Goal: Task Accomplishment & Management: Manage account settings

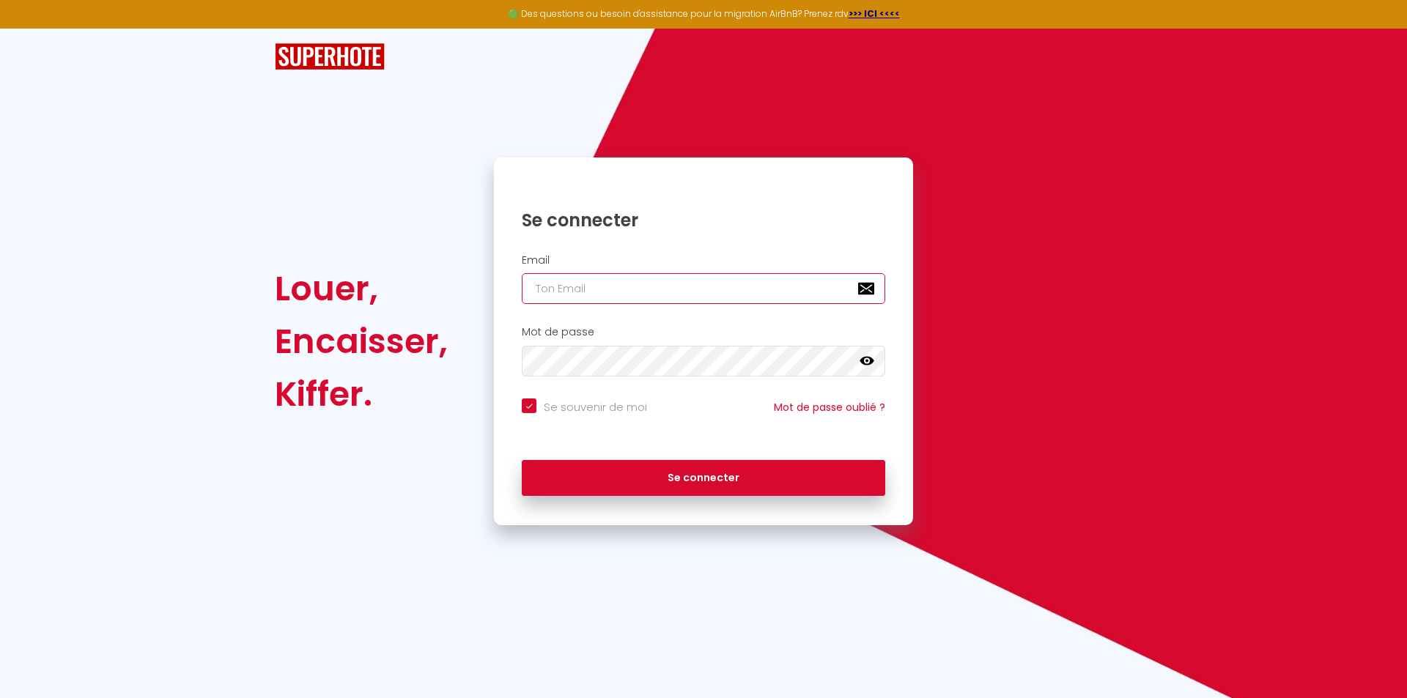
click at [612, 295] on input "email" at bounding box center [704, 288] width 364 height 31
type input "v"
checkbox input "true"
type input "vs"
checkbox input "true"
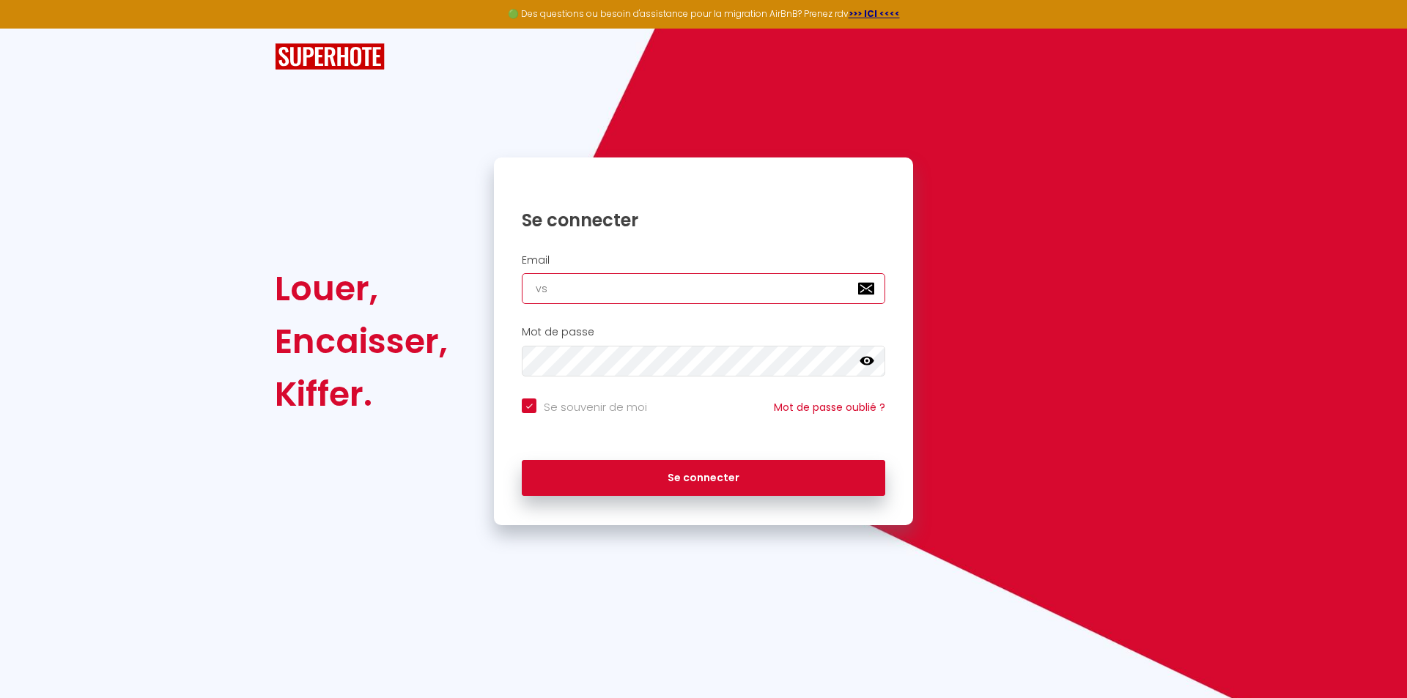
type input "vsa"
checkbox input "true"
type input "vsau"
checkbox input "true"
type input "vsaur"
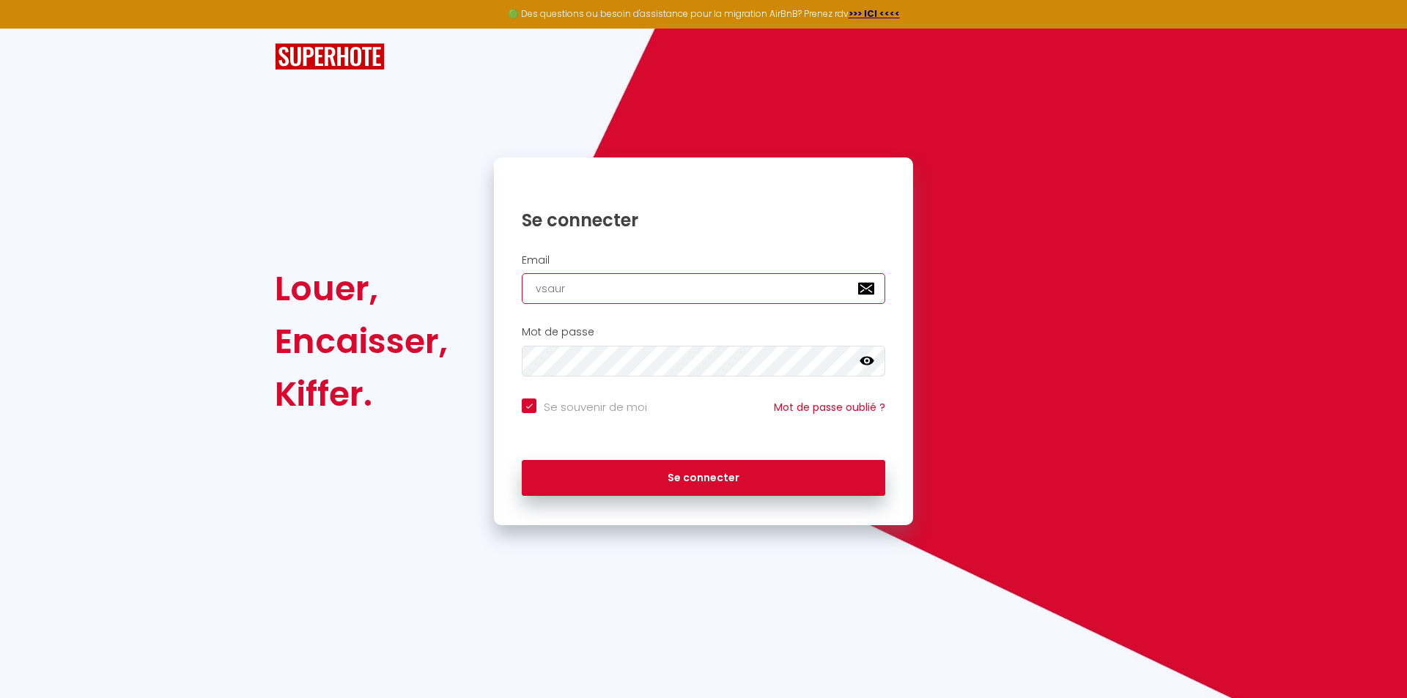
checkbox input "true"
type input "vsauro"
checkbox input "true"
type input "vsauron"
checkbox input "true"
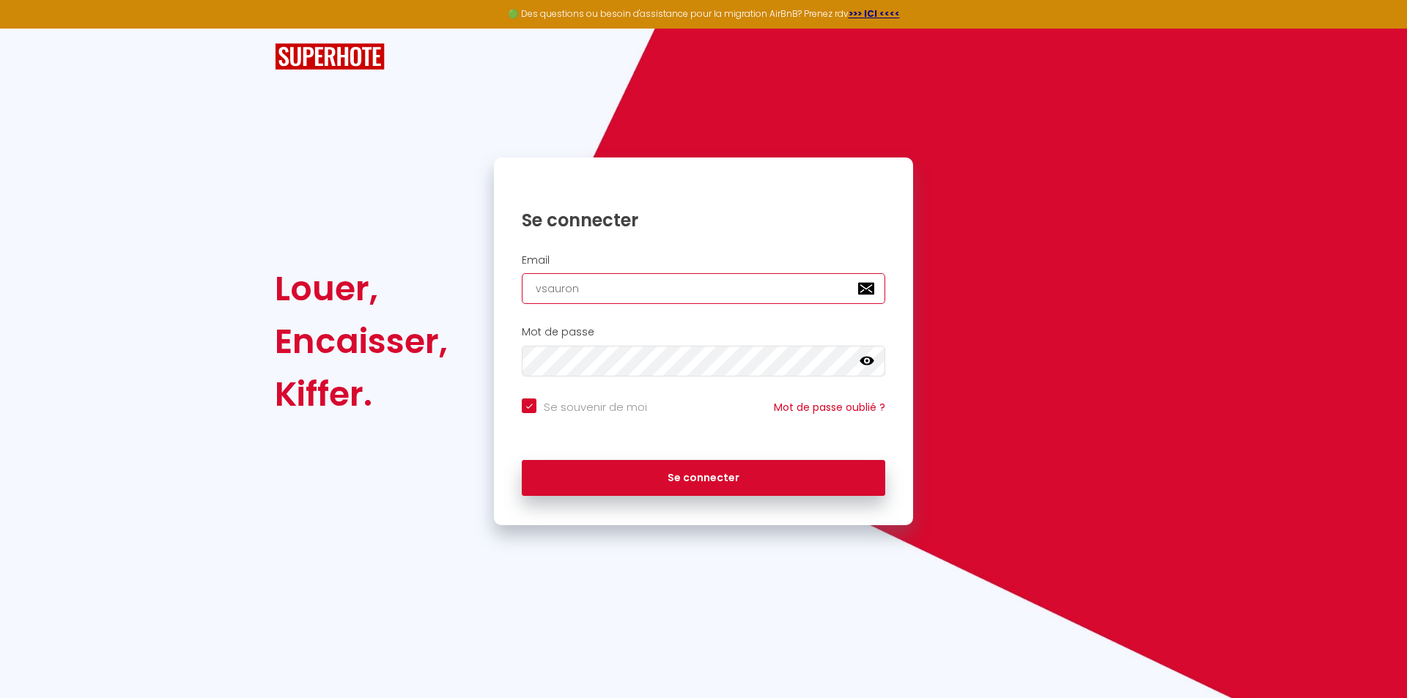
type input "vsauron@"
checkbox input "true"
type input "vsauron@o"
checkbox input "true"
type input "vsauron@or"
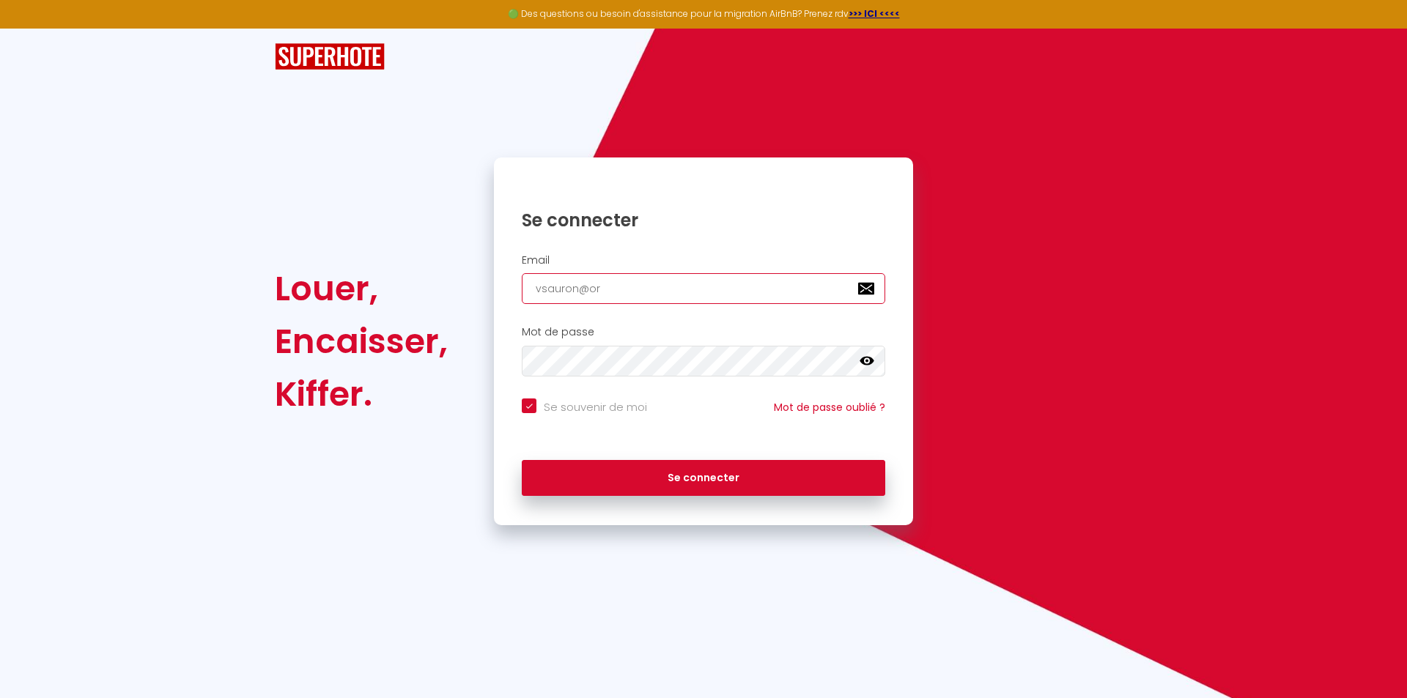
checkbox input "true"
type input "vsauron@ora"
checkbox input "true"
type input "vsauron@oran"
checkbox input "true"
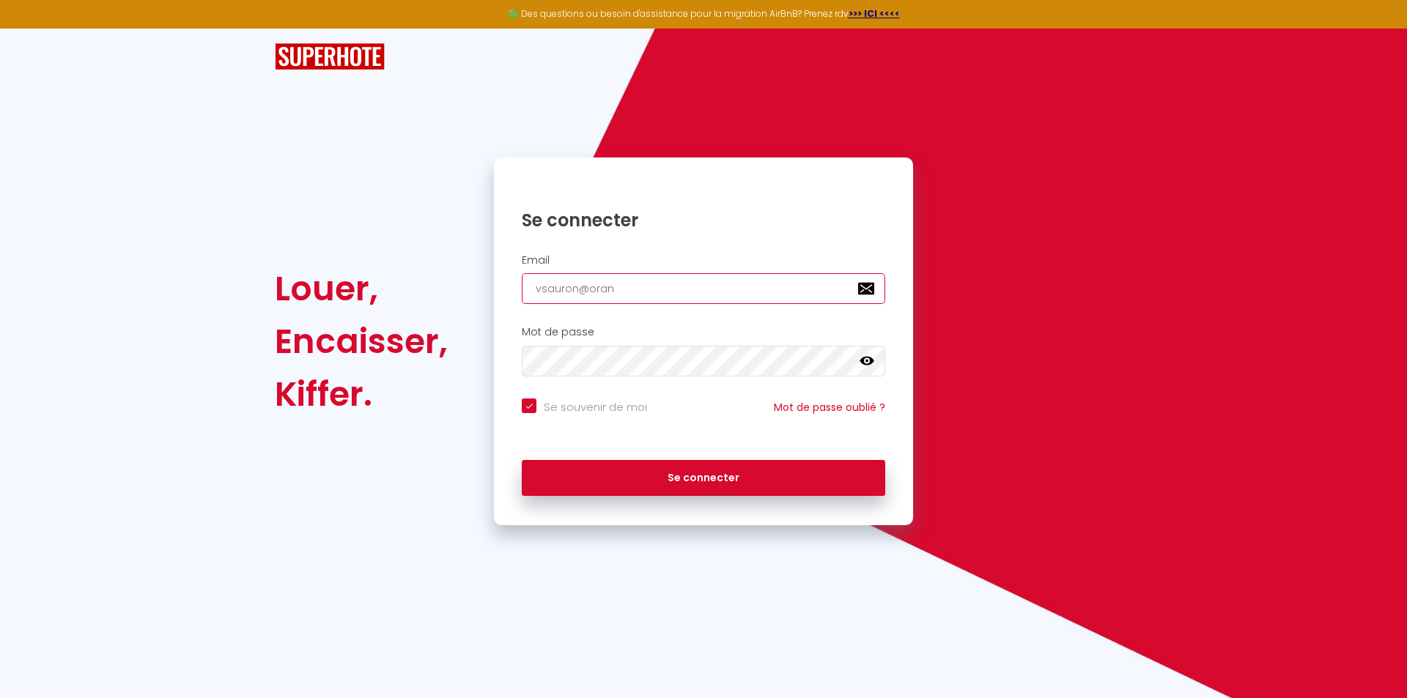
type input "vsauron@orang"
checkbox input "true"
type input "[EMAIL_ADDRESS]"
checkbox input "true"
type input "[EMAIL_ADDRESS]."
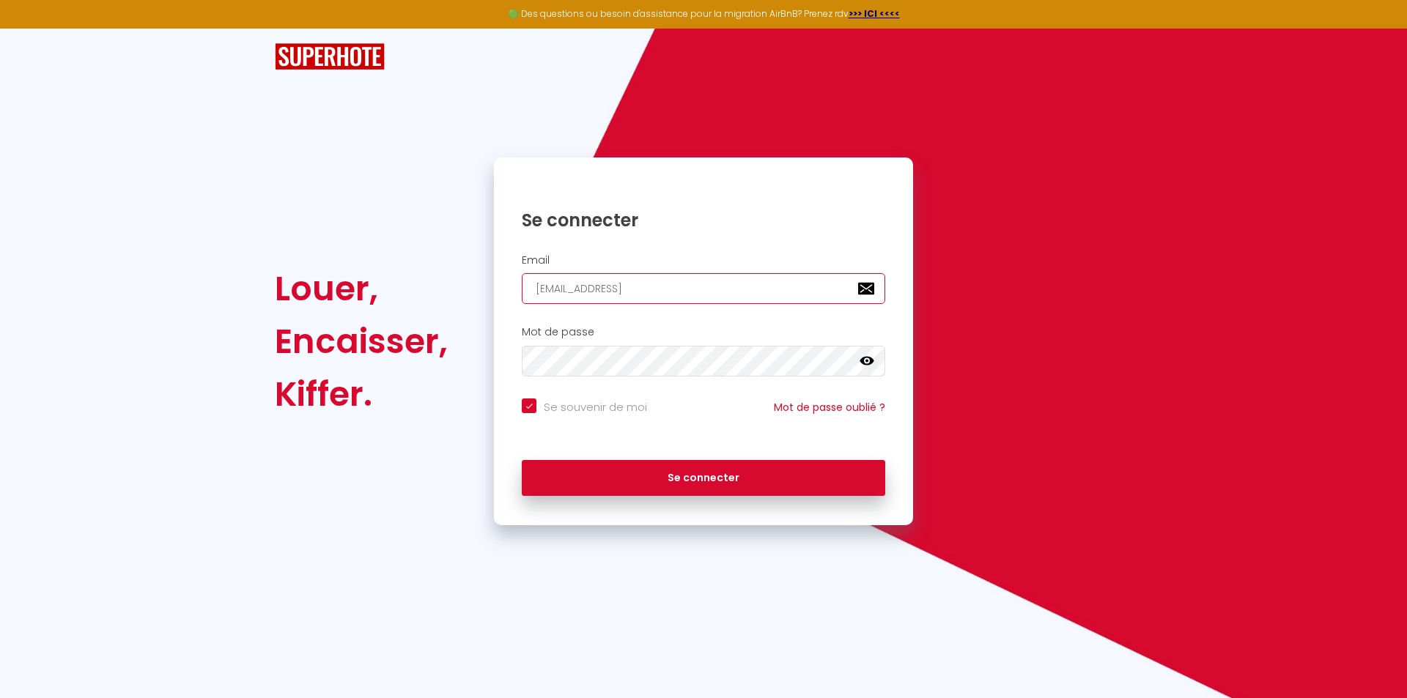
checkbox input "true"
type input "vsauron@orange.f"
checkbox input "true"
type input "[EMAIL_ADDRESS][DOMAIN_NAME]"
checkbox input "true"
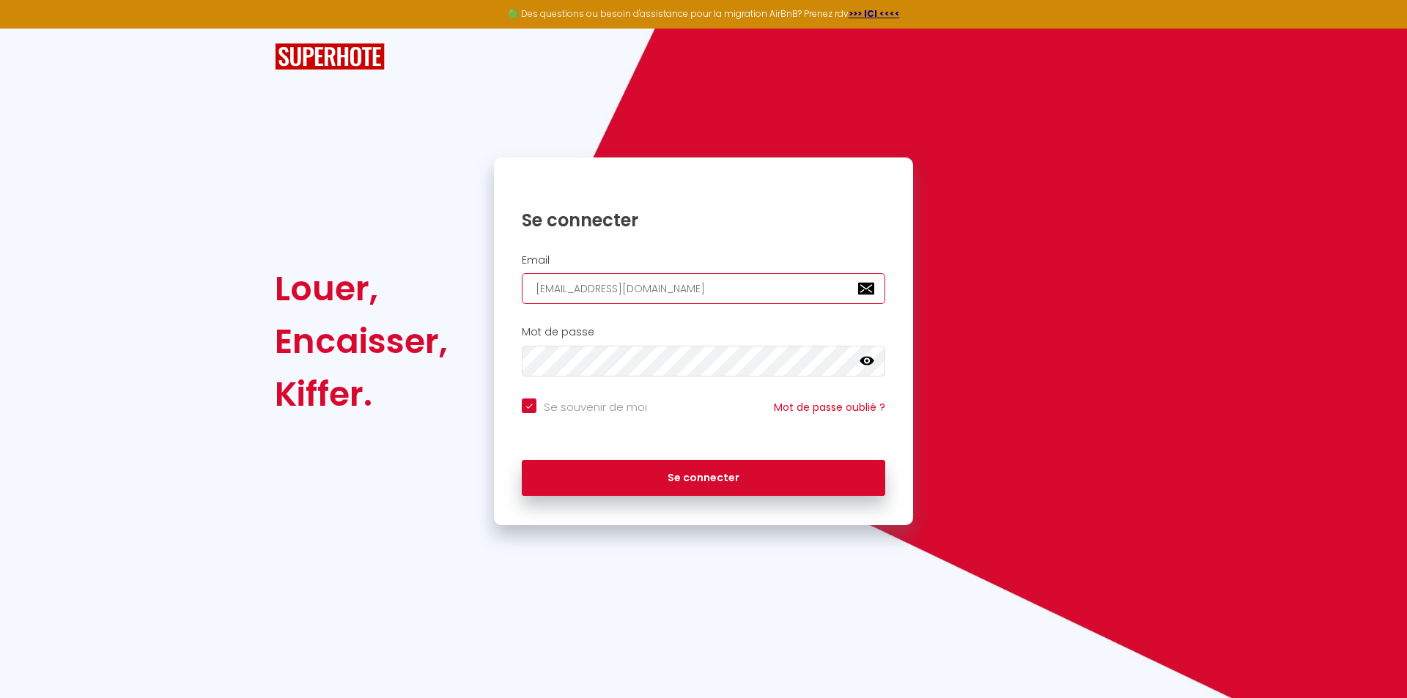
type input "[EMAIL_ADDRESS][DOMAIN_NAME]"
click at [870, 359] on icon at bounding box center [867, 361] width 15 height 9
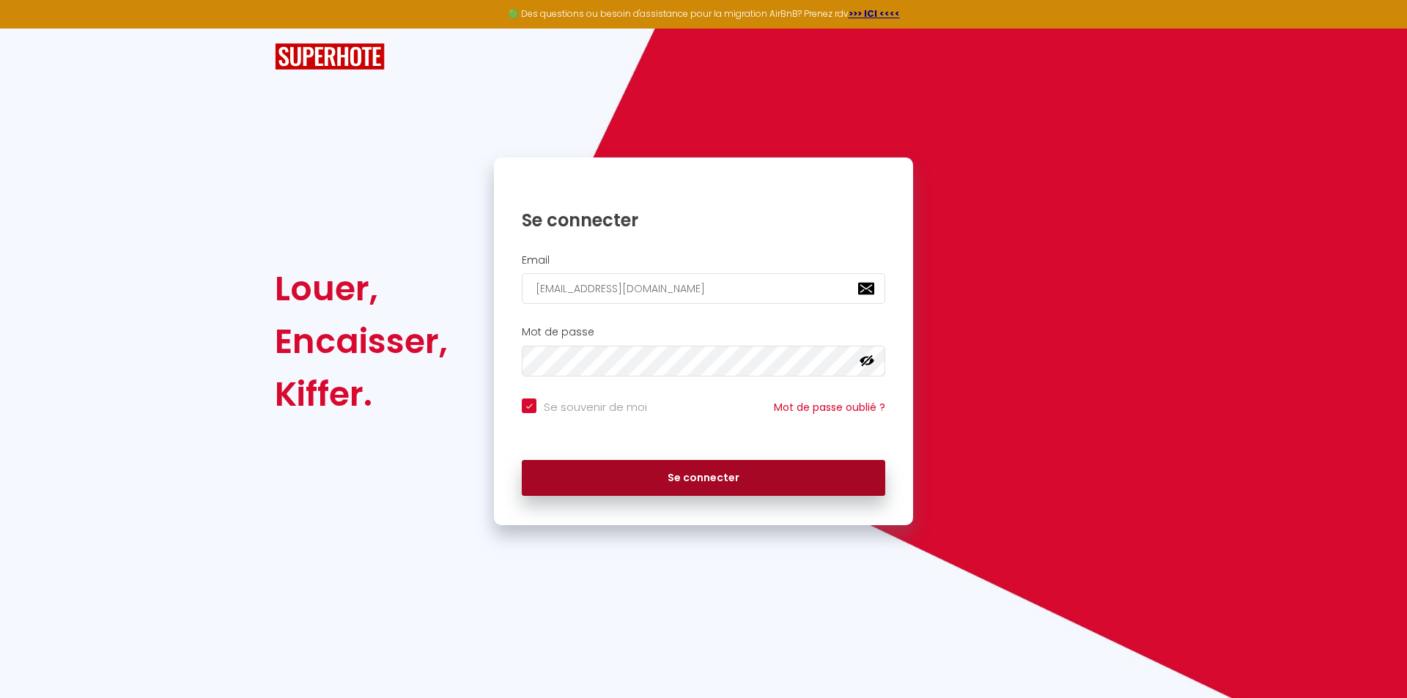
click at [692, 478] on button "Se connecter" at bounding box center [704, 478] width 364 height 37
checkbox input "true"
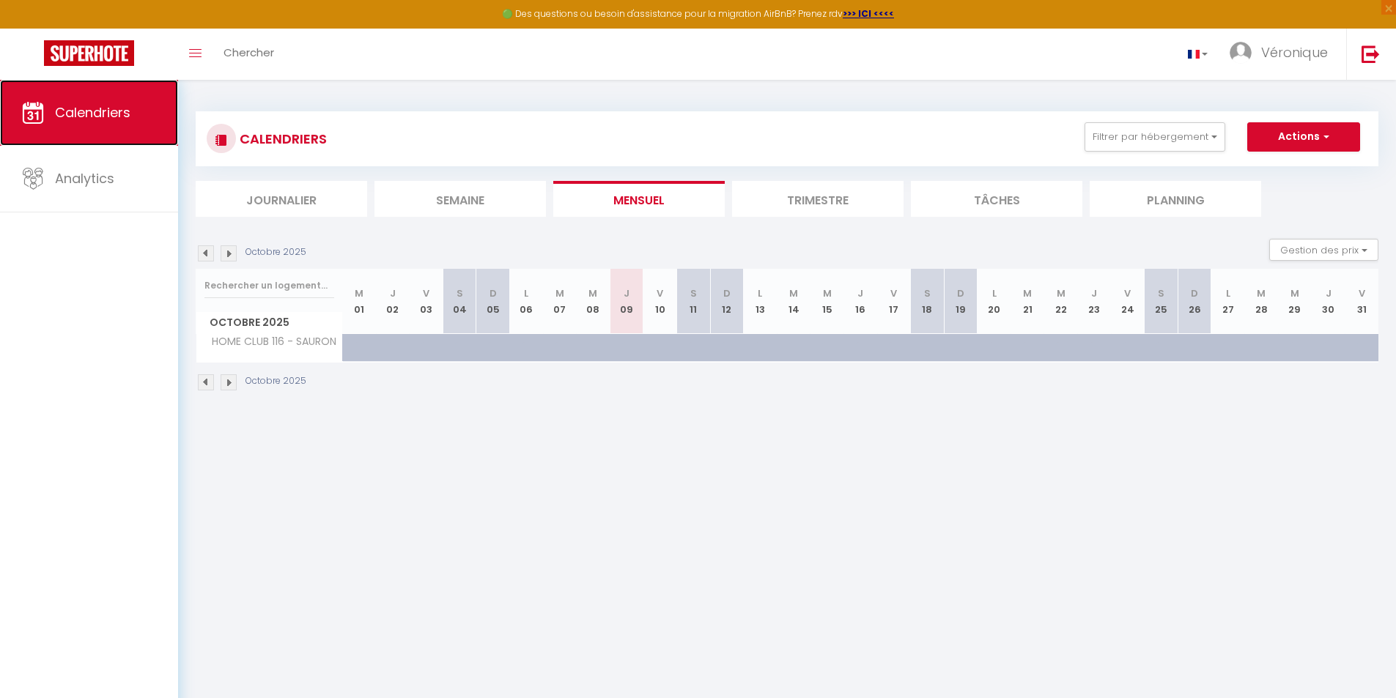
click at [89, 114] on span "Calendriers" at bounding box center [92, 112] width 75 height 18
click at [230, 381] on img at bounding box center [229, 382] width 16 height 16
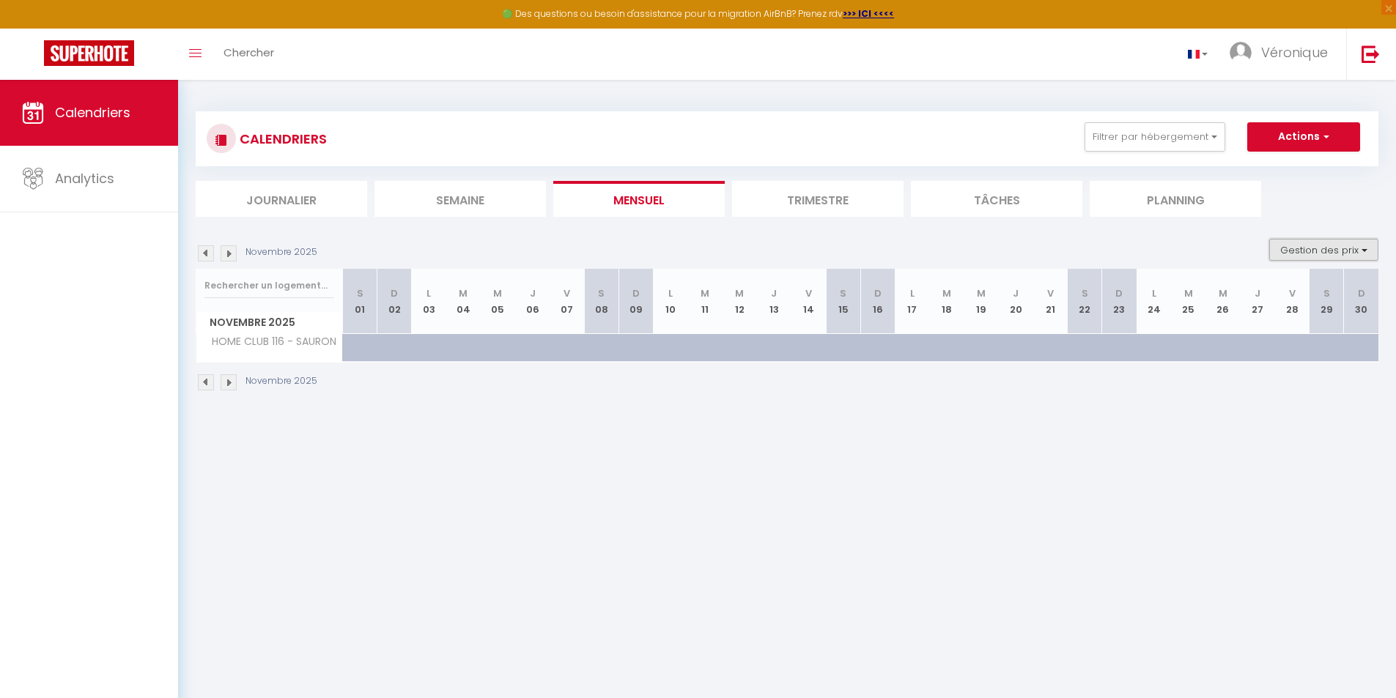
click at [1350, 246] on button "Gestion des prix" at bounding box center [1323, 250] width 109 height 22
click at [1254, 350] on input "Disponibilité" at bounding box center [1312, 346] width 132 height 15
checkbox input "true"
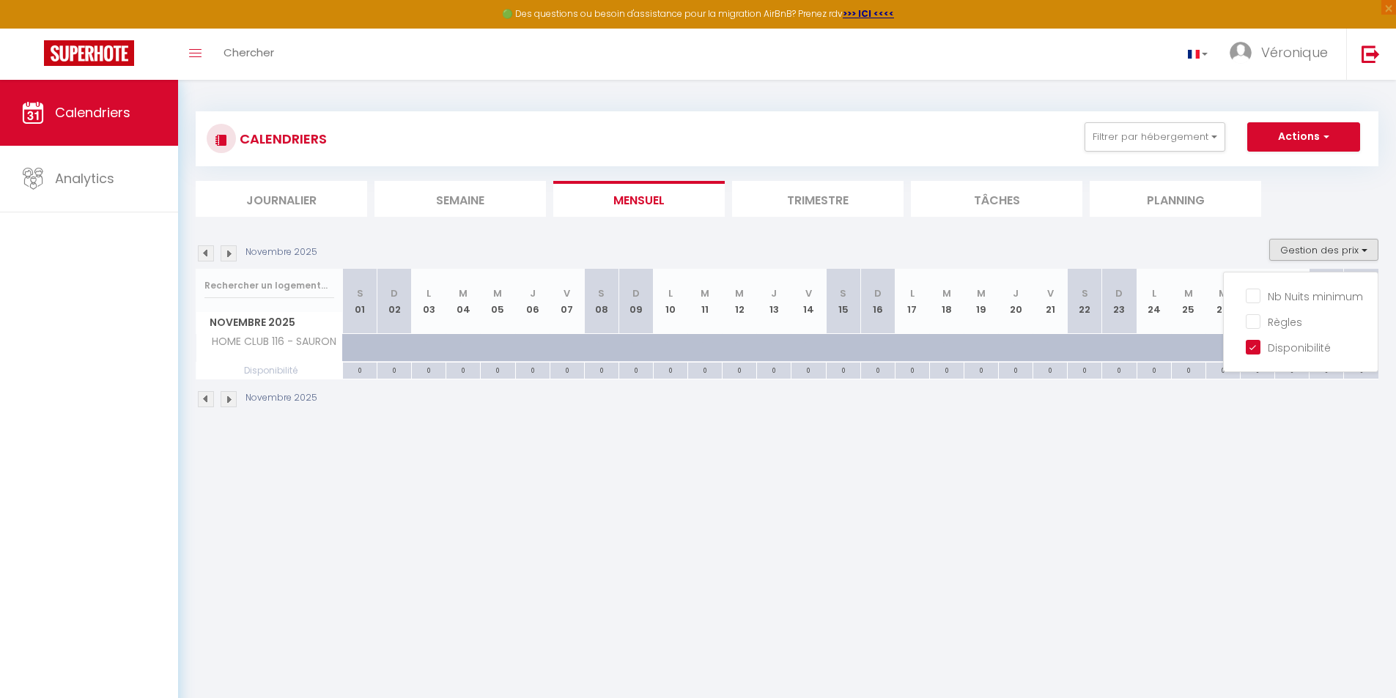
click at [1318, 211] on ul "Journalier [GEOGRAPHIC_DATA] Mensuel Trimestre Tâches Planning" at bounding box center [787, 199] width 1183 height 36
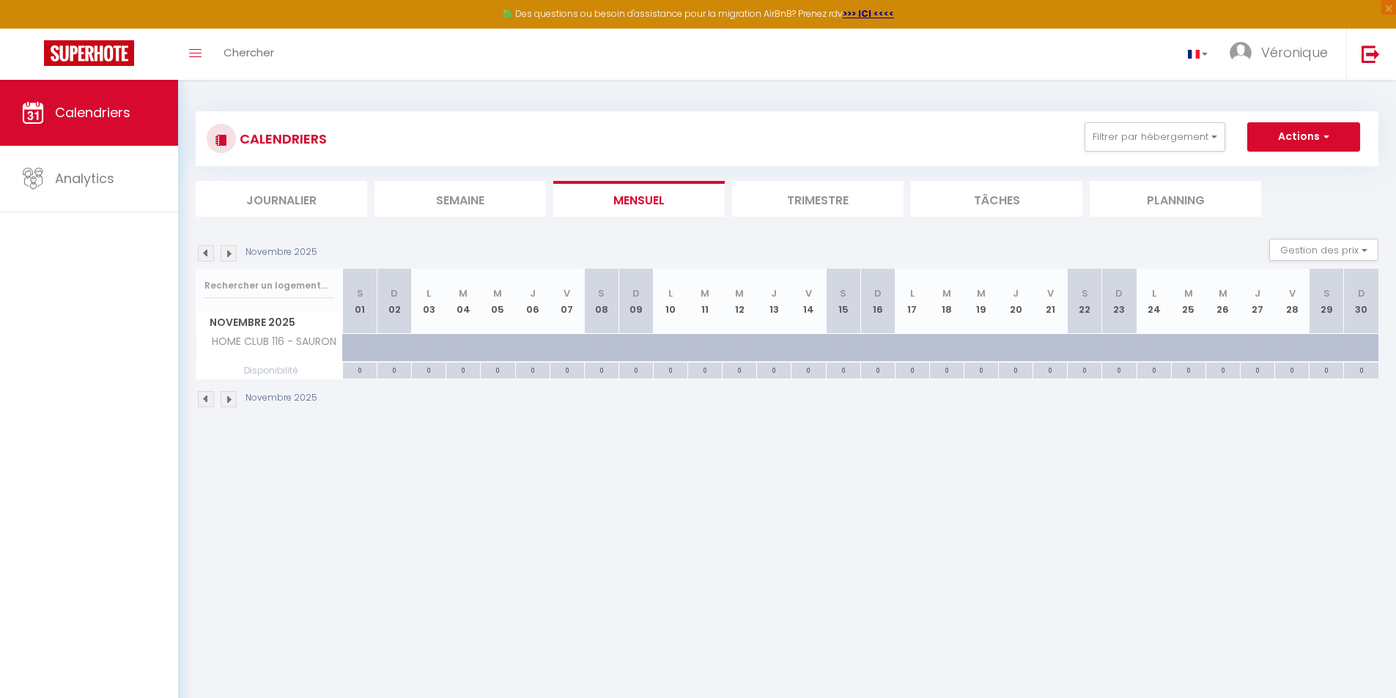
click at [239, 396] on div "Novembre 2025" at bounding box center [259, 399] width 126 height 16
click at [227, 399] on img at bounding box center [229, 399] width 16 height 16
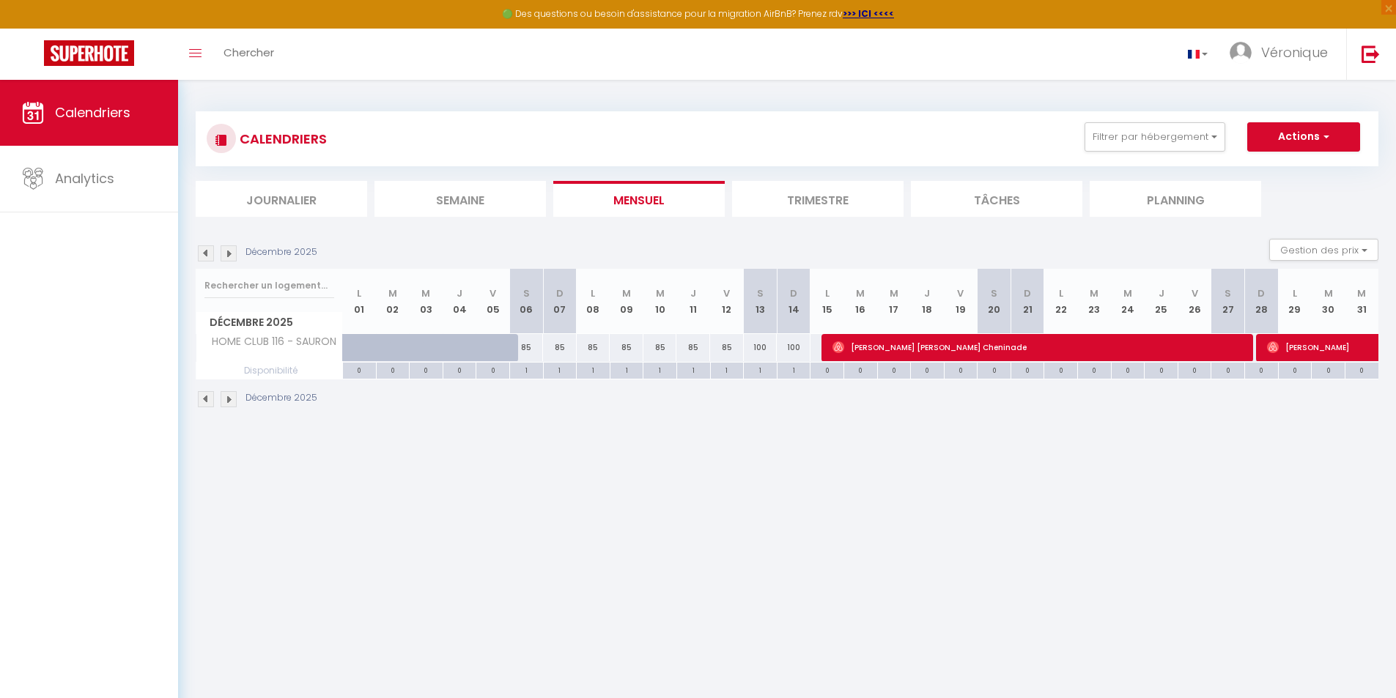
click at [231, 399] on img at bounding box center [229, 399] width 16 height 16
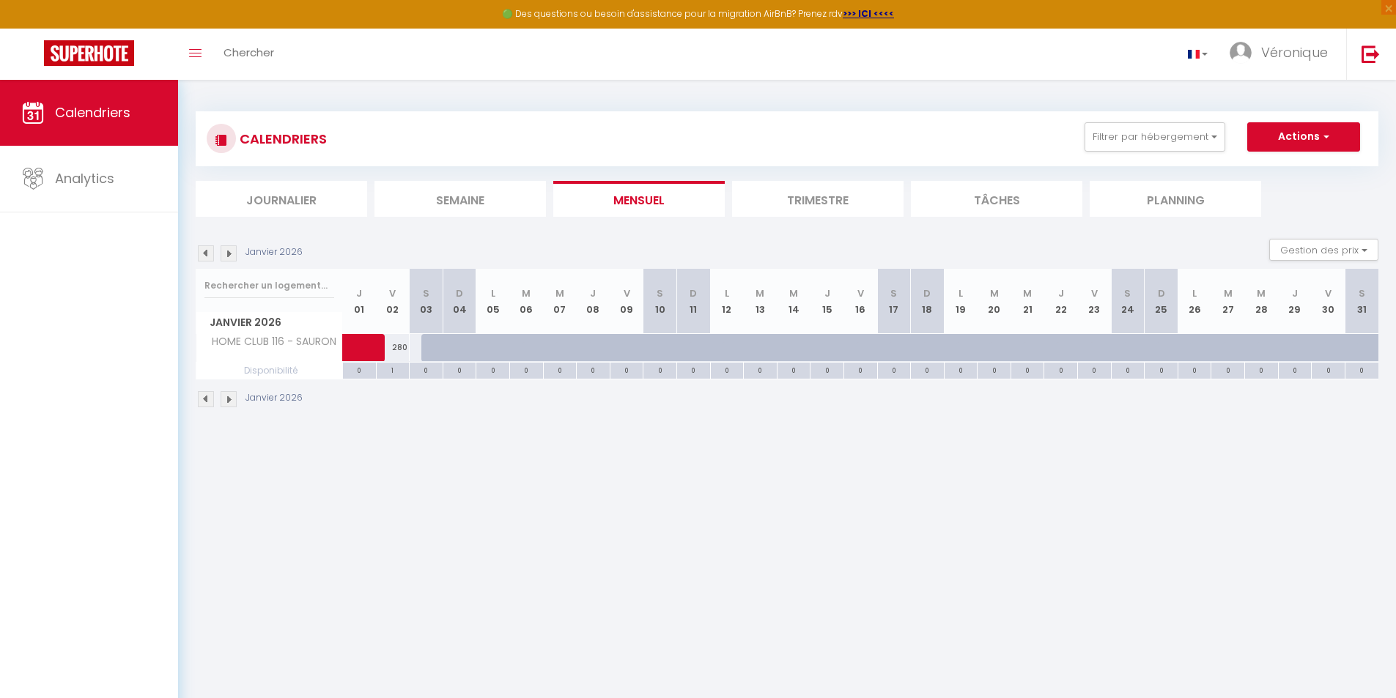
click at [465, 353] on div at bounding box center [472, 356] width 34 height 28
type input "Dim 04 Janvier 2026"
type input "Lun 05 Janvier 2026"
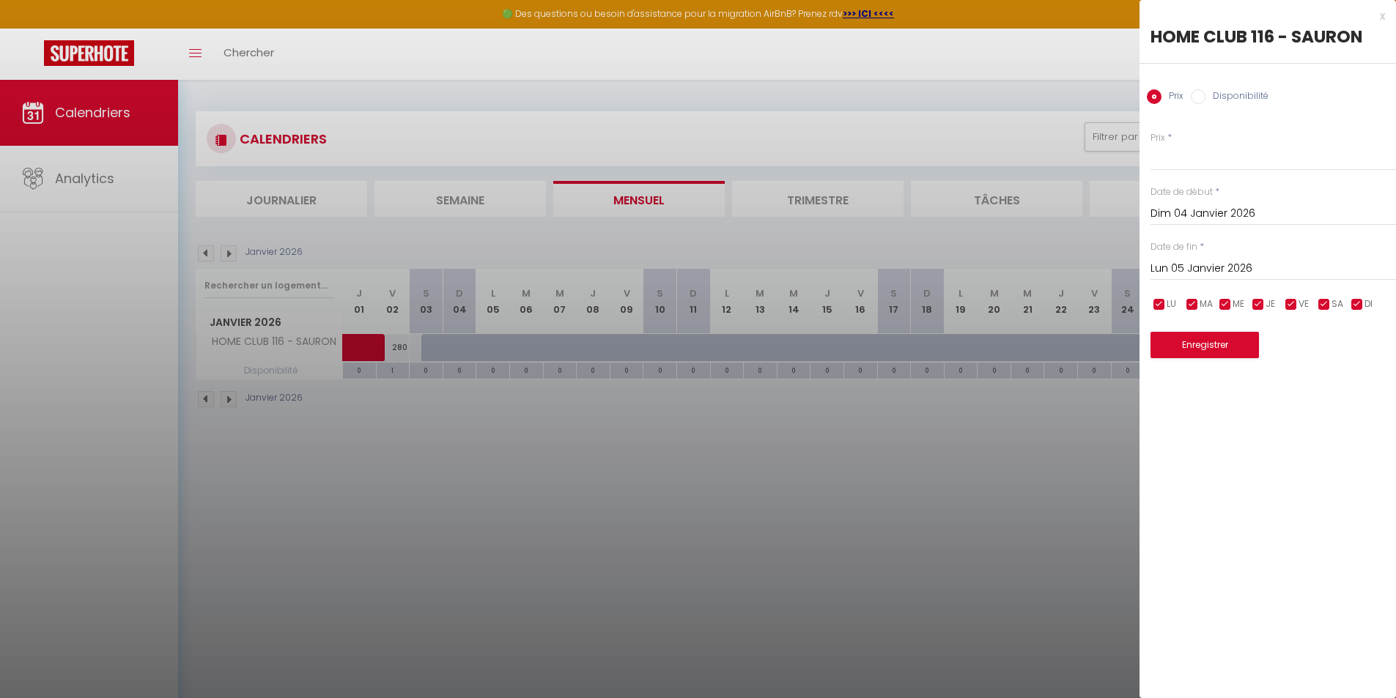
click at [433, 350] on div at bounding box center [698, 349] width 1396 height 698
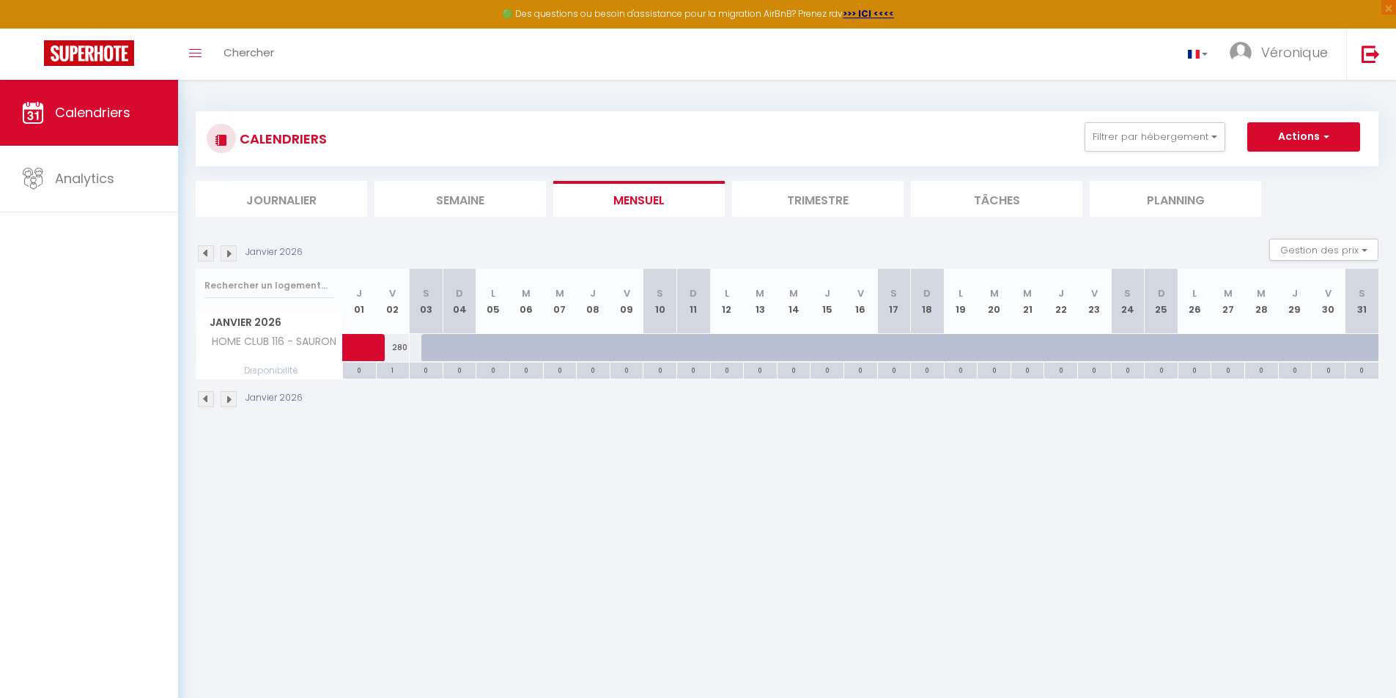
click at [228, 402] on img at bounding box center [229, 399] width 16 height 16
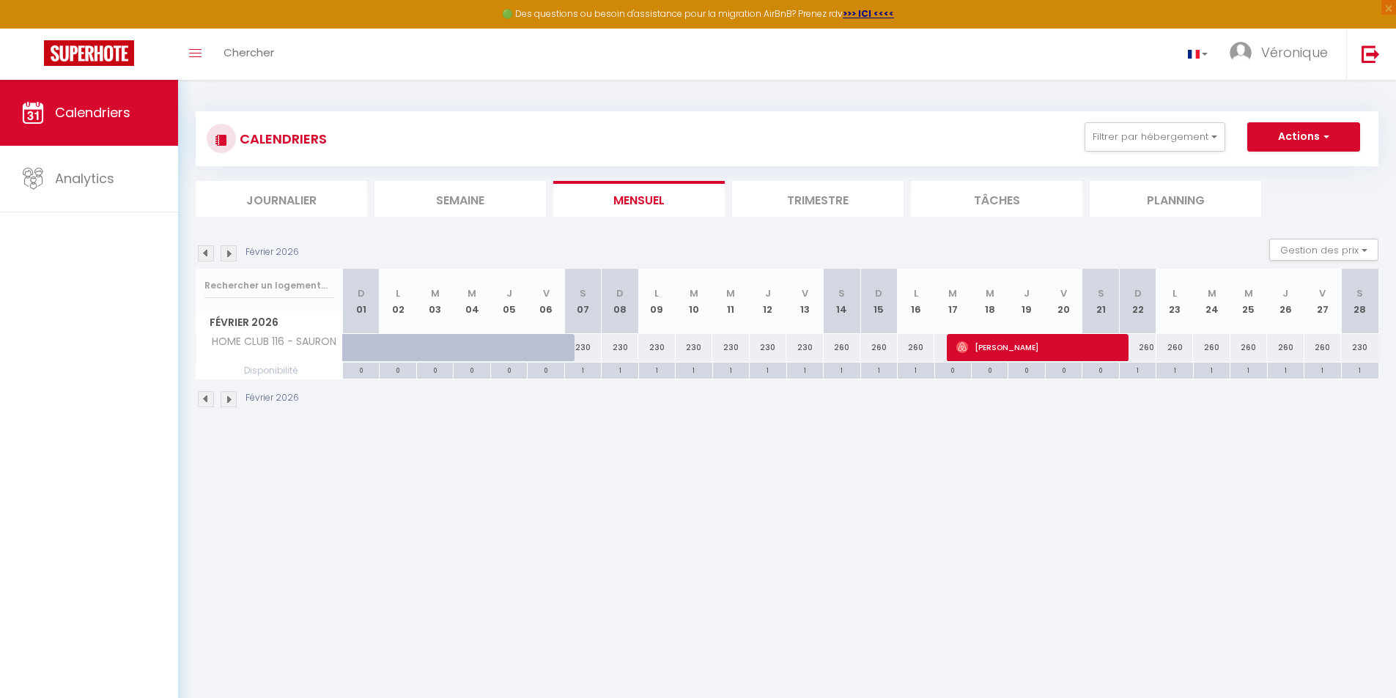
click at [229, 402] on img at bounding box center [229, 399] width 16 height 16
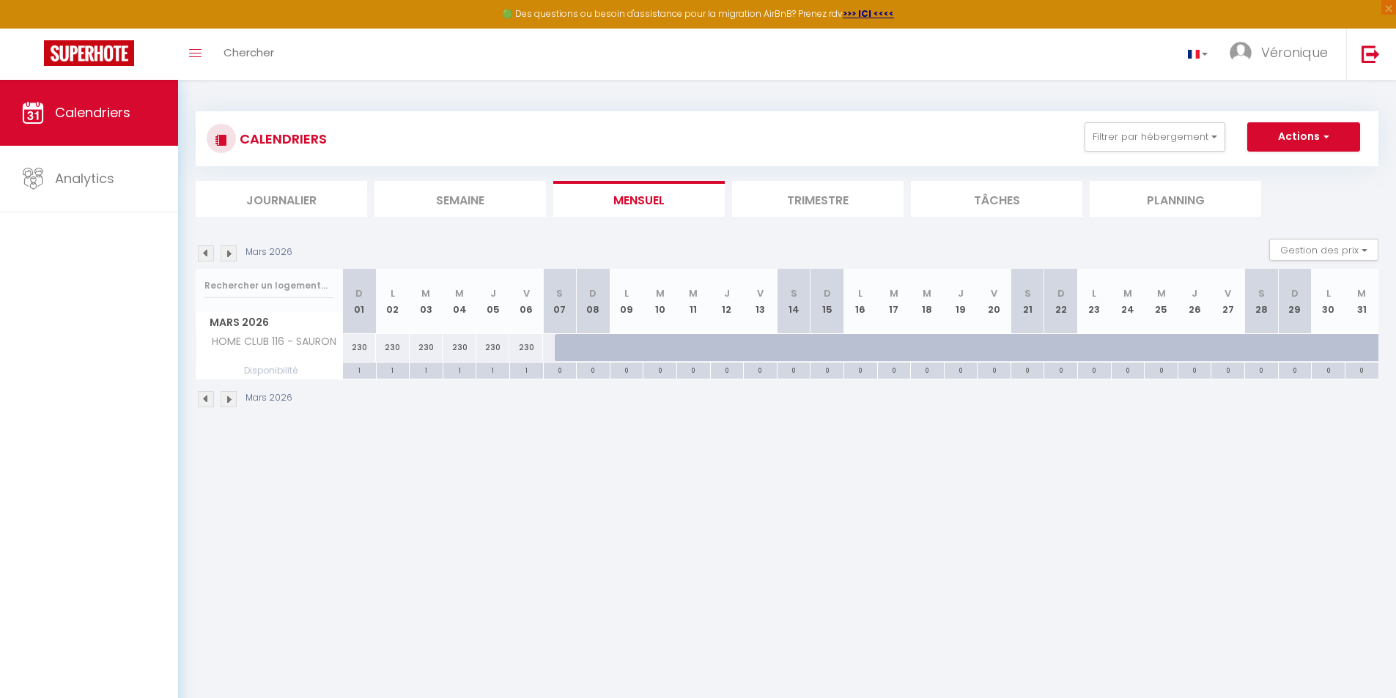
click at [232, 400] on img at bounding box center [229, 399] width 16 height 16
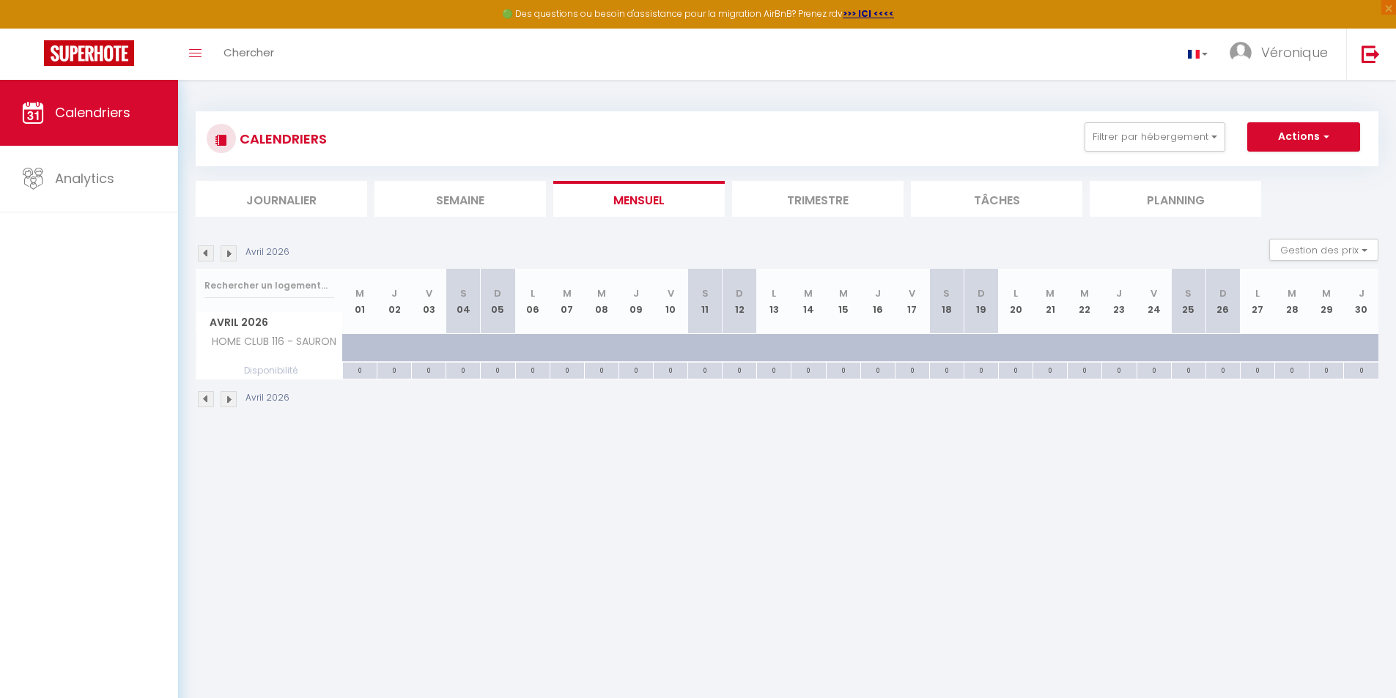
click at [232, 400] on img at bounding box center [229, 399] width 16 height 16
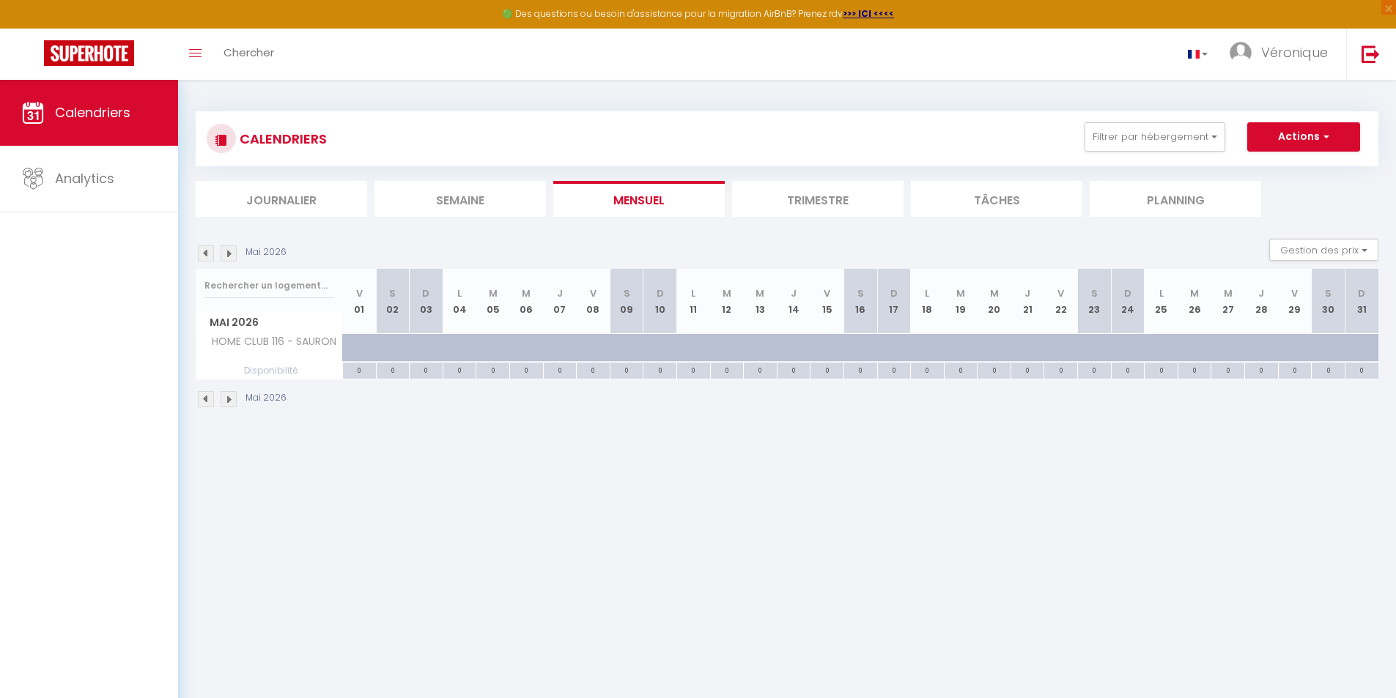
click at [204, 395] on img at bounding box center [206, 399] width 16 height 16
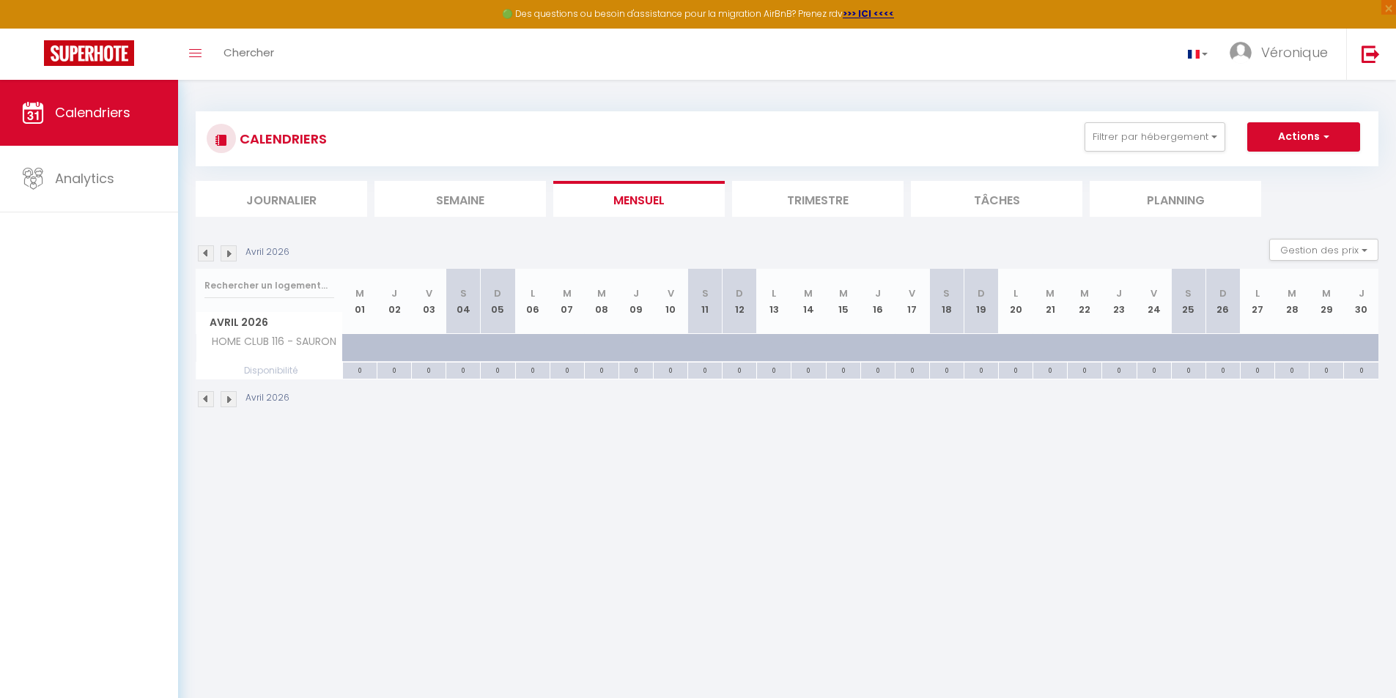
click at [204, 395] on img at bounding box center [206, 399] width 16 height 16
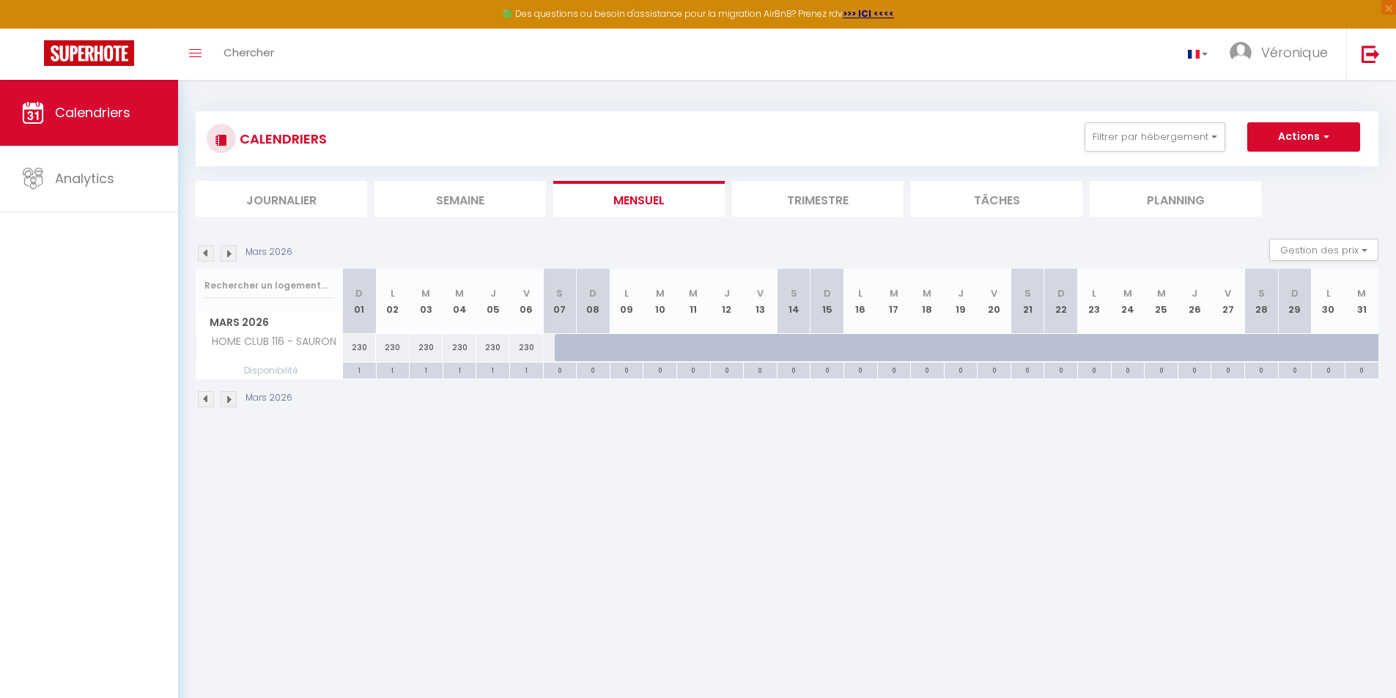
click at [204, 395] on img at bounding box center [206, 399] width 16 height 16
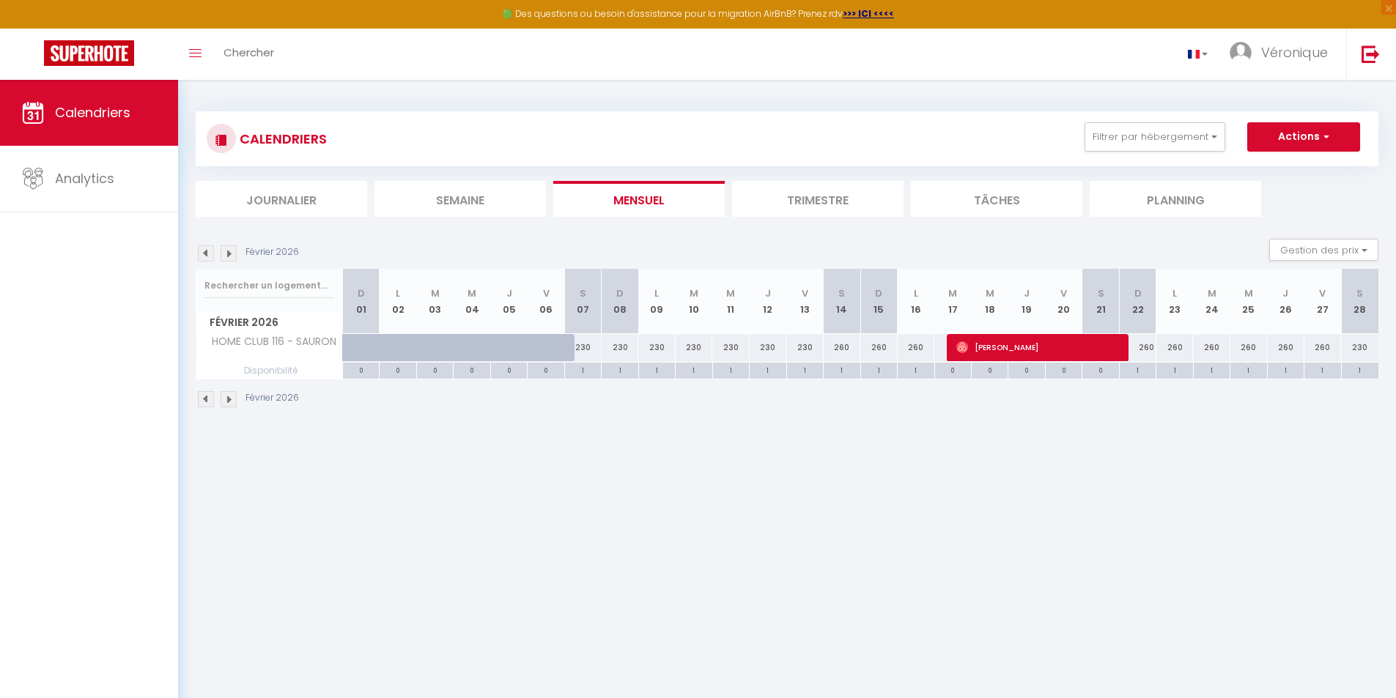
click at [204, 395] on img at bounding box center [206, 399] width 16 height 16
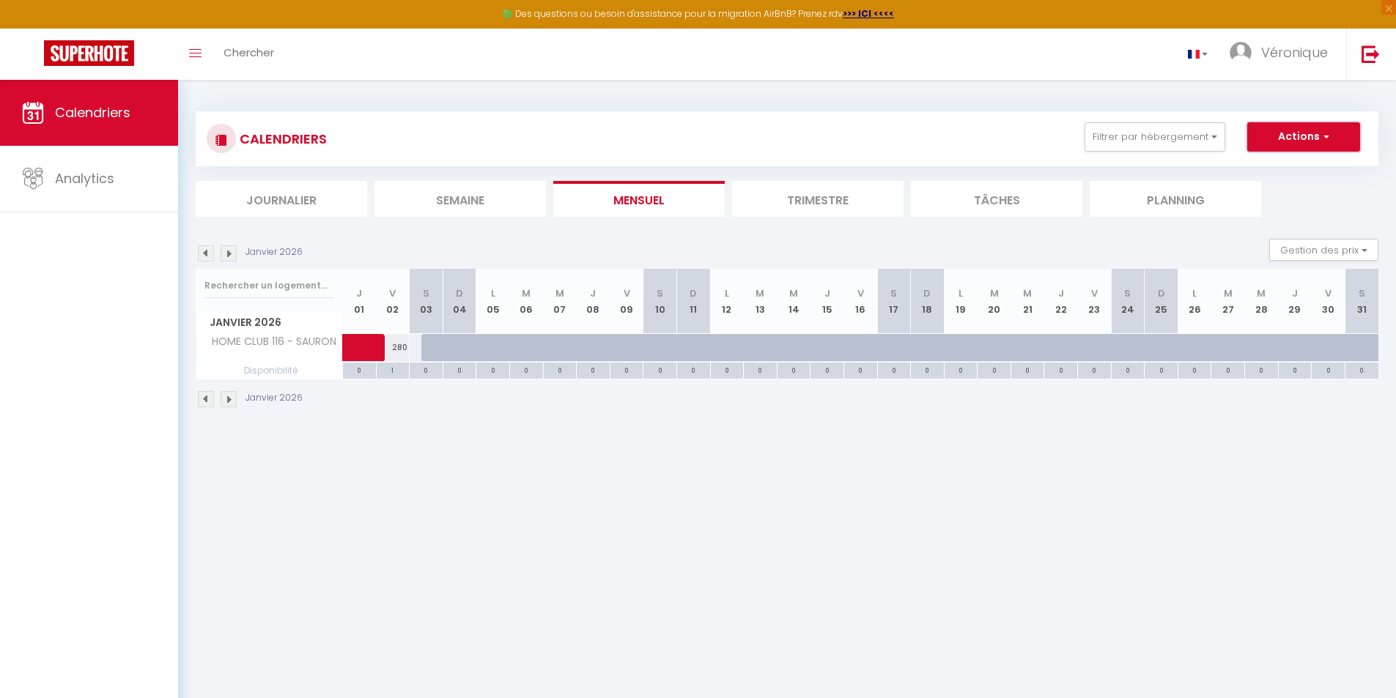
click at [1321, 135] on span "button" at bounding box center [1324, 136] width 9 height 15
click at [1230, 172] on link "Nouvelle réservation" at bounding box center [1289, 171] width 128 height 22
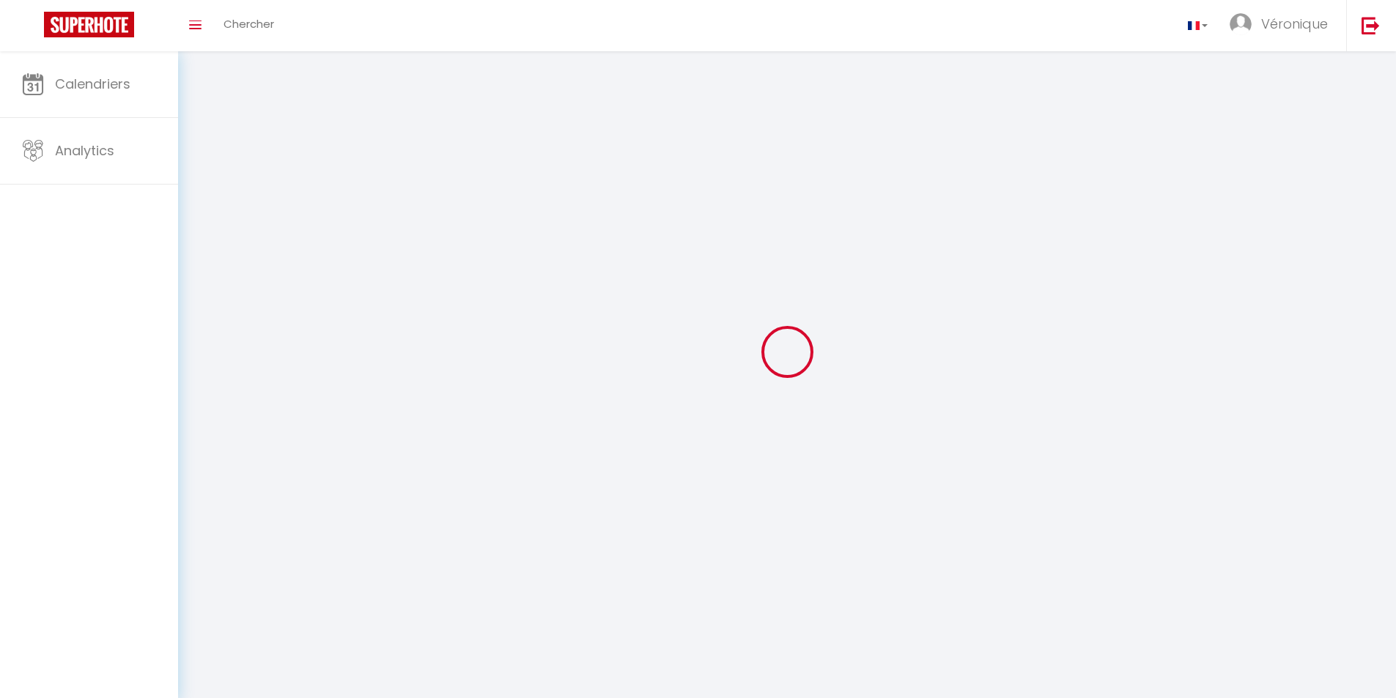
select select
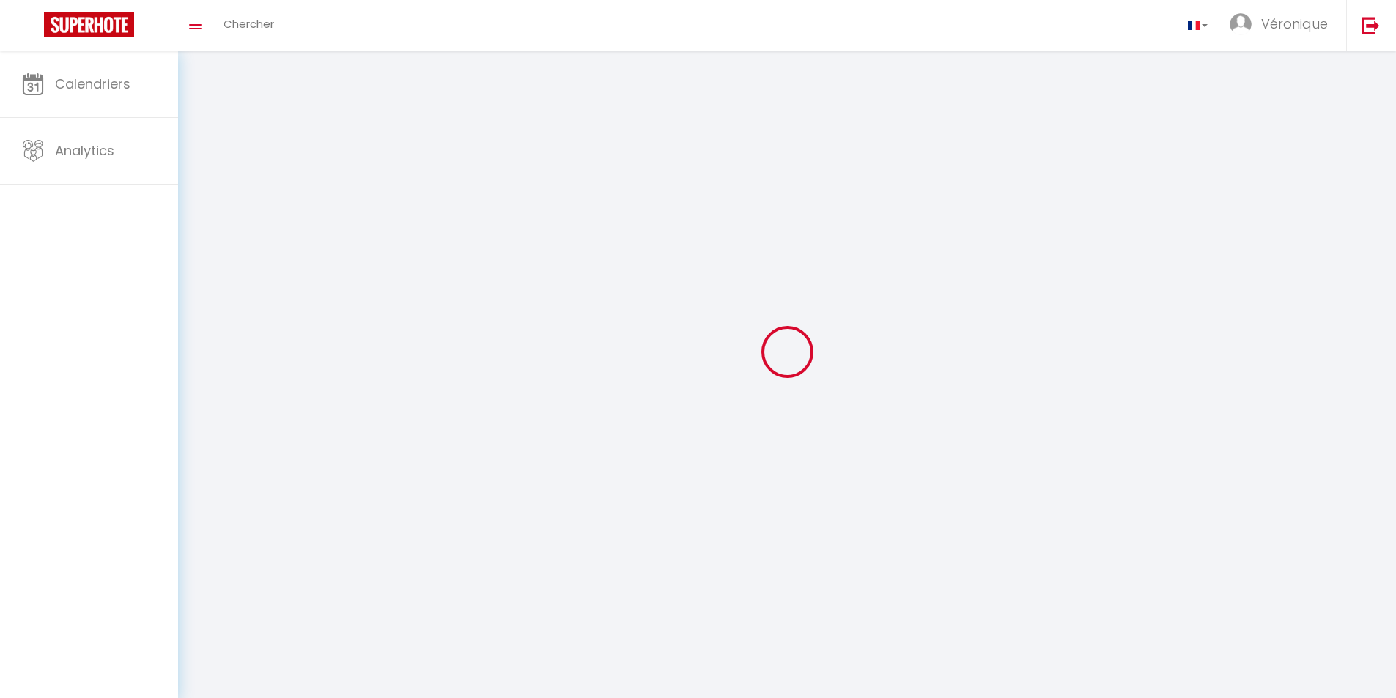
select select
checkbox input "false"
select select
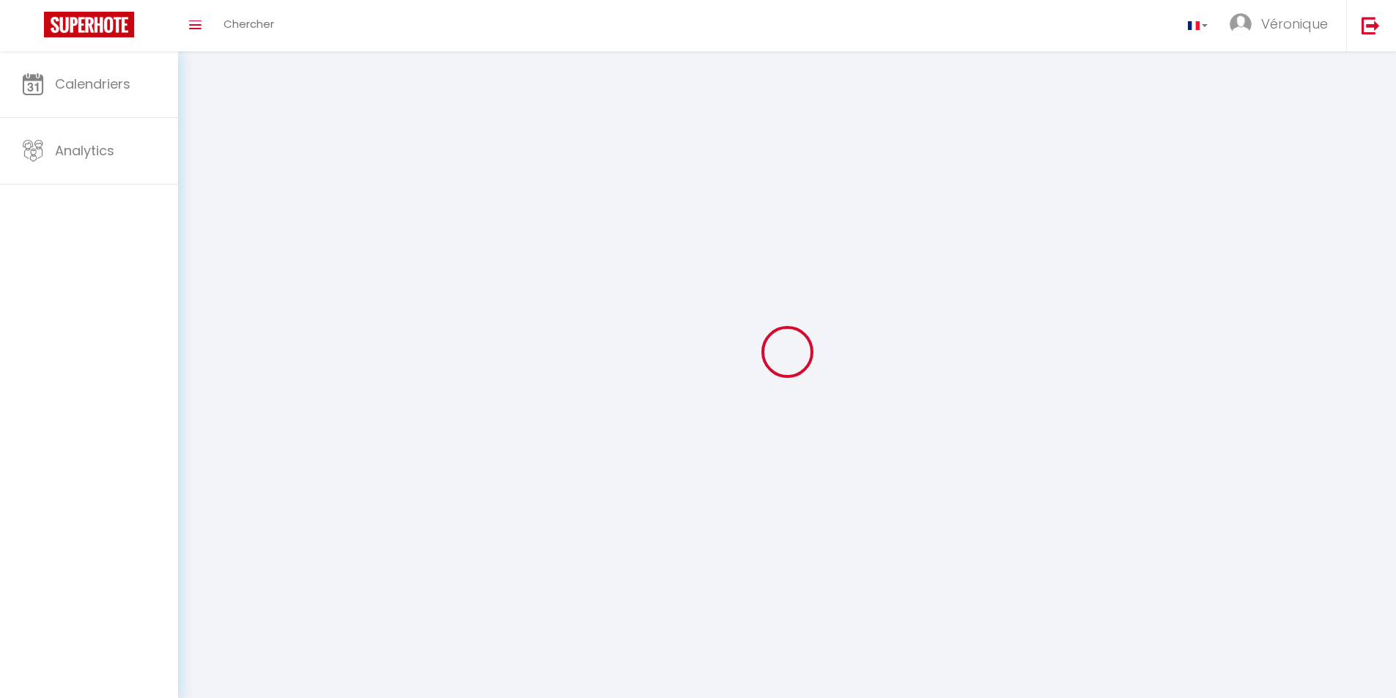
select select
checkbox input "false"
select select
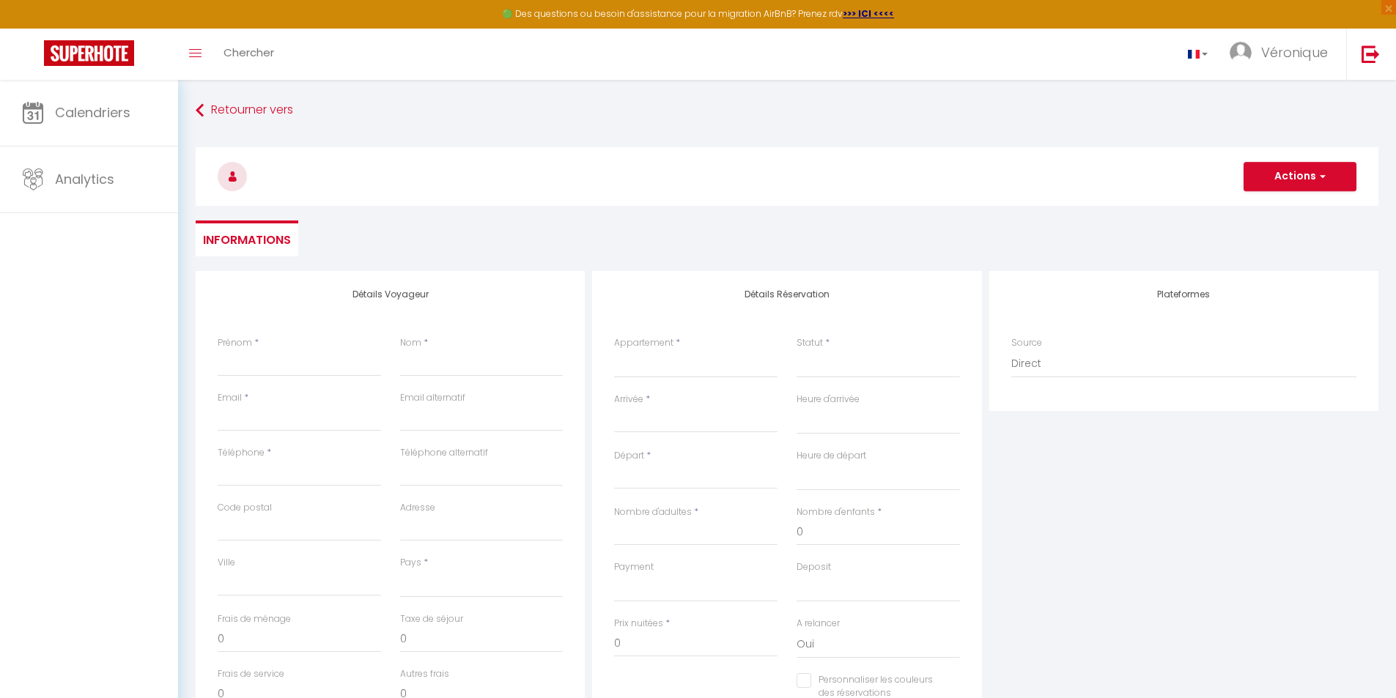
select select
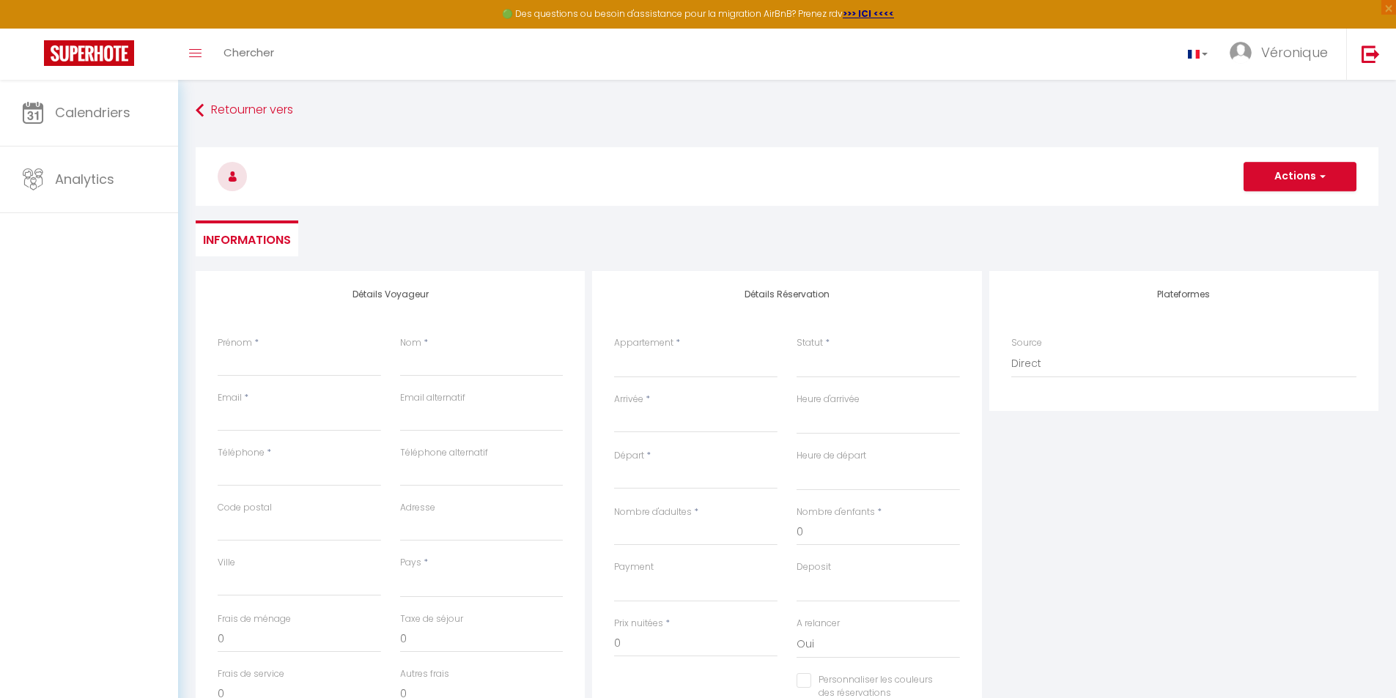
checkbox input "false"
select select
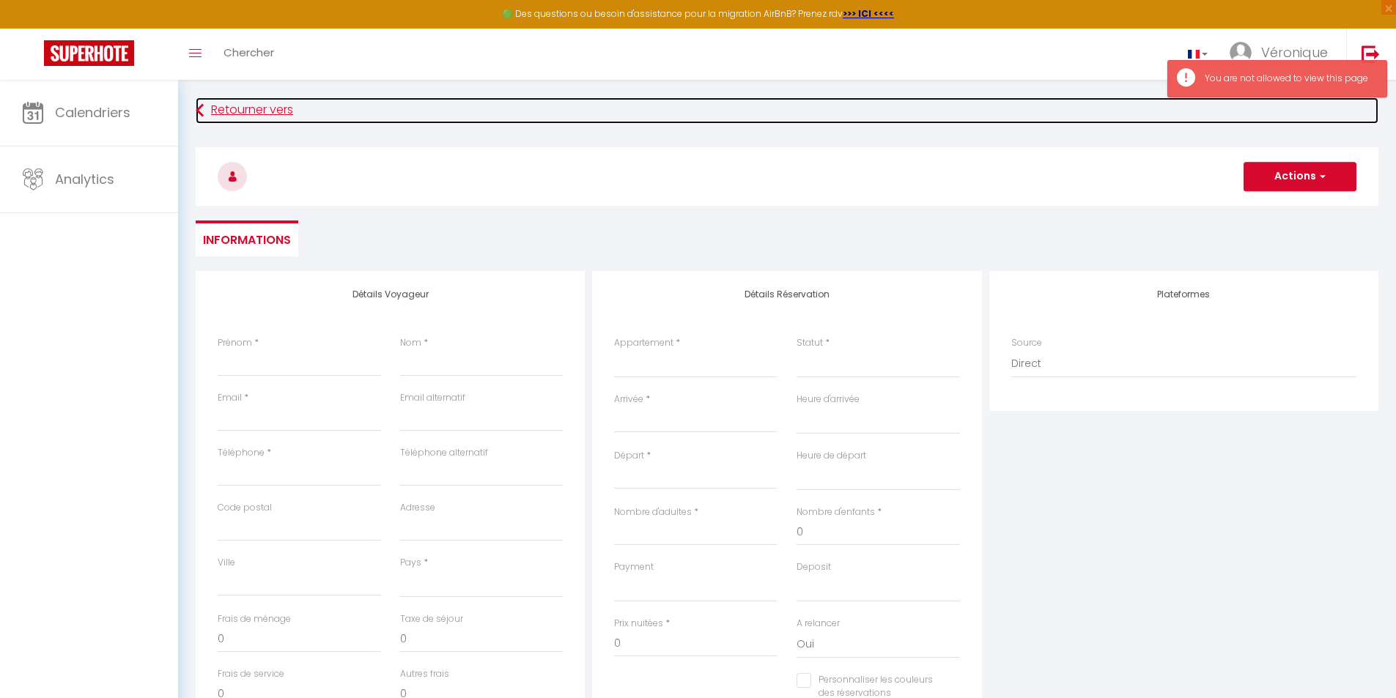
click at [201, 108] on icon at bounding box center [200, 110] width 8 height 26
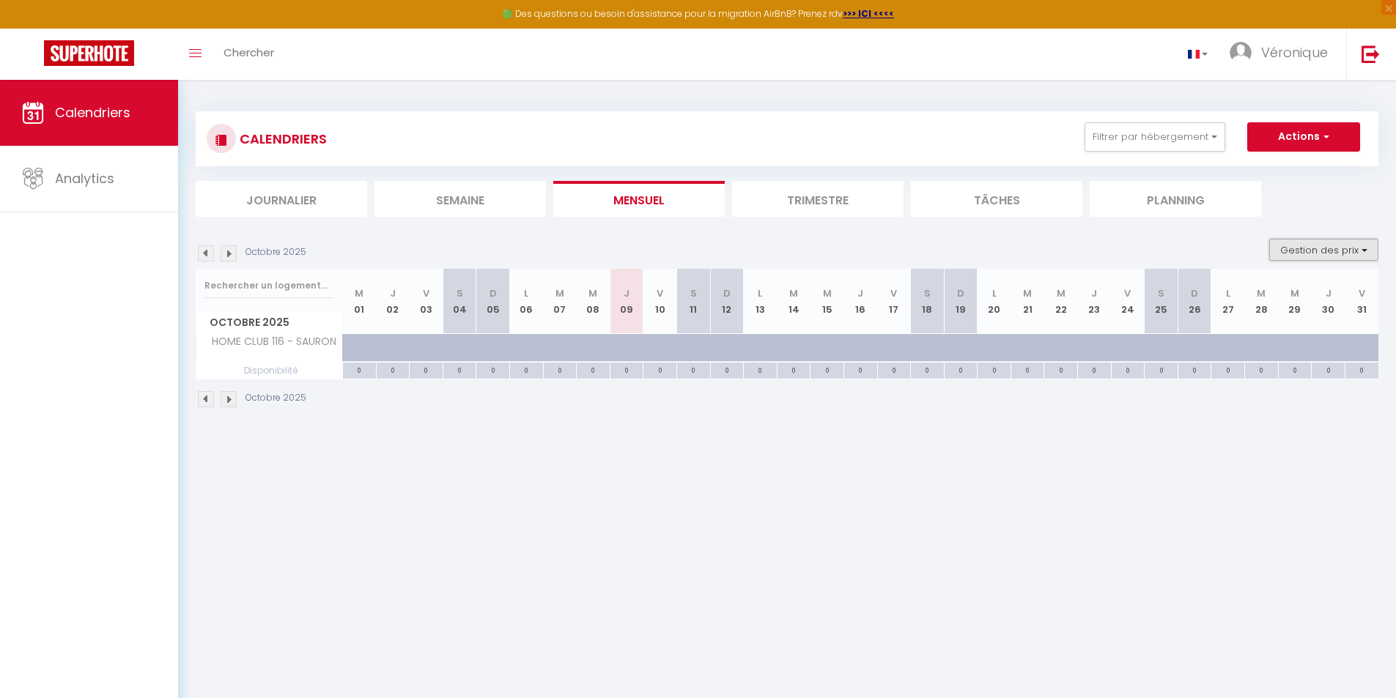
click at [1333, 248] on button "Gestion des prix" at bounding box center [1323, 250] width 109 height 22
click at [1256, 295] on input "Nb Nuits minimum" at bounding box center [1312, 295] width 132 height 15
checkbox input "true"
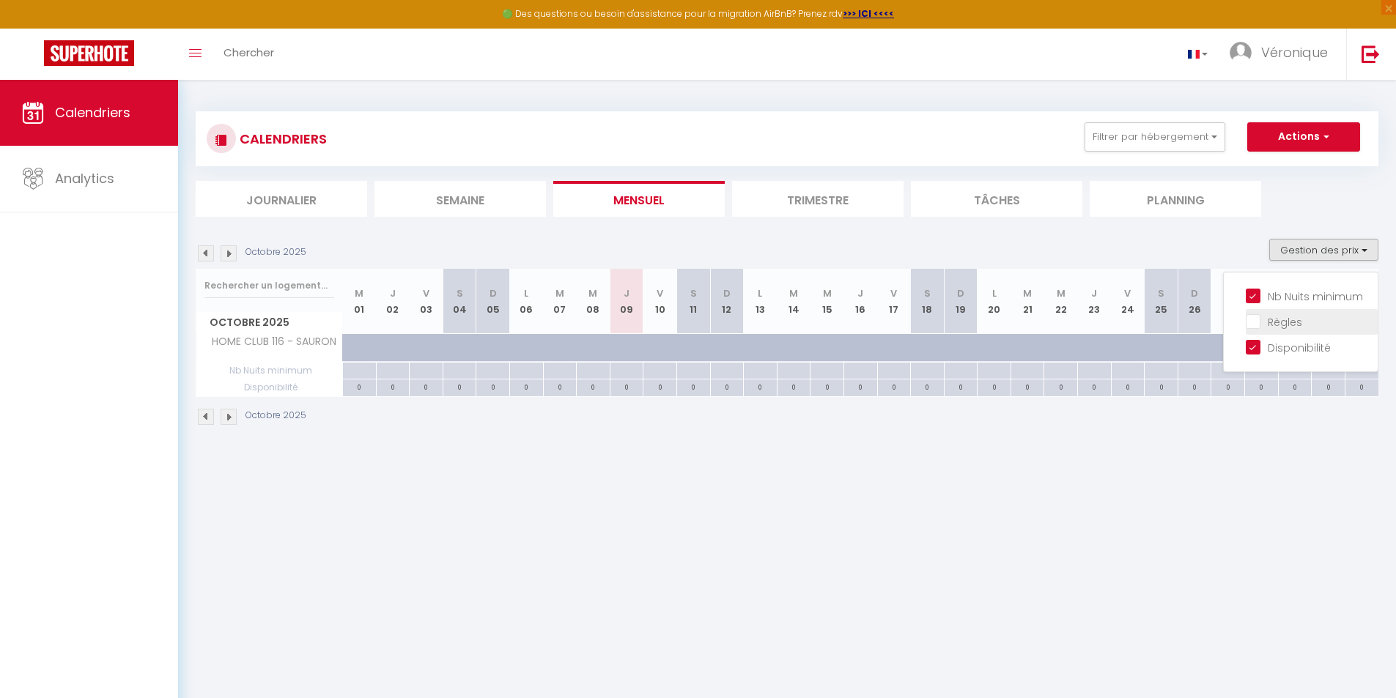
click at [1255, 320] on input "Règles" at bounding box center [1312, 321] width 132 height 15
checkbox input "true"
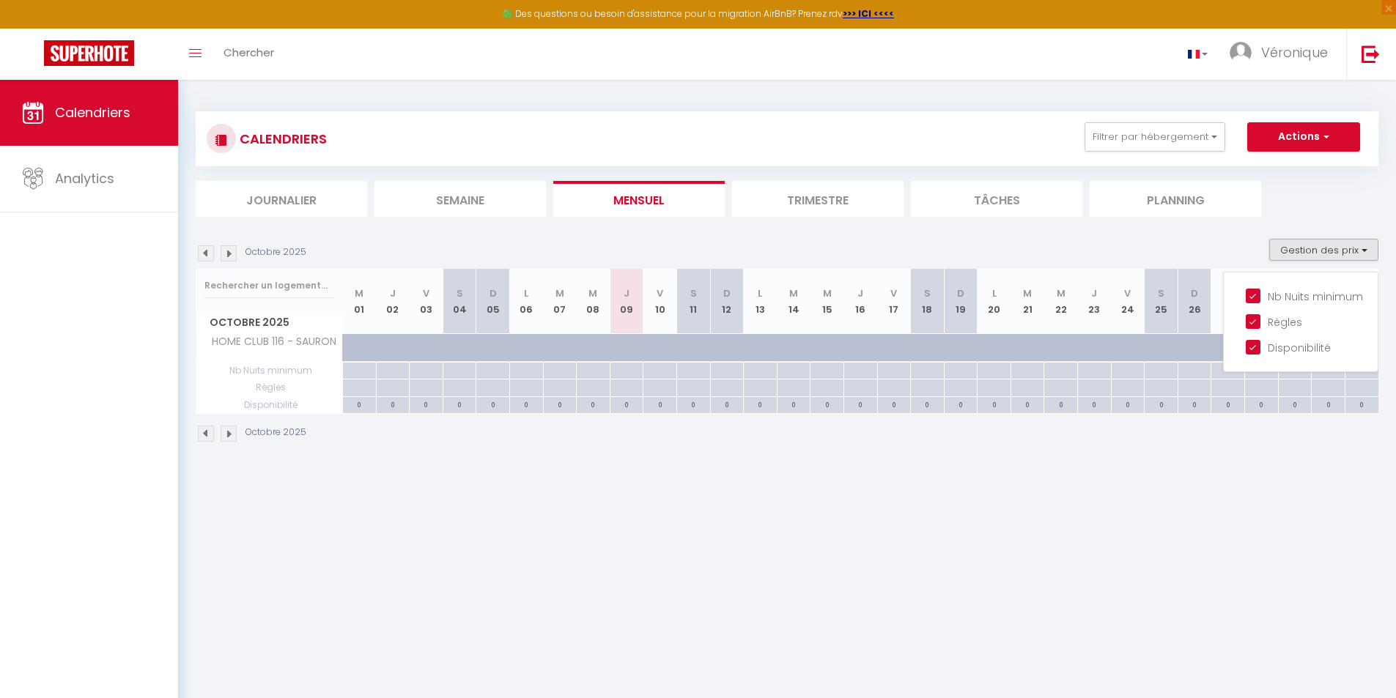
click at [229, 435] on img at bounding box center [229, 434] width 16 height 16
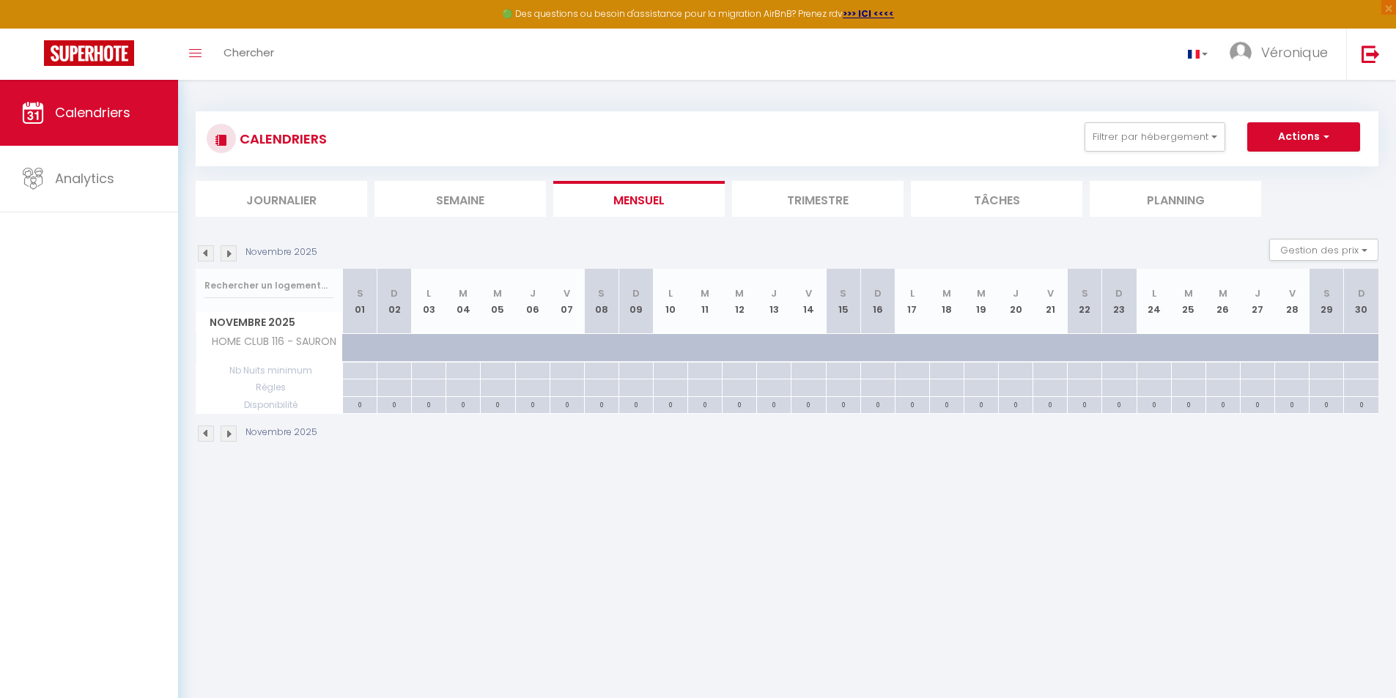
click at [229, 435] on img at bounding box center [229, 434] width 16 height 16
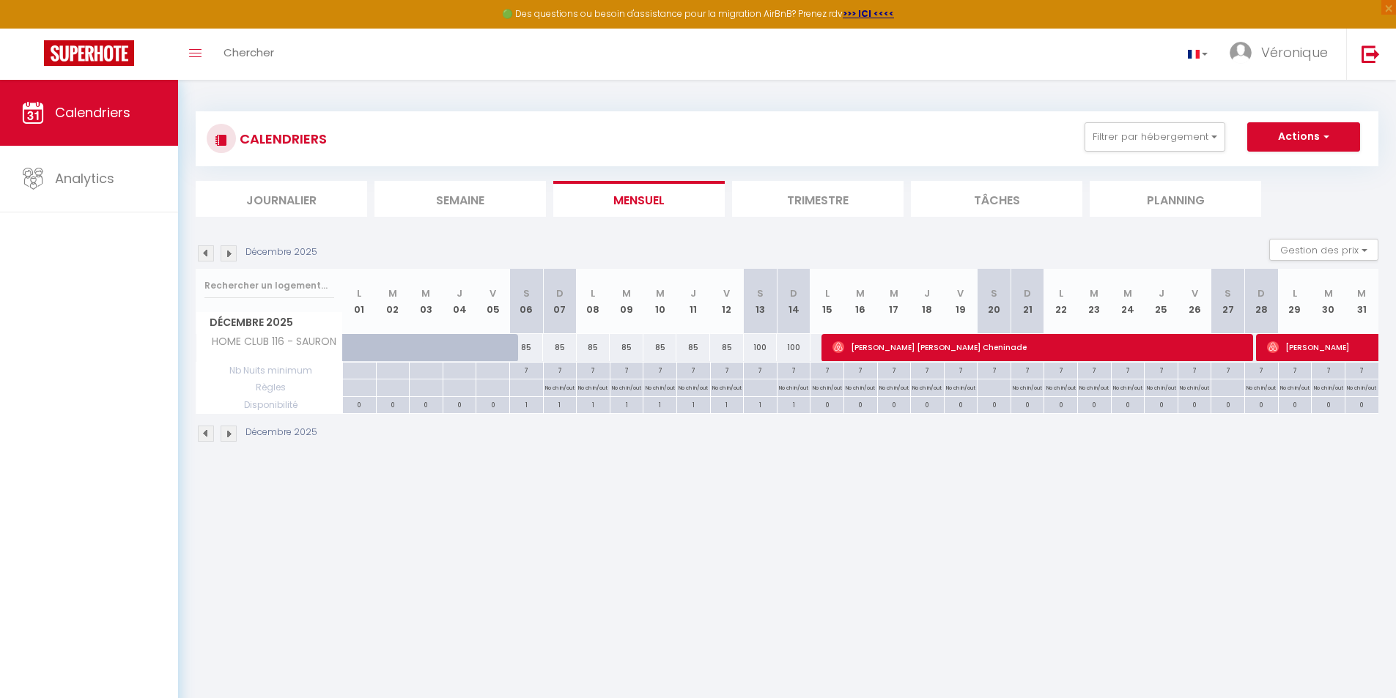
click at [230, 432] on img at bounding box center [229, 434] width 16 height 16
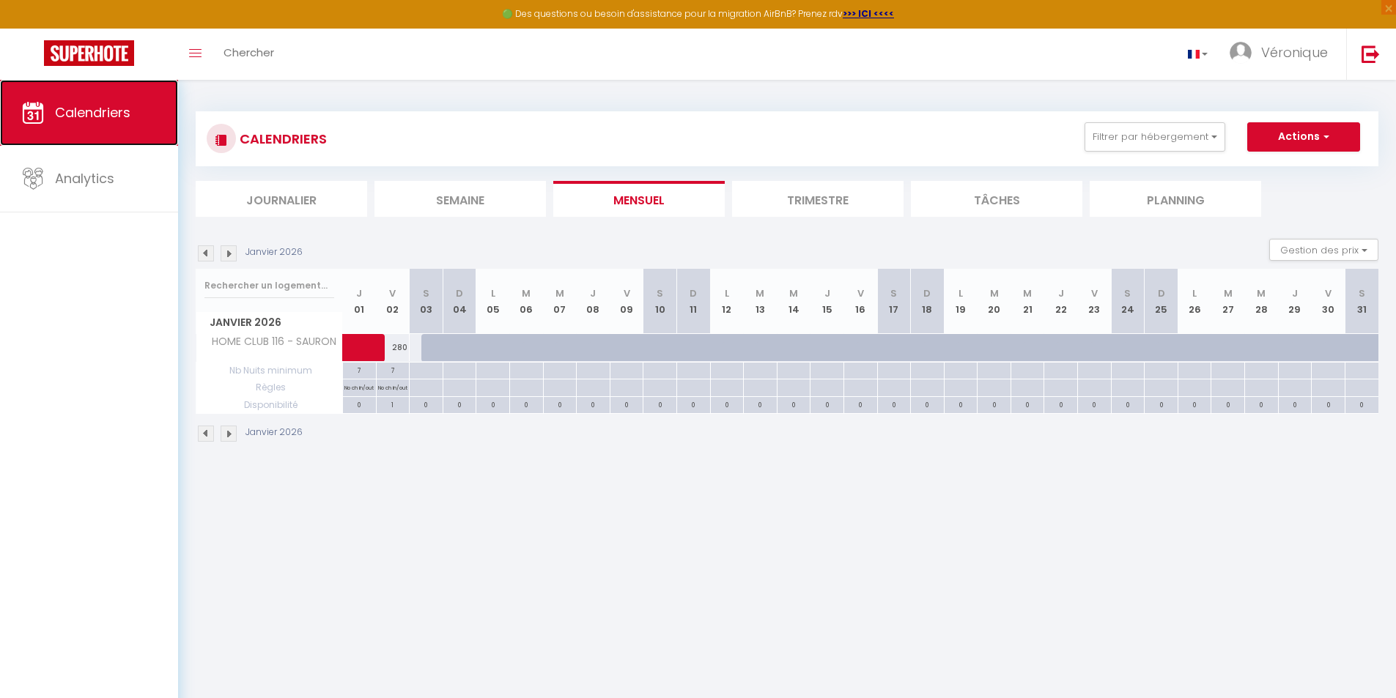
click at [92, 109] on span "Calendriers" at bounding box center [92, 112] width 75 height 18
click at [27, 112] on icon at bounding box center [33, 113] width 22 height 22
click at [89, 115] on span "Calendriers" at bounding box center [92, 112] width 75 height 18
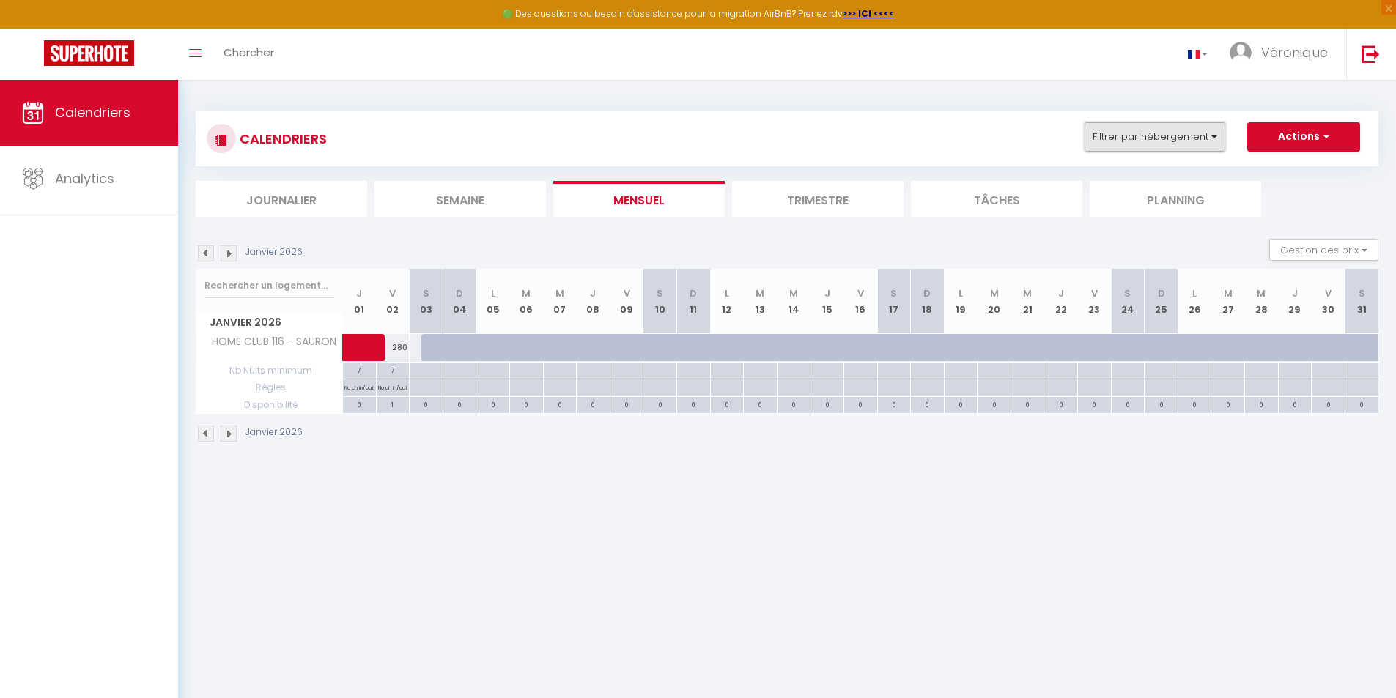
click at [1171, 137] on button "Filtrer par hébergement" at bounding box center [1155, 136] width 141 height 29
click at [1132, 142] on button "Filtrer par hébergement" at bounding box center [1155, 136] width 141 height 29
click at [270, 202] on li "Journalier" at bounding box center [281, 199] width 171 height 36
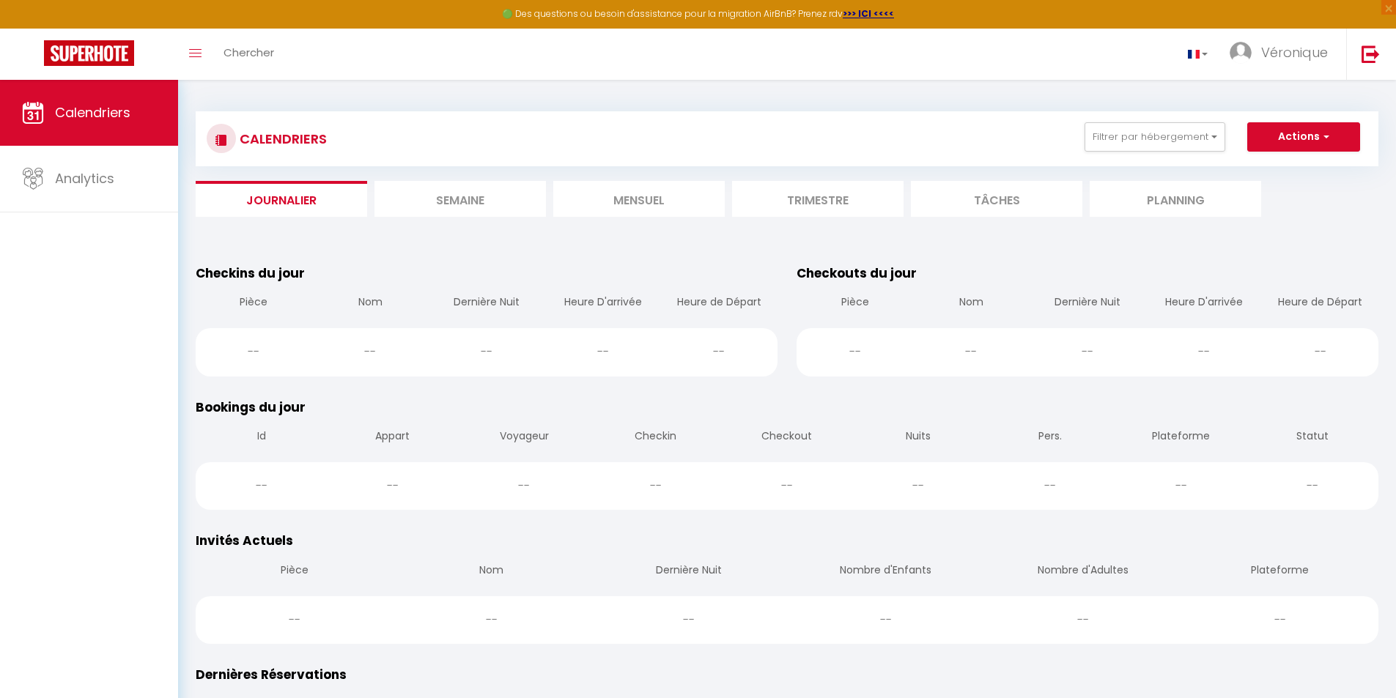
click at [1186, 199] on li "Planning" at bounding box center [1175, 199] width 171 height 36
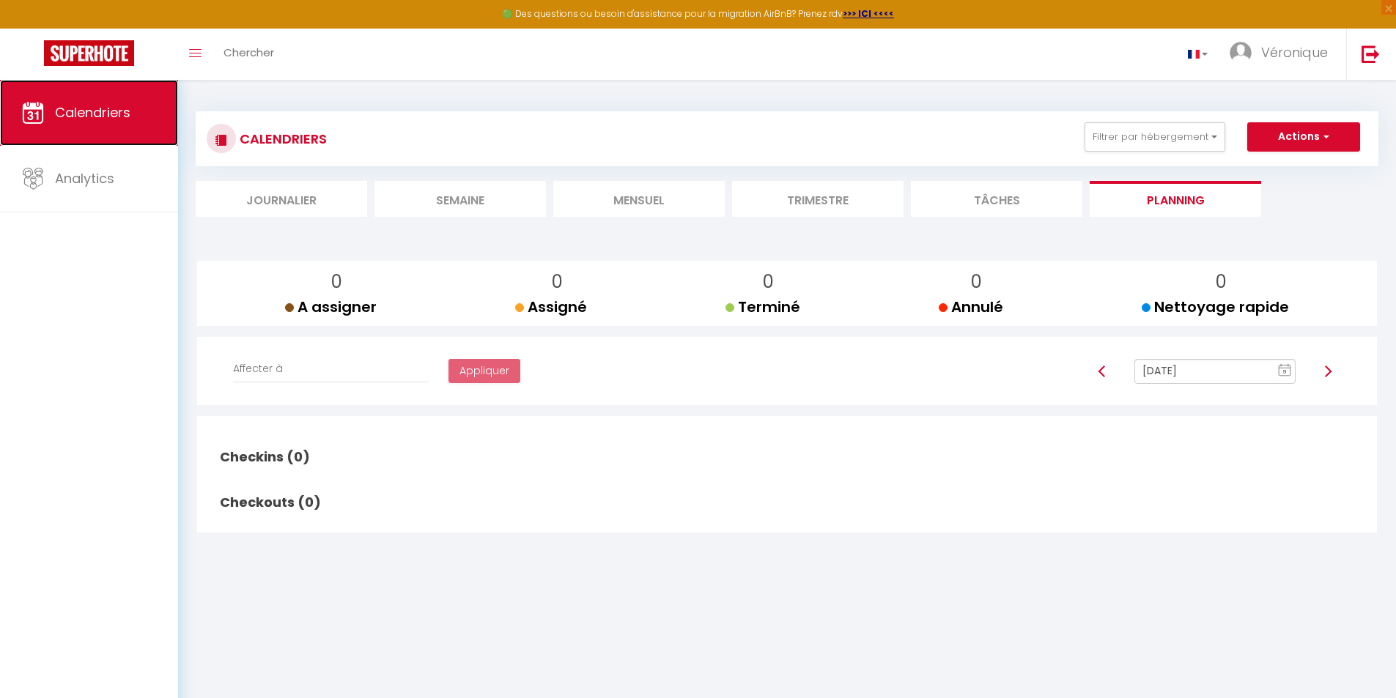
click at [64, 107] on span "Calendriers" at bounding box center [92, 112] width 75 height 18
click at [986, 203] on li "Tâches" at bounding box center [996, 199] width 171 height 36
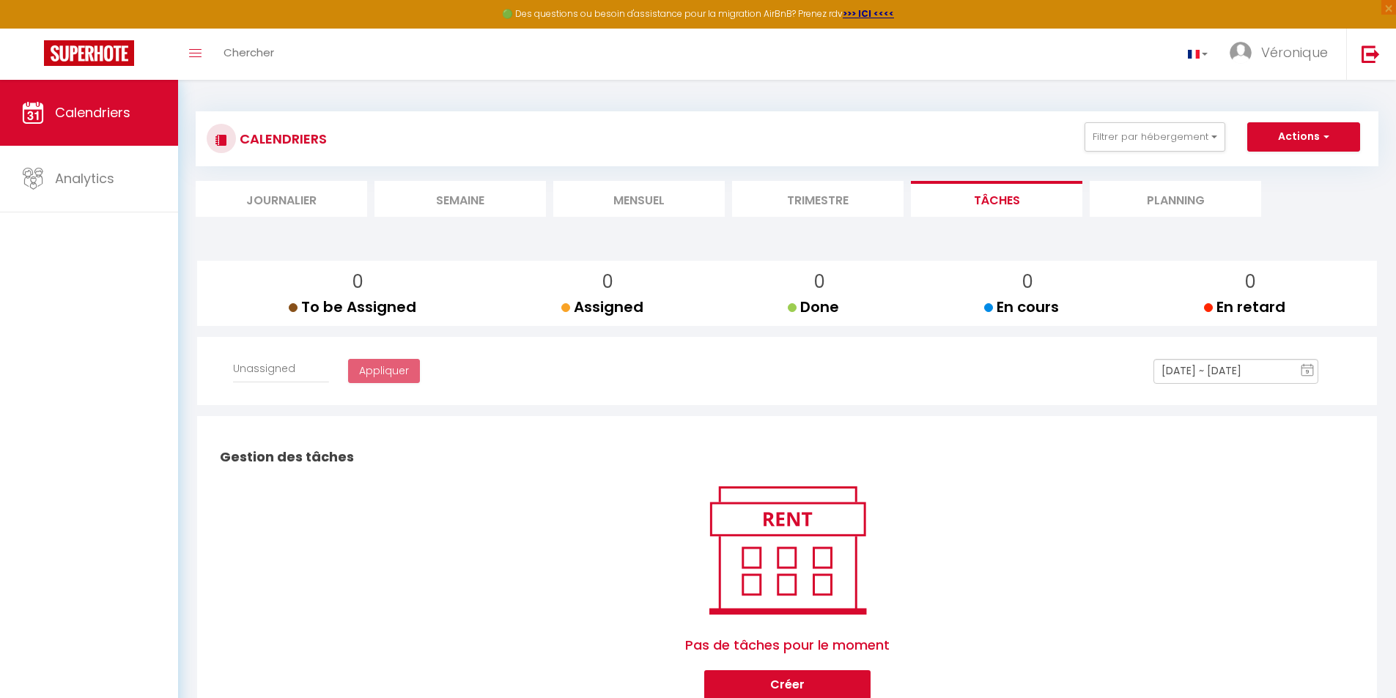
select select
click at [814, 200] on li "Trimestre" at bounding box center [817, 199] width 171 height 36
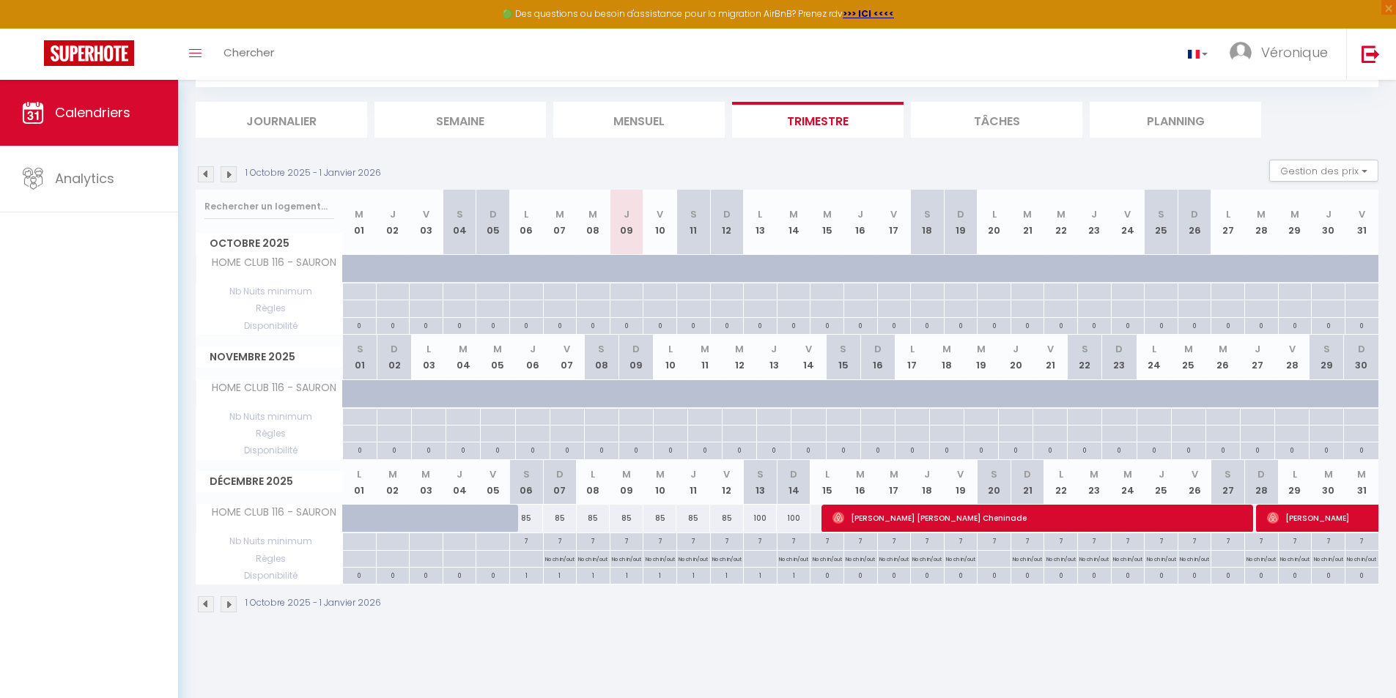
scroll to position [80, 0]
click at [232, 601] on img at bounding box center [229, 604] width 16 height 16
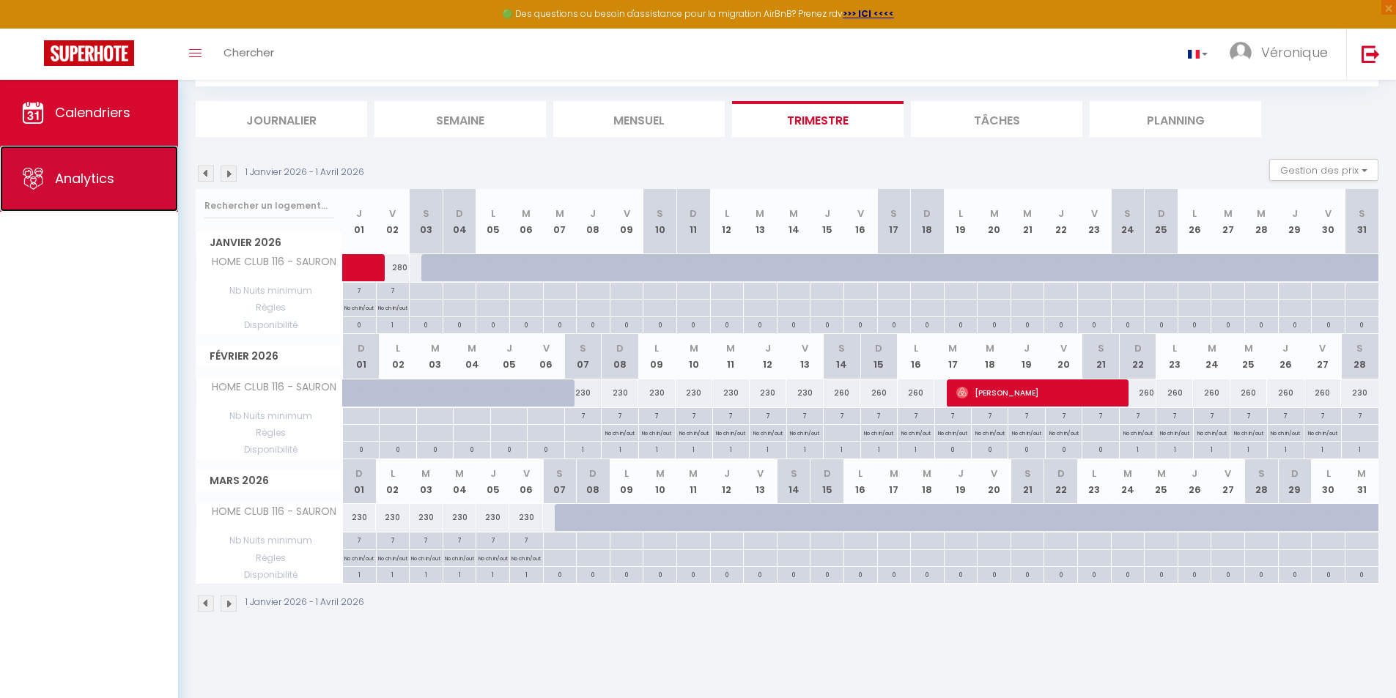
click at [100, 177] on span "Analytics" at bounding box center [84, 178] width 59 height 18
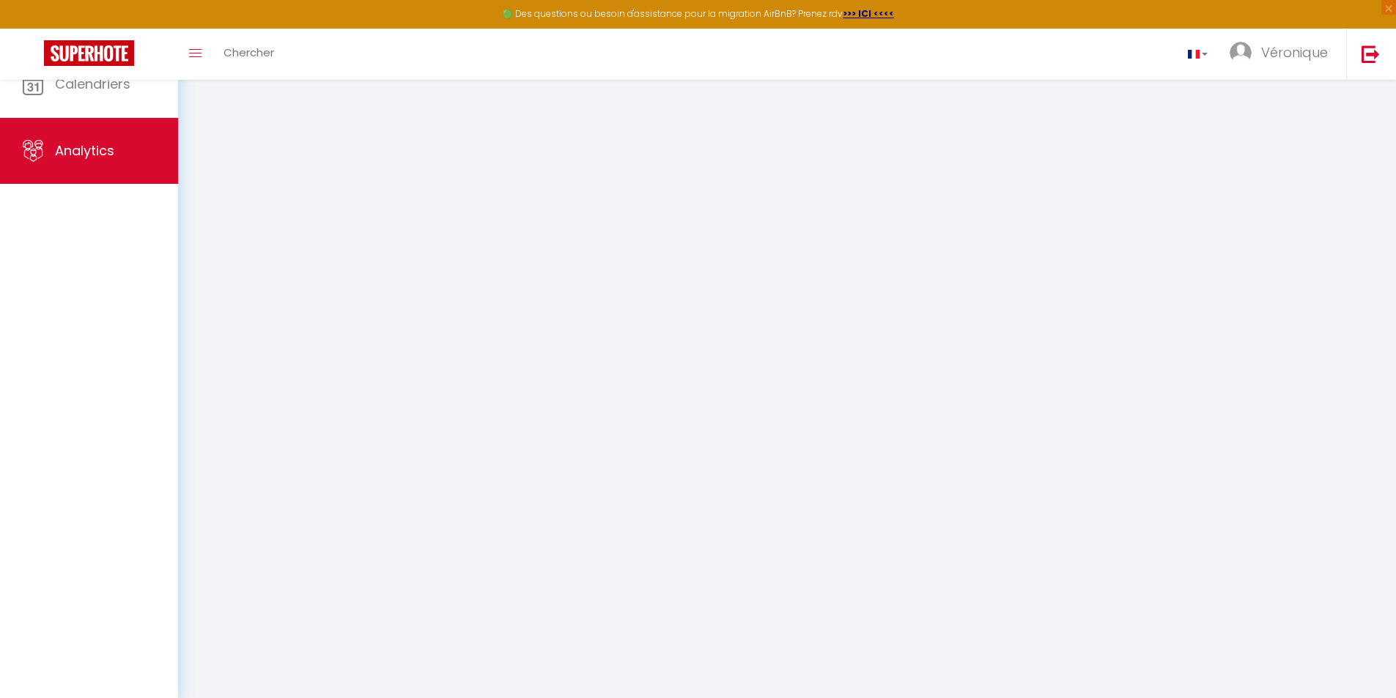
select select "2025"
select select "10"
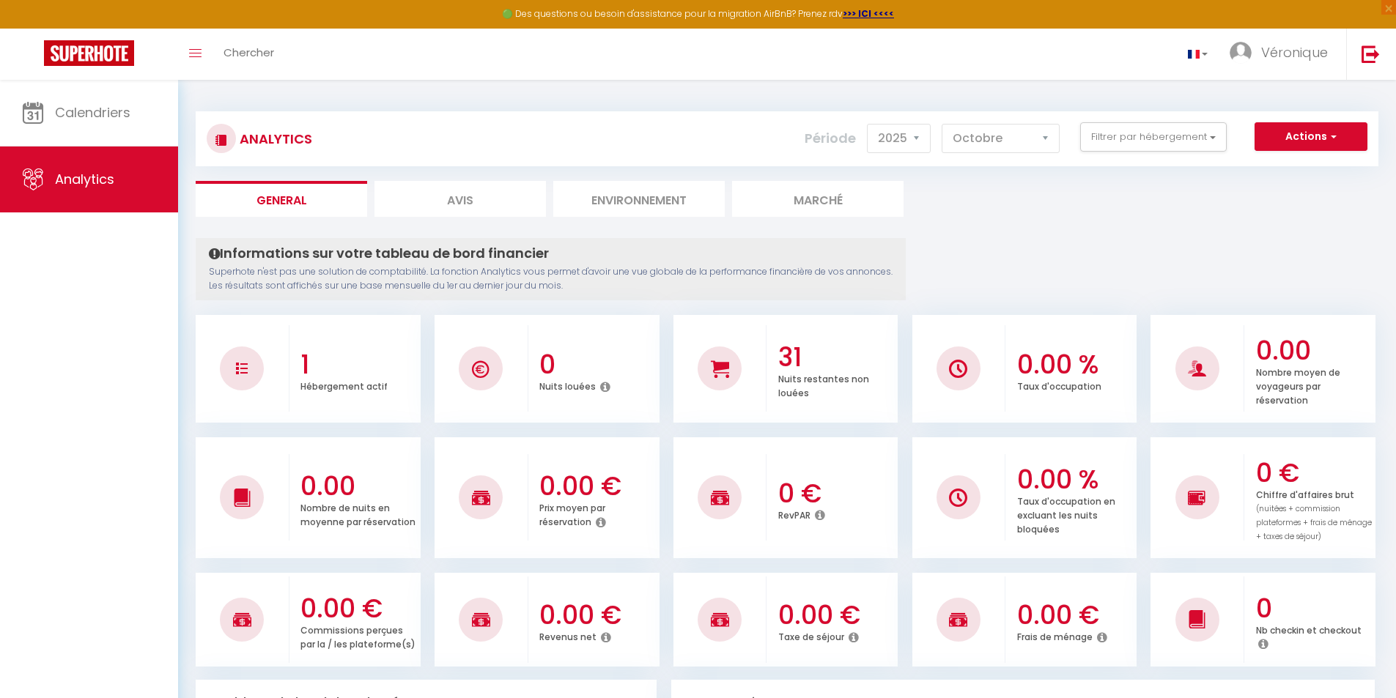
click at [465, 199] on li "Avis" at bounding box center [459, 199] width 171 height 36
select select "2025"
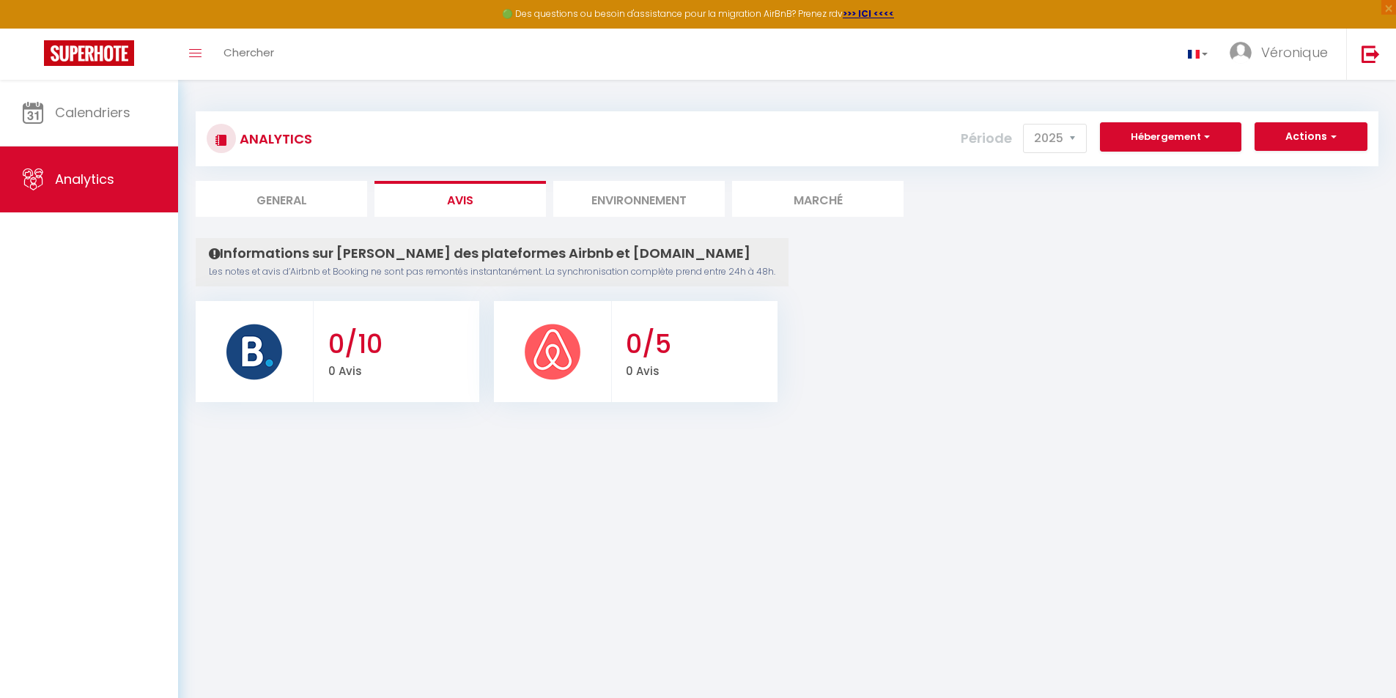
click at [636, 204] on li "Environnement" at bounding box center [638, 199] width 171 height 36
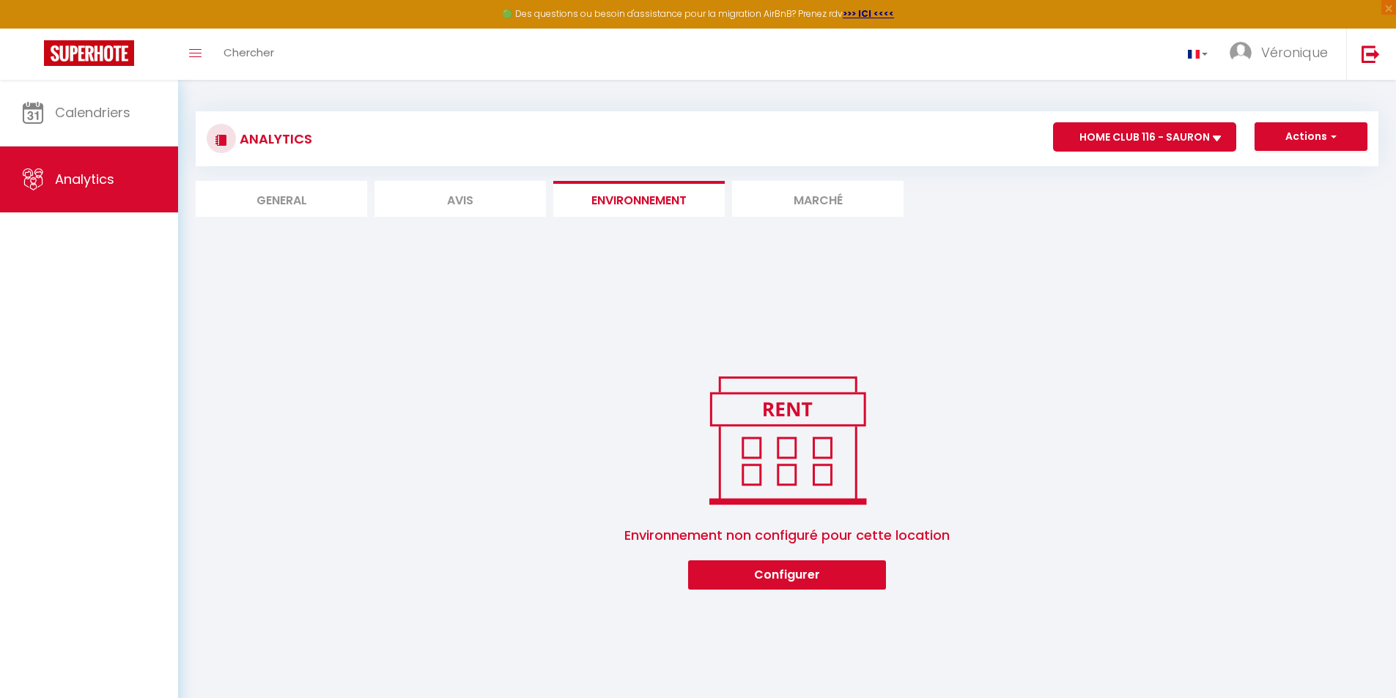
click at [818, 201] on li "Marché" at bounding box center [817, 199] width 171 height 36
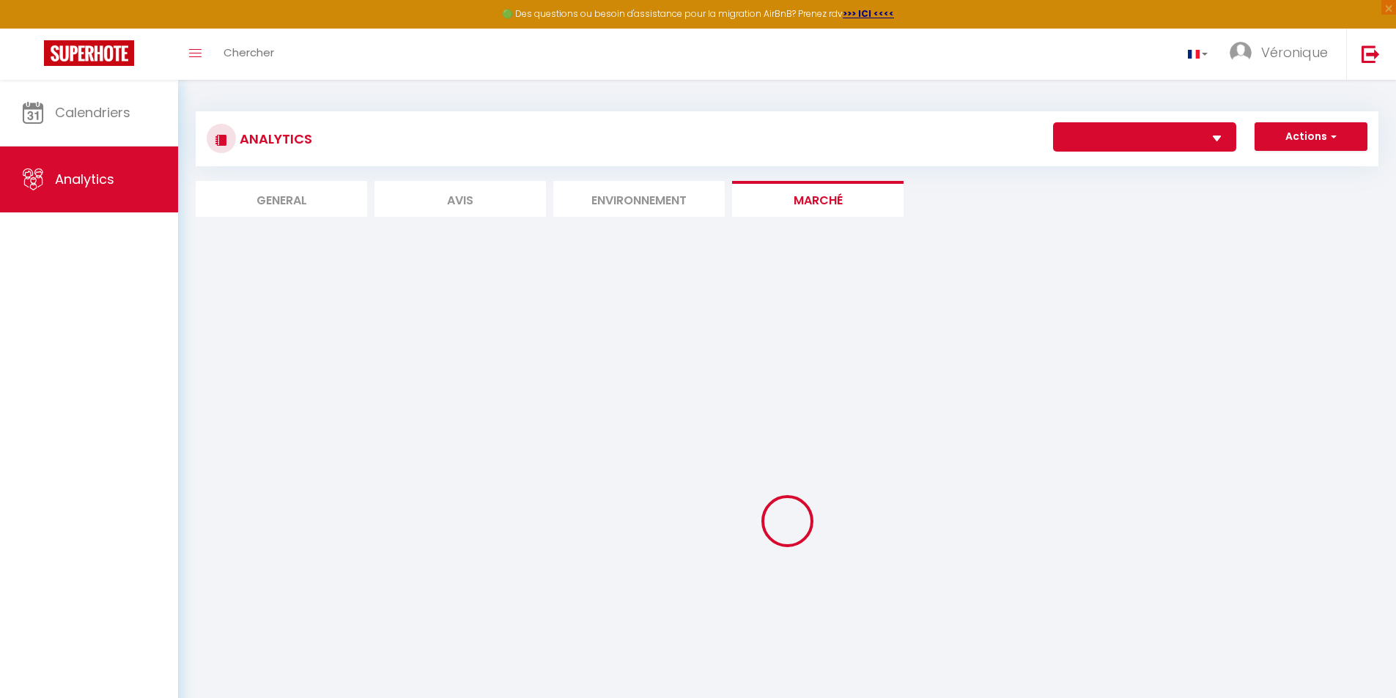
select select "78115"
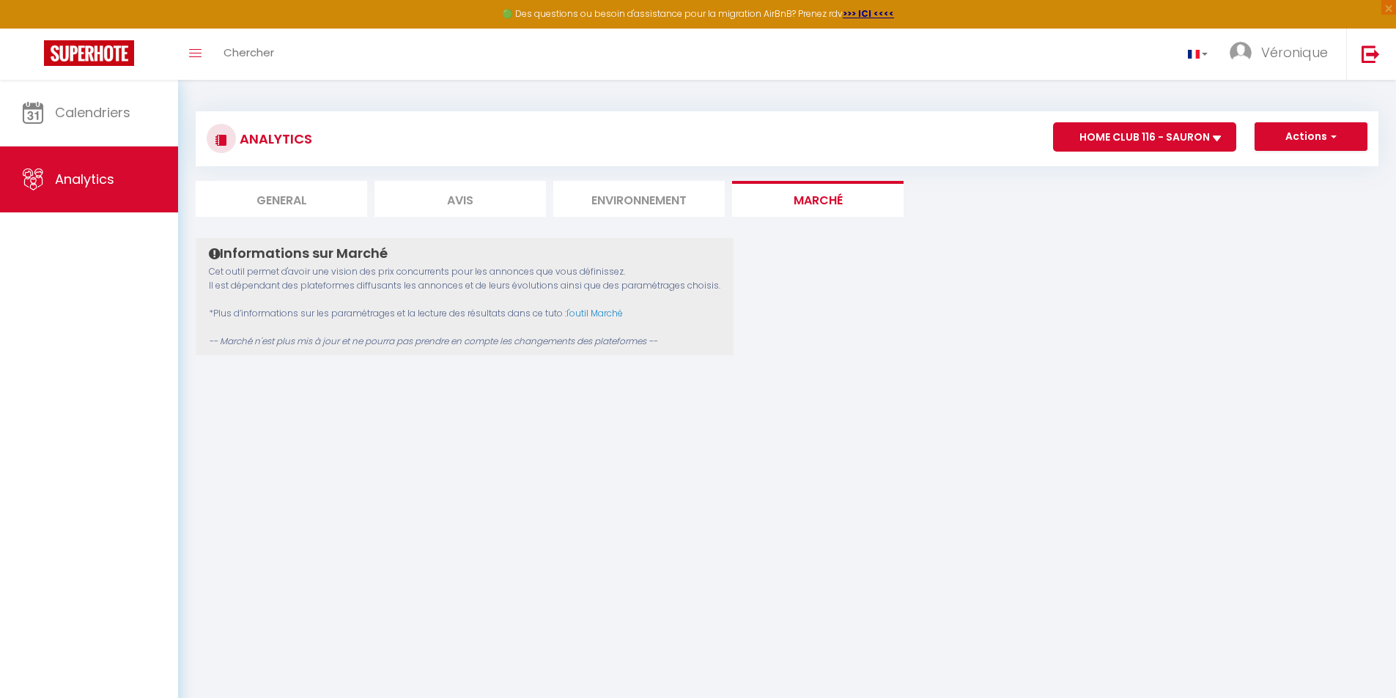
click at [273, 200] on li "General" at bounding box center [281, 199] width 171 height 36
select select "2025"
select select "10"
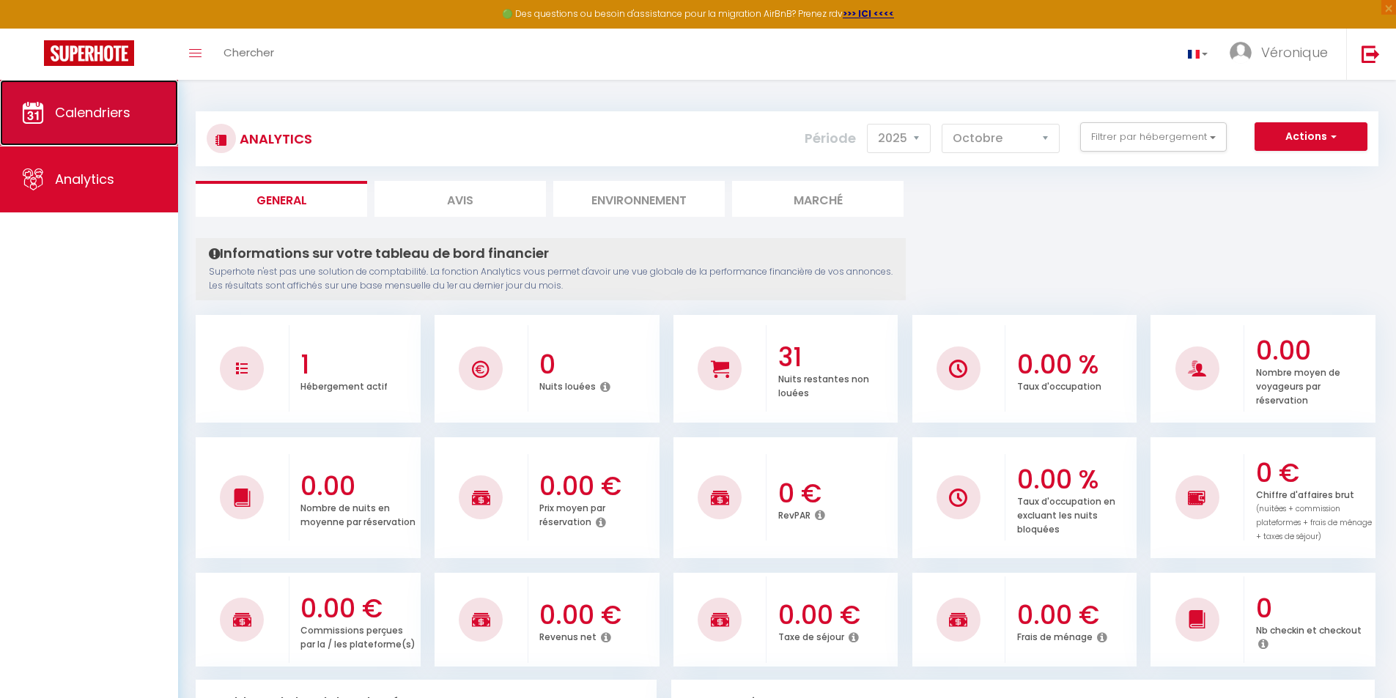
click at [59, 113] on span "Calendriers" at bounding box center [92, 112] width 75 height 18
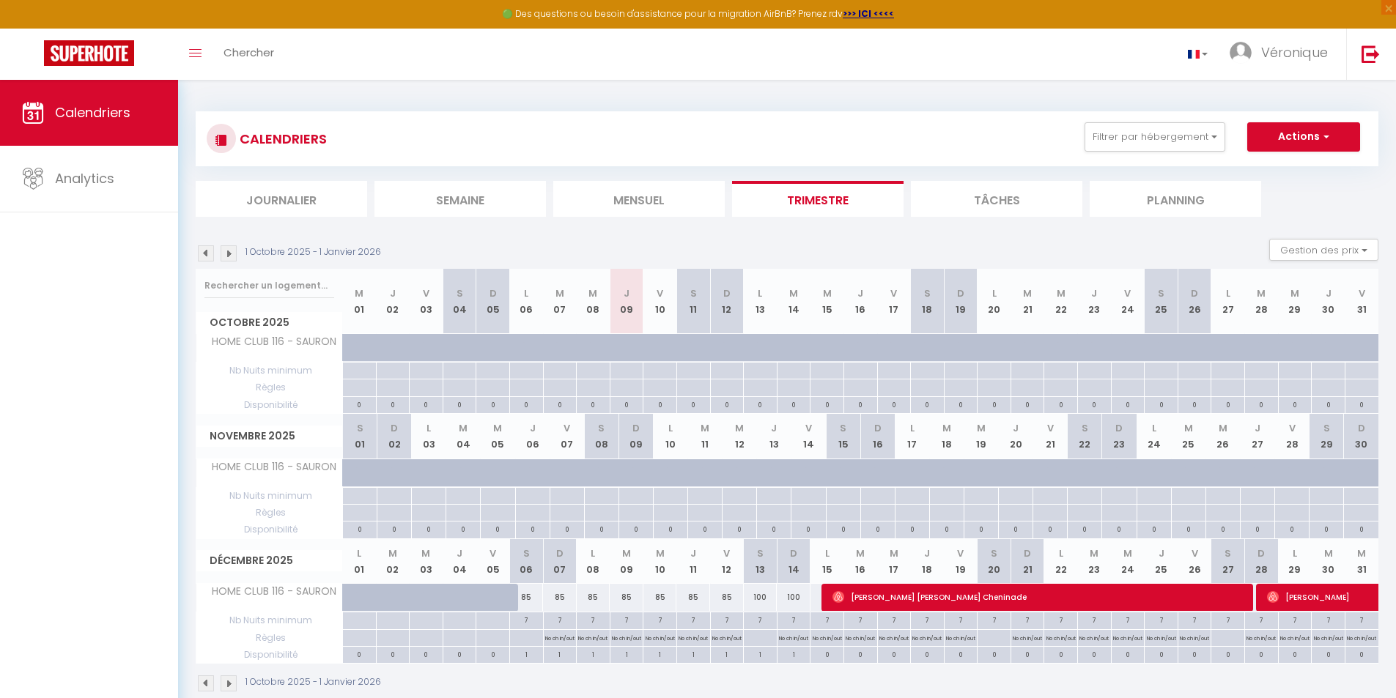
click at [224, 145] on img at bounding box center [221, 140] width 12 height 12
click at [196, 49] on icon "Toggle menubar" at bounding box center [195, 53] width 12 height 9
click at [103, 111] on span "Calendriers" at bounding box center [92, 112] width 75 height 18
click at [1302, 139] on button "Actions" at bounding box center [1303, 136] width 113 height 29
click at [1272, 196] on link "Exporter les réservations" at bounding box center [1289, 193] width 128 height 22
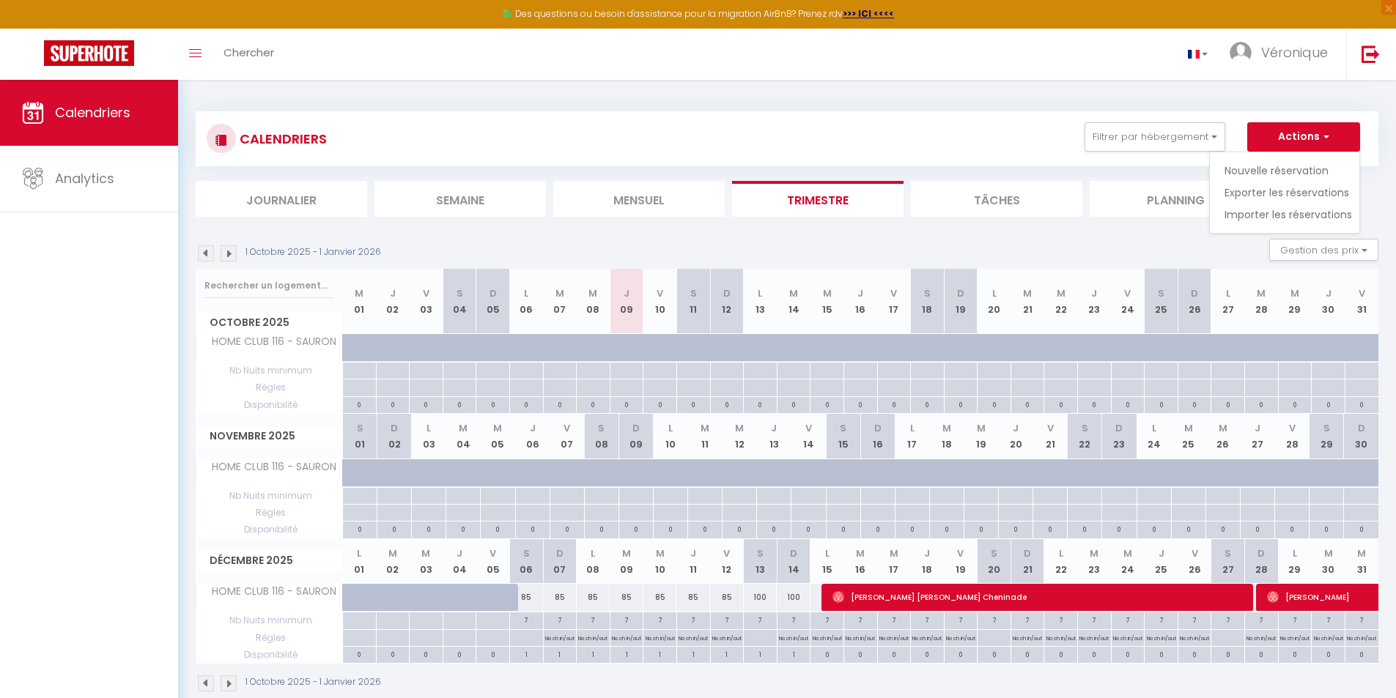
type input "[EMAIL_ADDRESS][DOMAIN_NAME]"
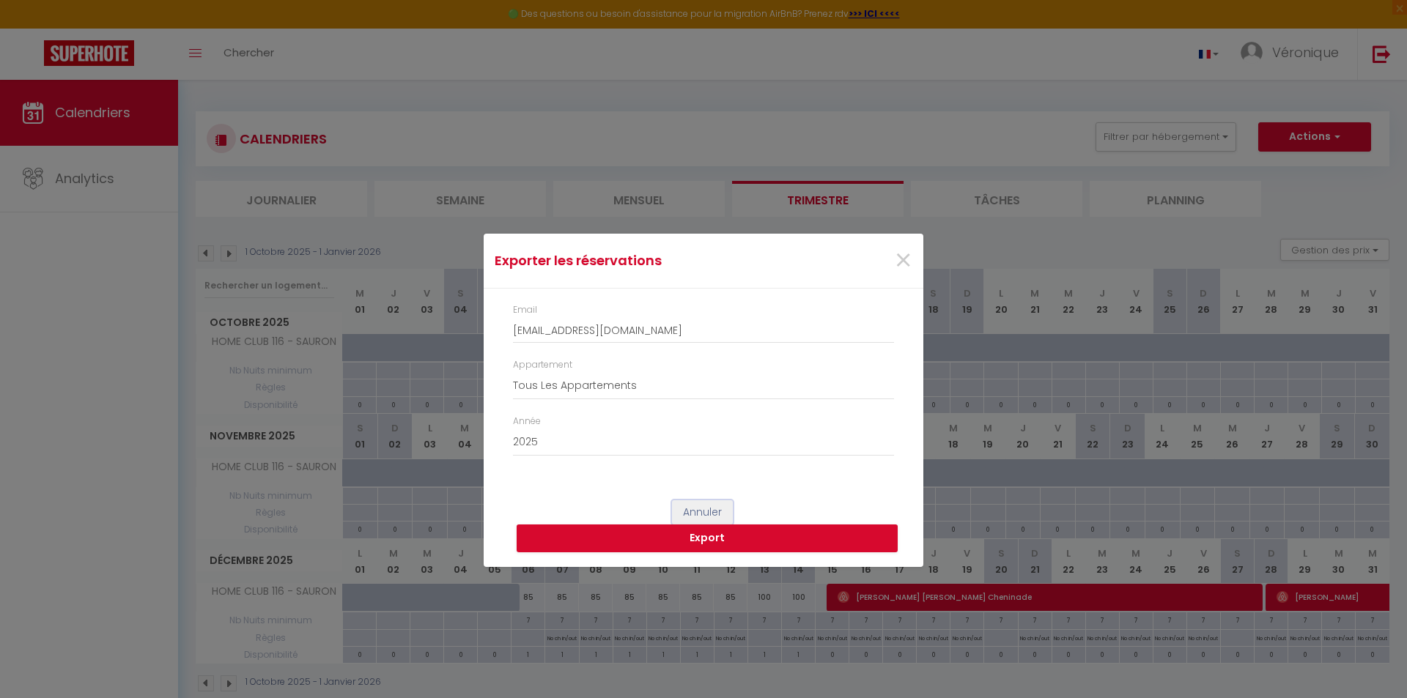
click at [707, 510] on button "Annuler" at bounding box center [702, 513] width 61 height 25
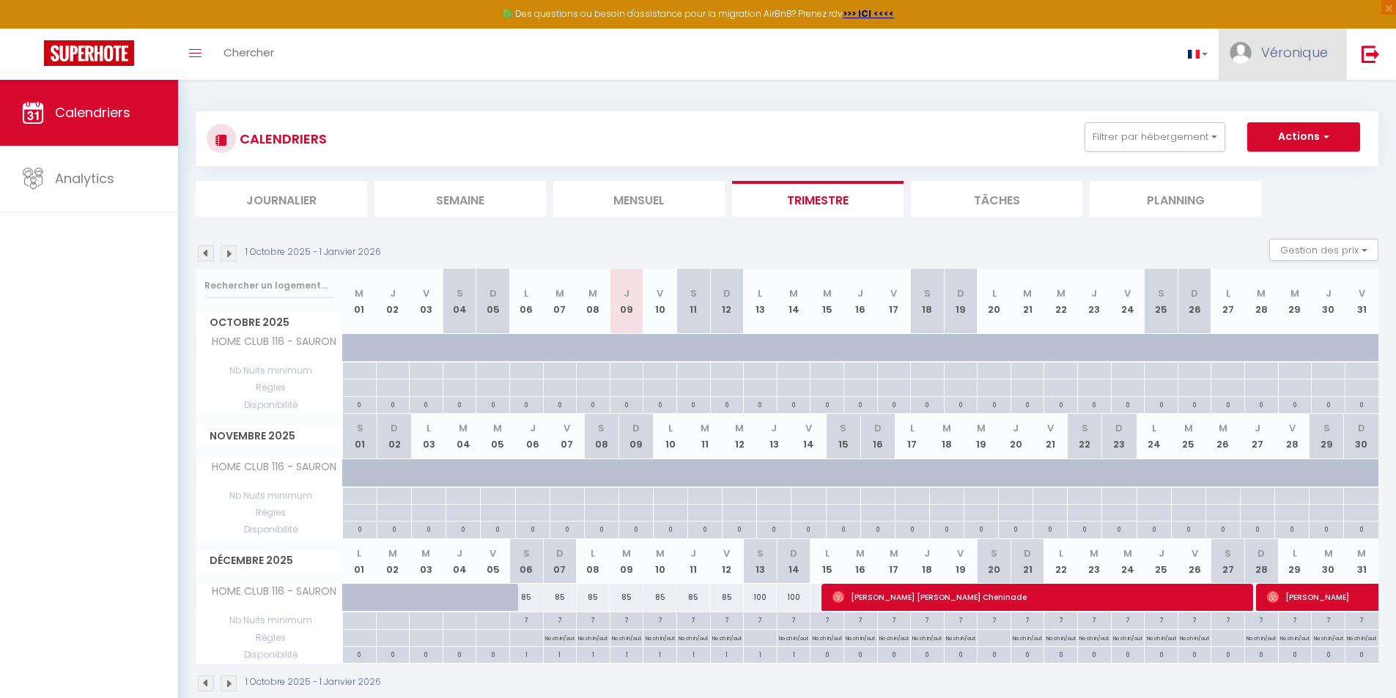
click at [1274, 56] on span "Véronique" at bounding box center [1294, 52] width 67 height 18
click at [1276, 102] on link "Paramètres" at bounding box center [1287, 101] width 108 height 25
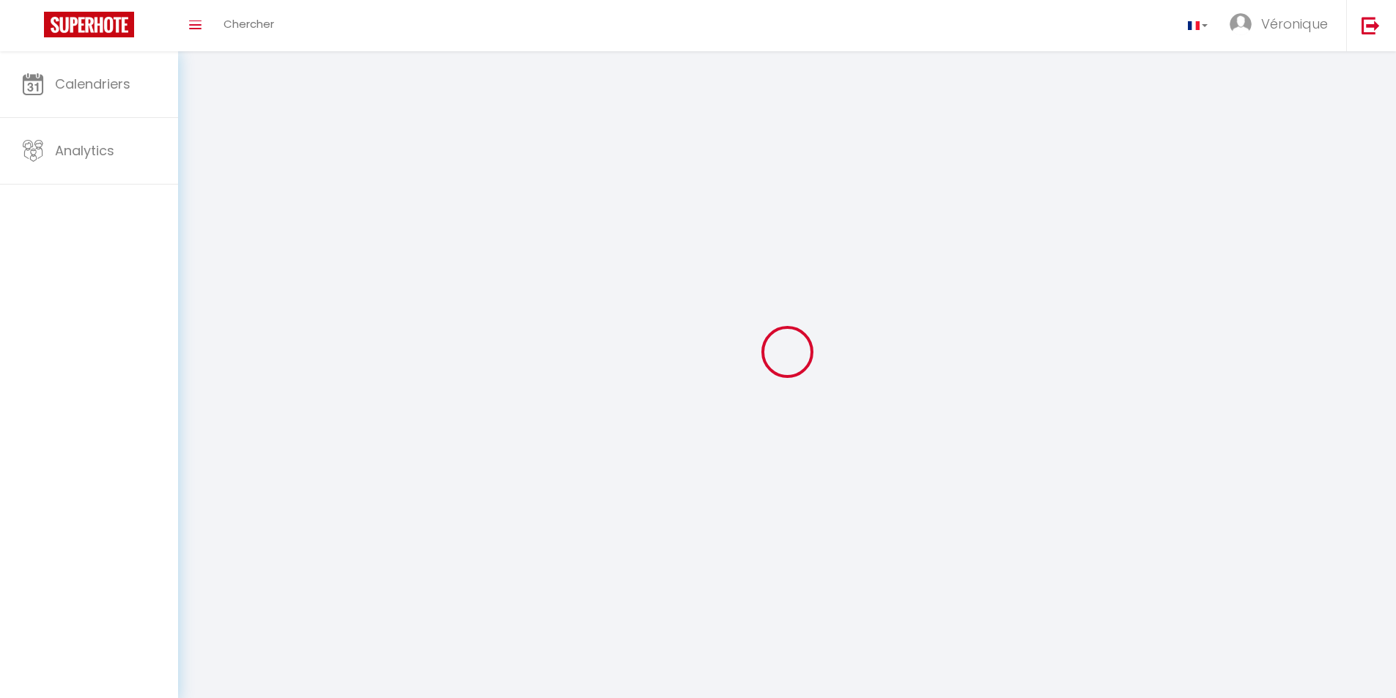
type input "Véronique"
type input "Sauron"
type input "[URL][DOMAIN_NAME]"
select select
select select "28"
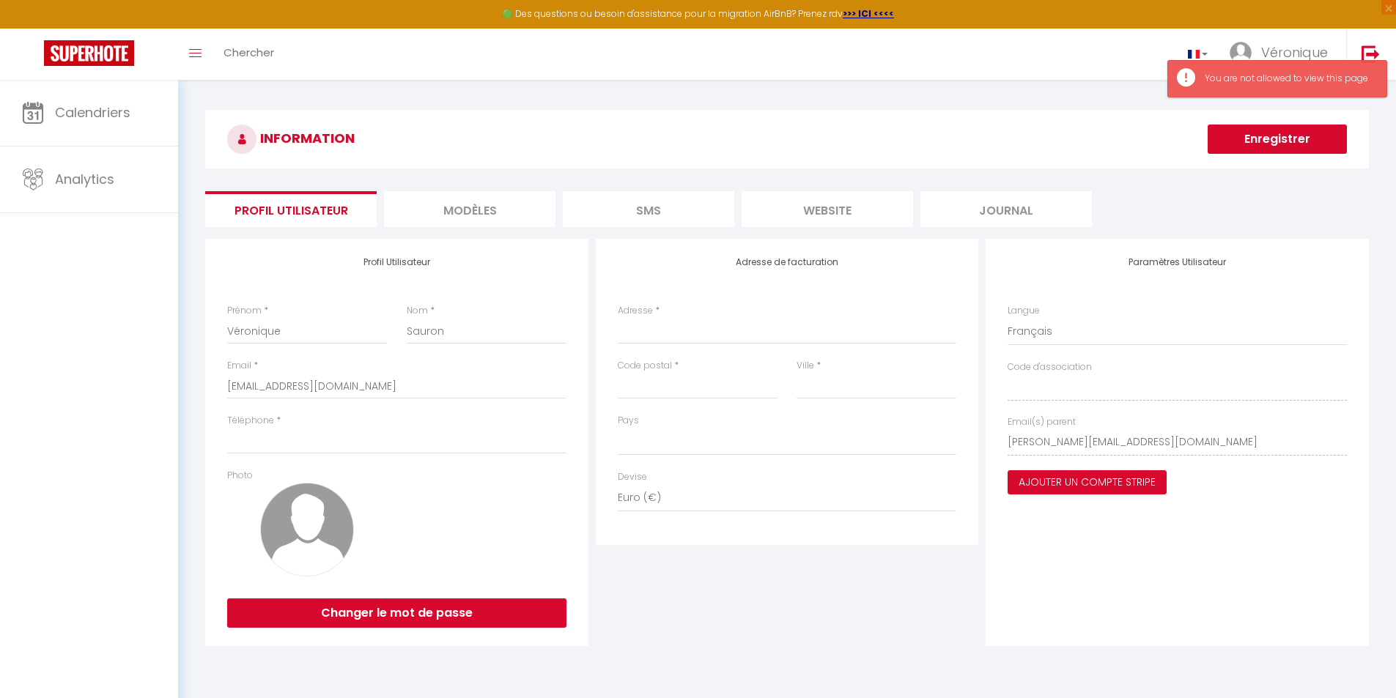
click at [496, 211] on li "MODÈLES" at bounding box center [469, 209] width 171 height 36
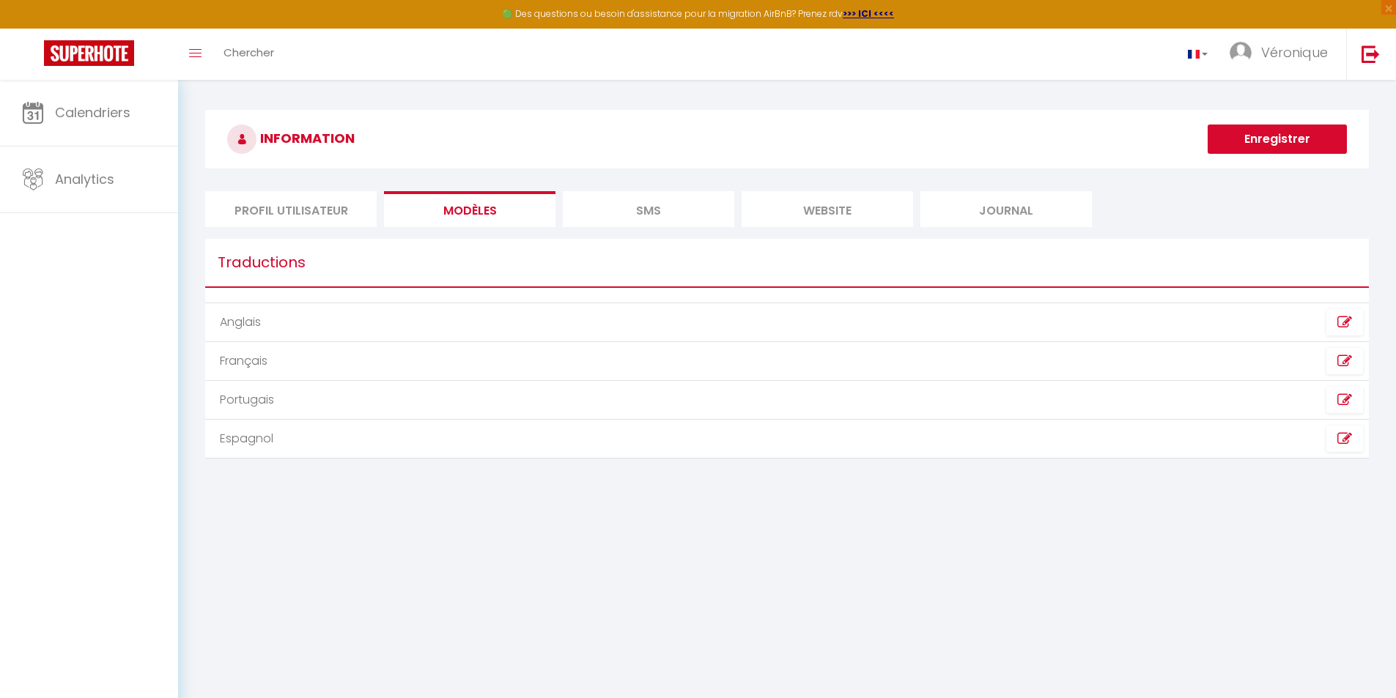
click at [660, 210] on li "SMS" at bounding box center [648, 209] width 171 height 36
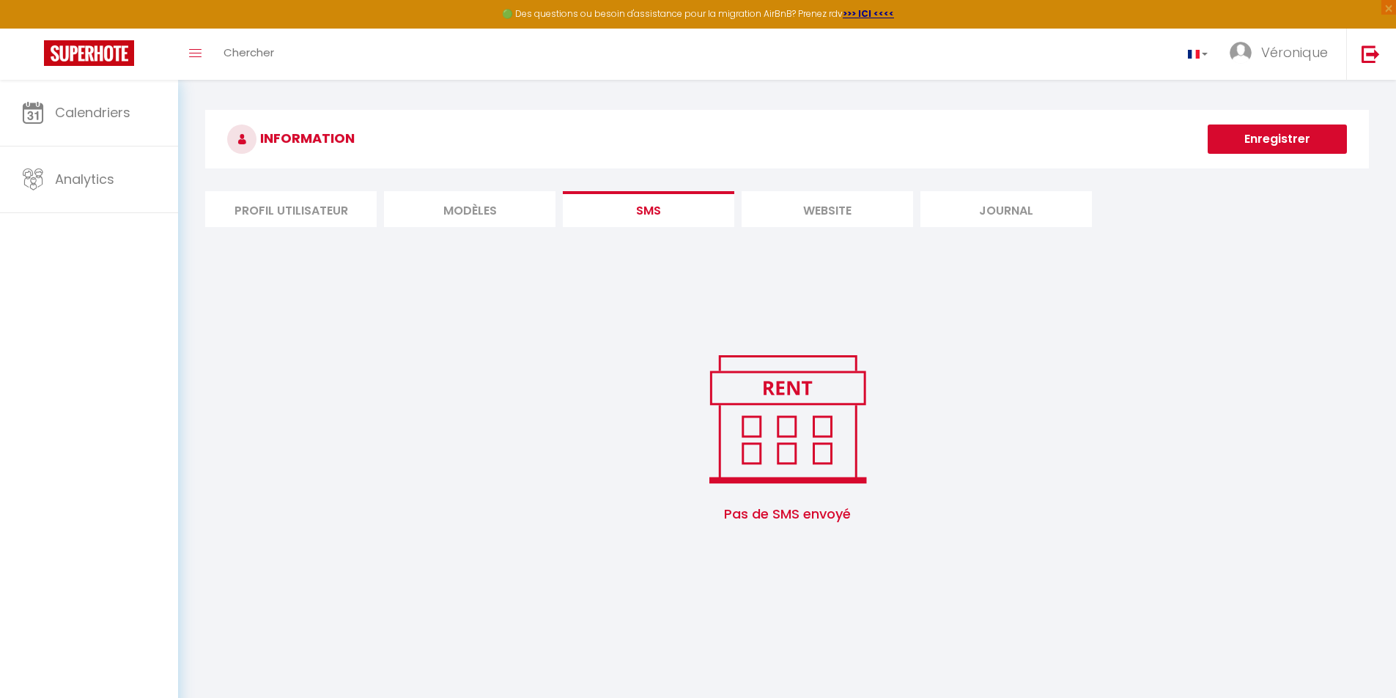
click at [835, 213] on li "website" at bounding box center [827, 209] width 171 height 36
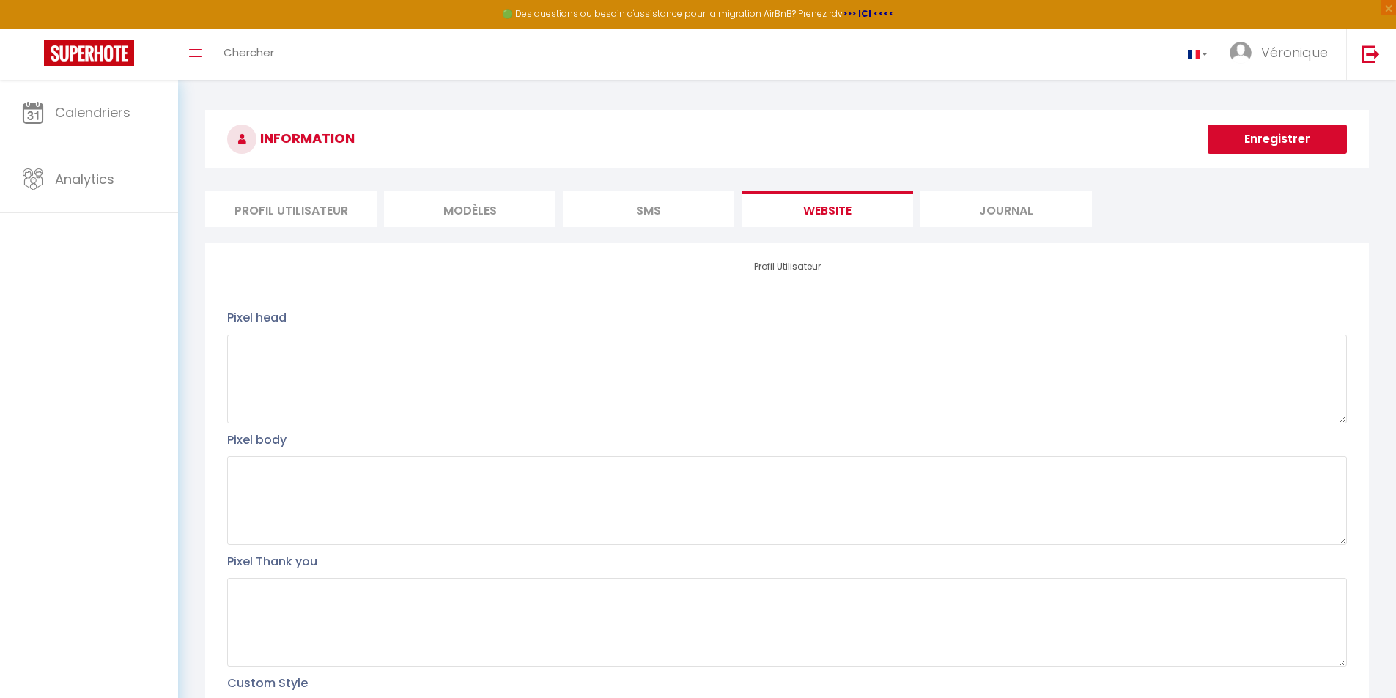
click at [1017, 210] on li "Journal" at bounding box center [1005, 209] width 171 height 36
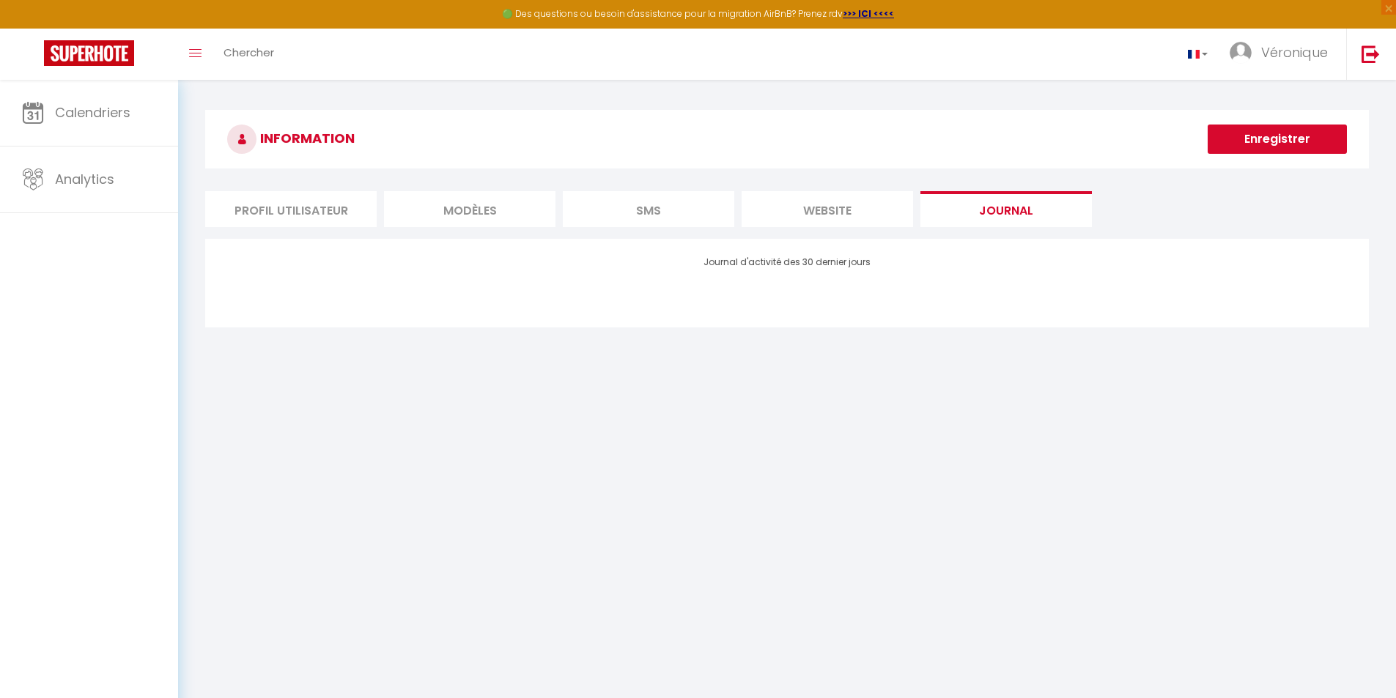
click at [292, 213] on li "Profil Utilisateur" at bounding box center [290, 209] width 171 height 36
select select
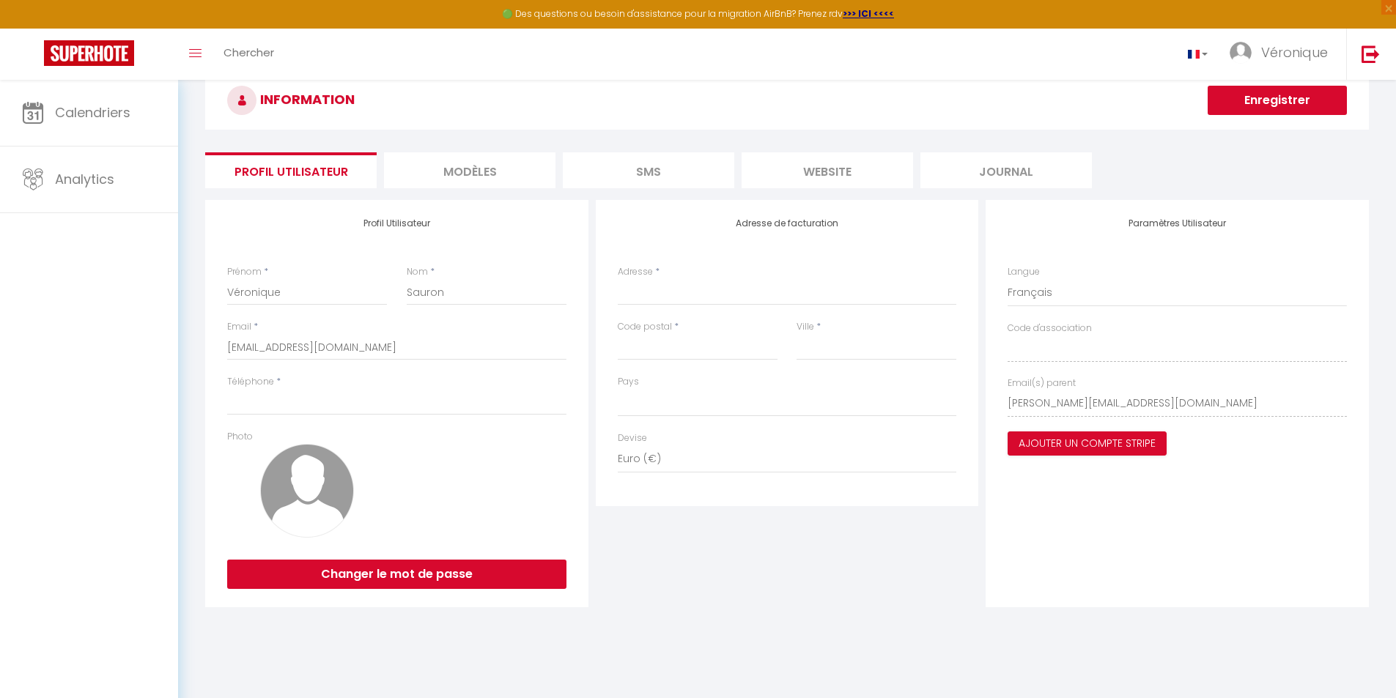
scroll to position [7, 0]
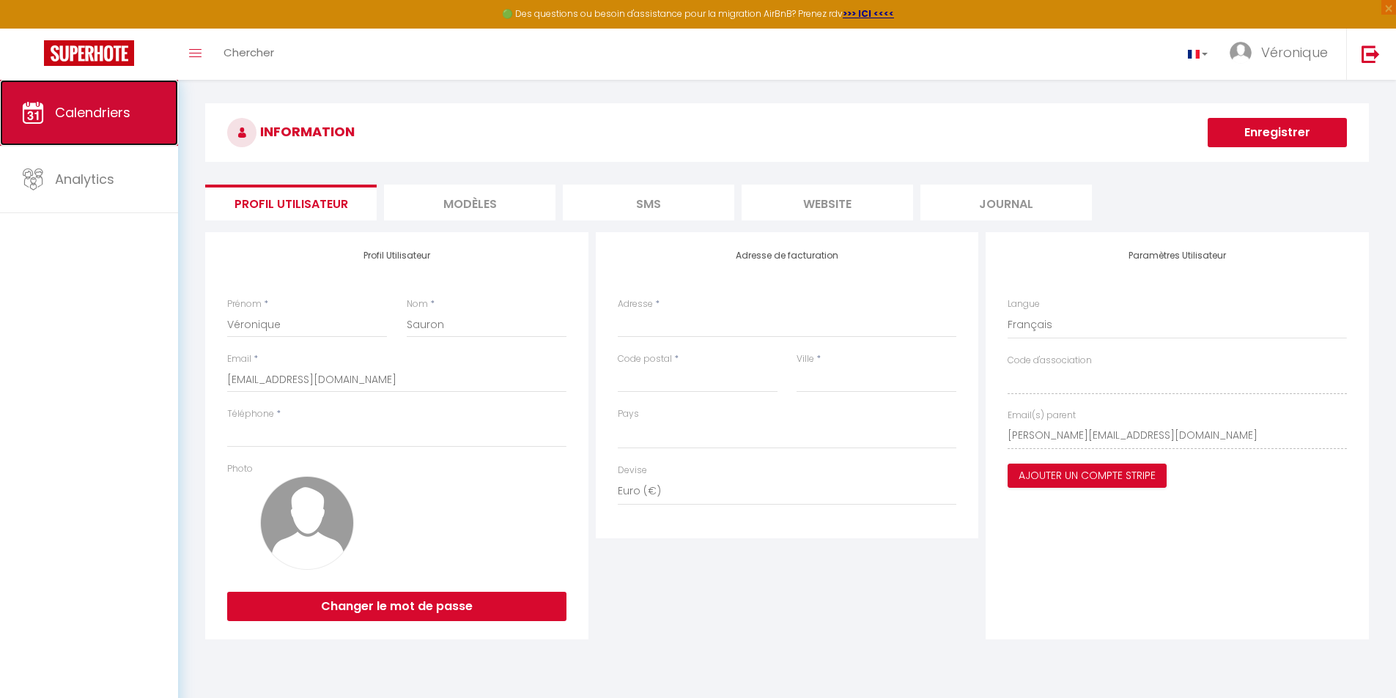
click at [49, 114] on link "Calendriers" at bounding box center [89, 113] width 178 height 66
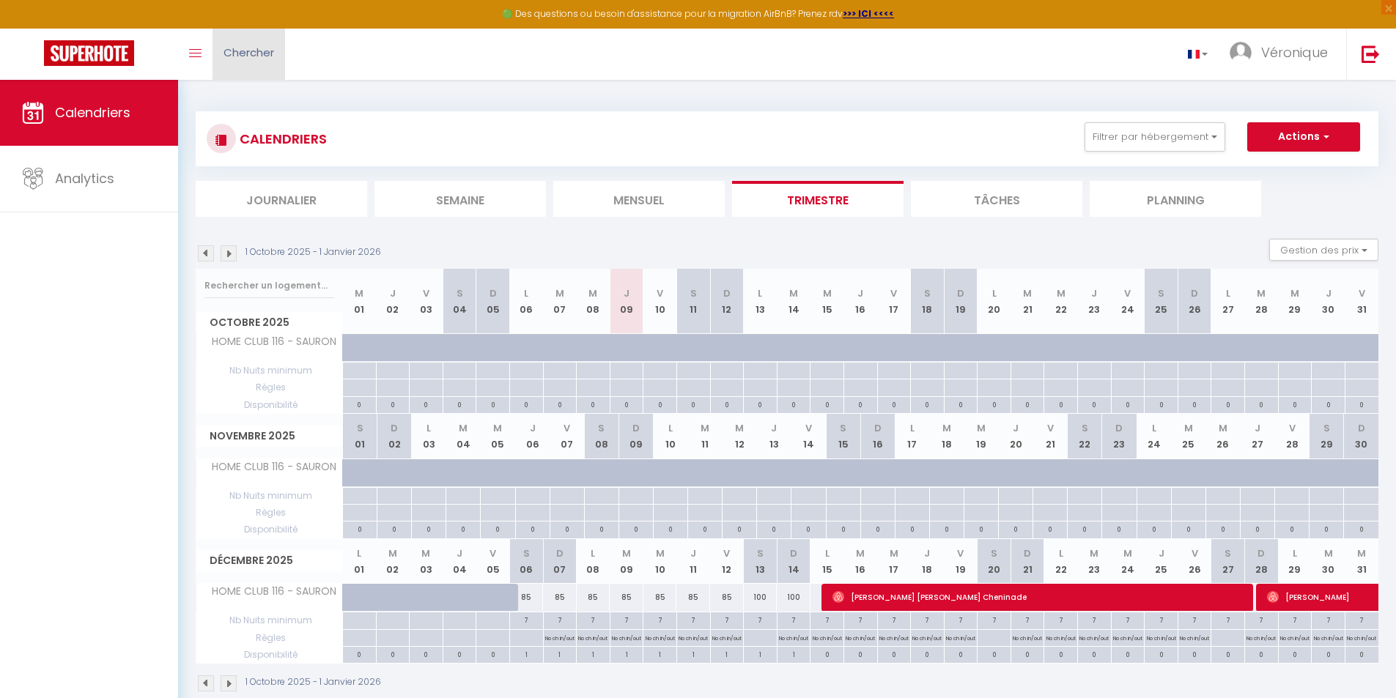
click at [257, 53] on span "Chercher" at bounding box center [249, 52] width 51 height 15
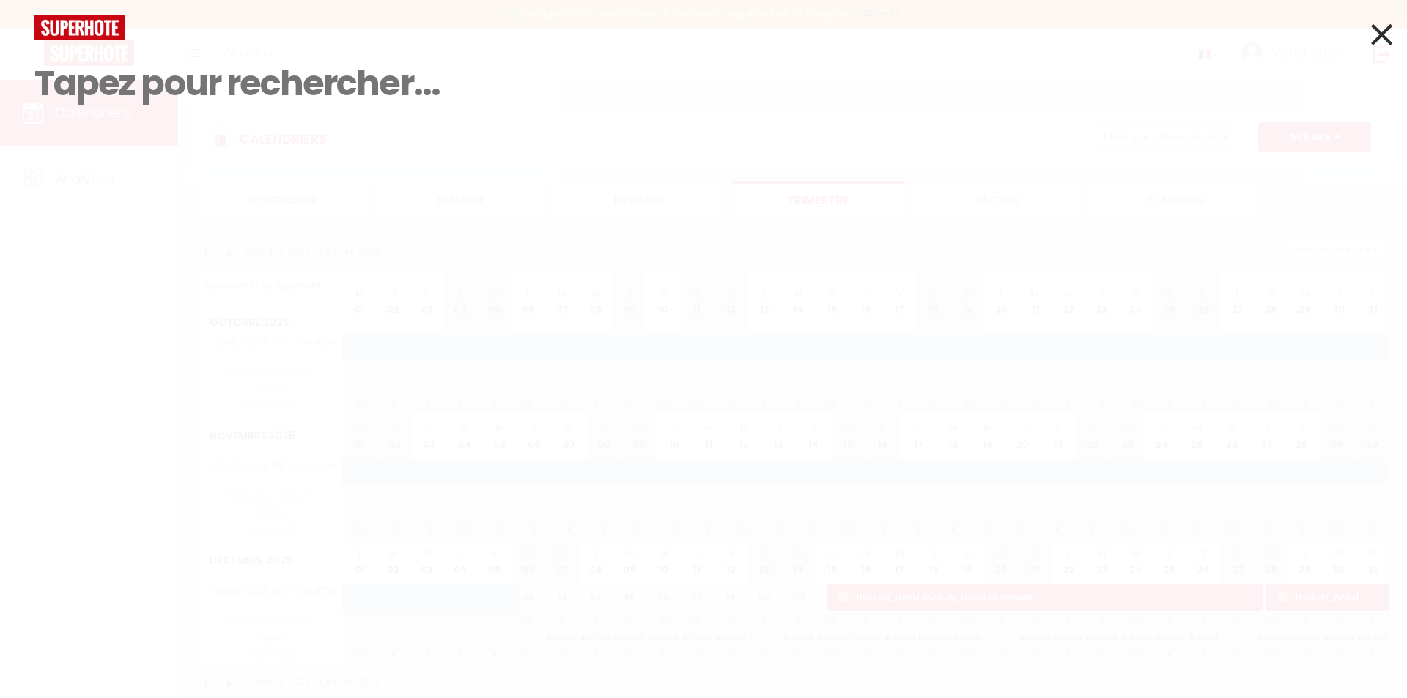
select select "fr"
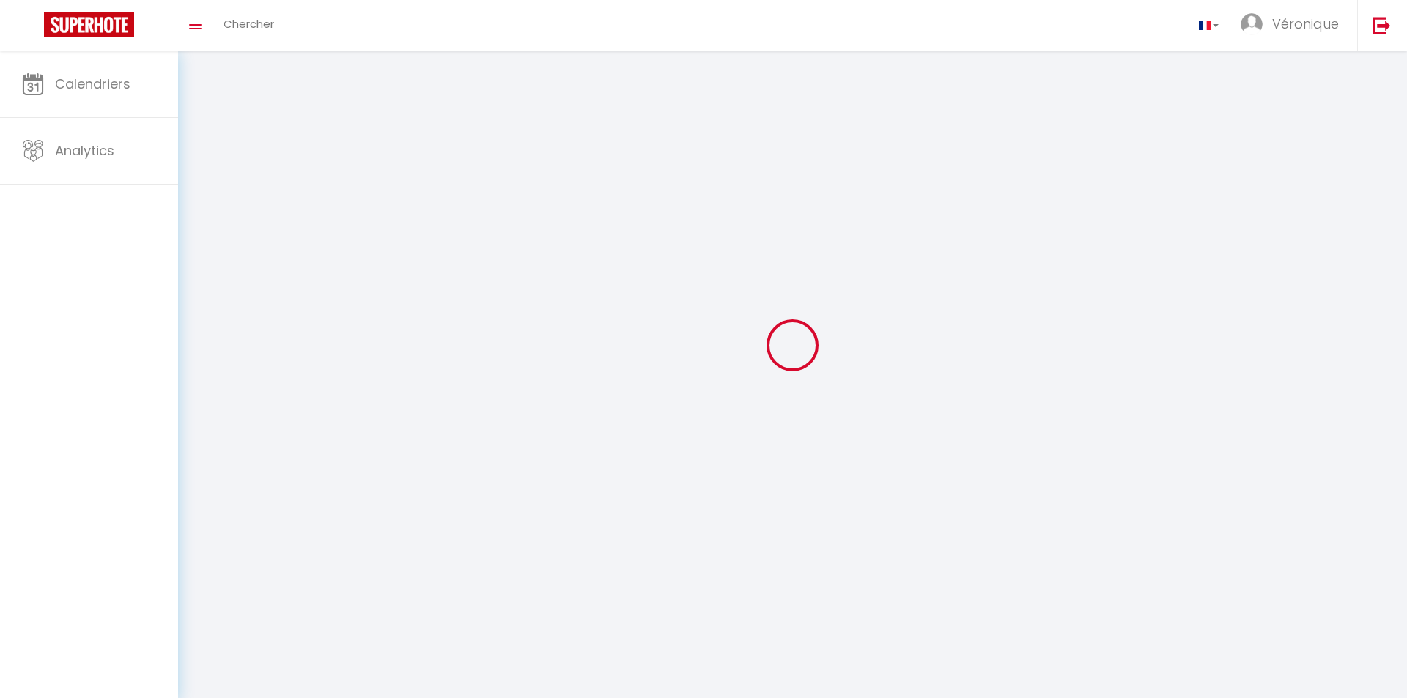
type input "Véronique"
type input "Sauron"
type input "[URL][DOMAIN_NAME]"
select select
select select "28"
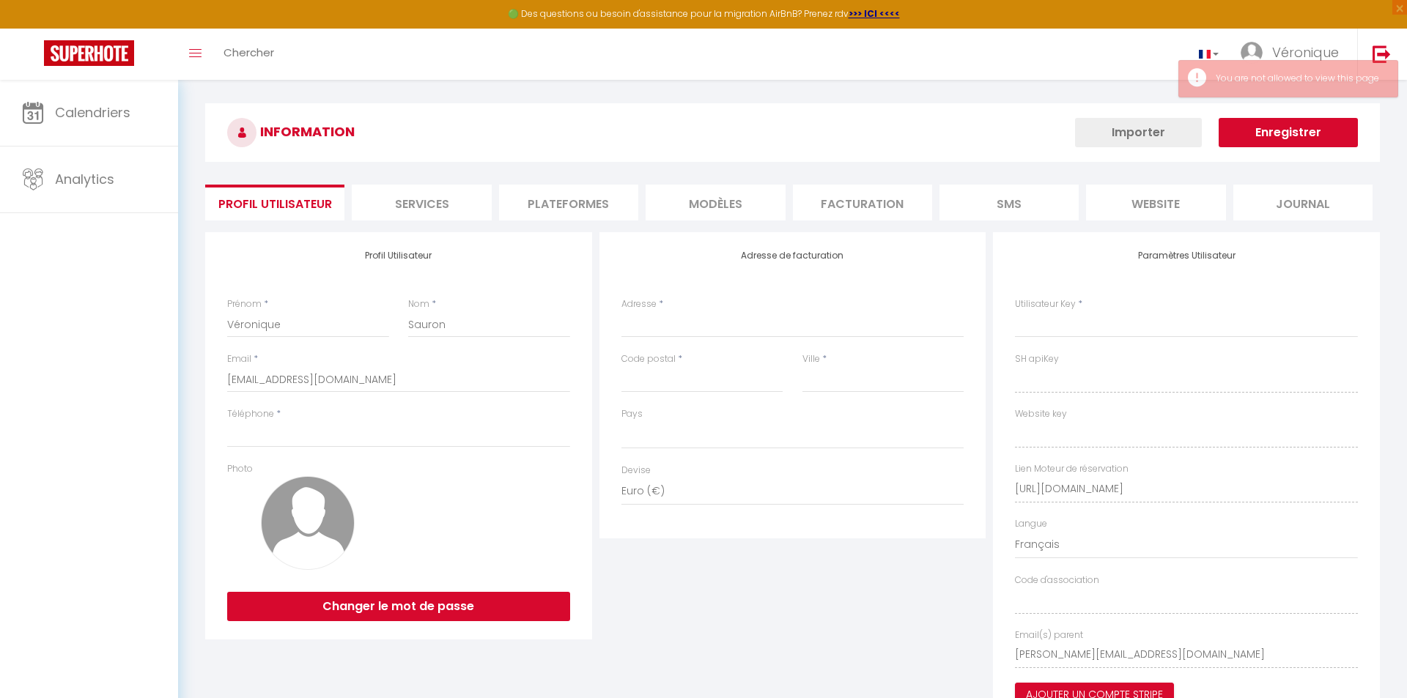
scroll to position [35, 0]
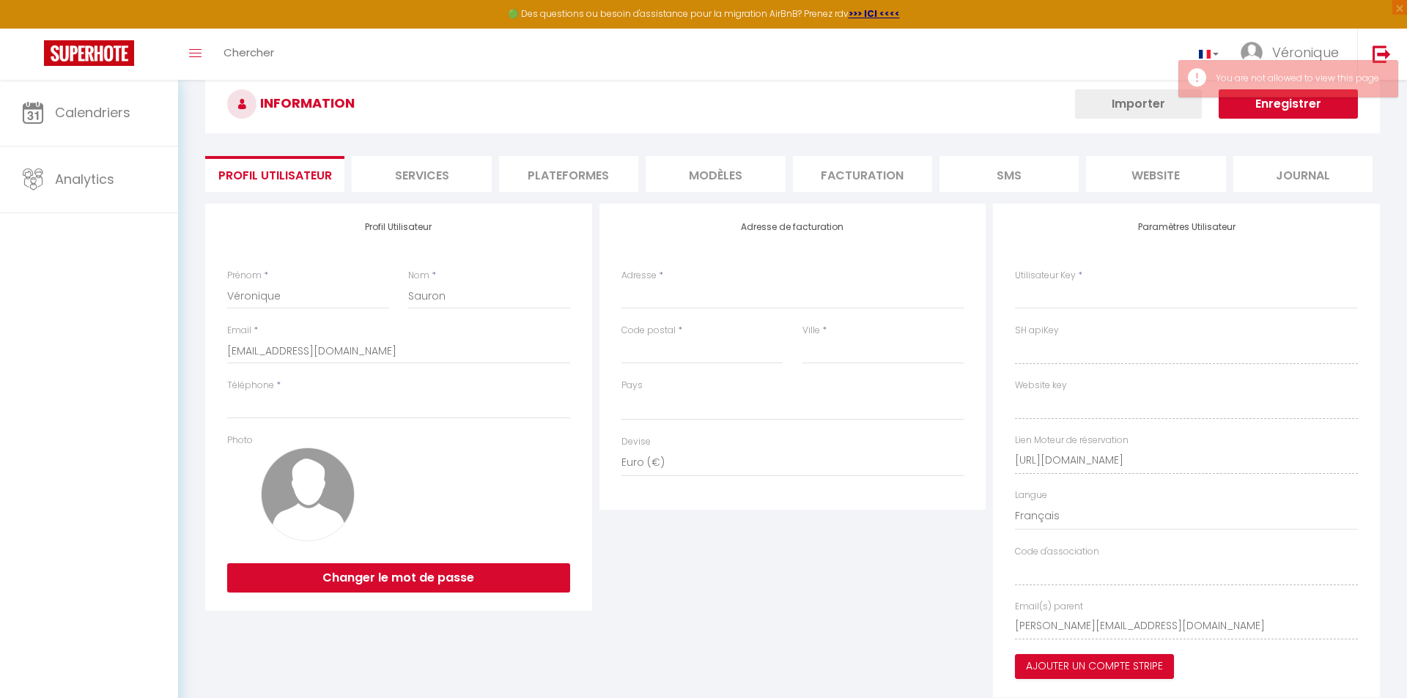
select select
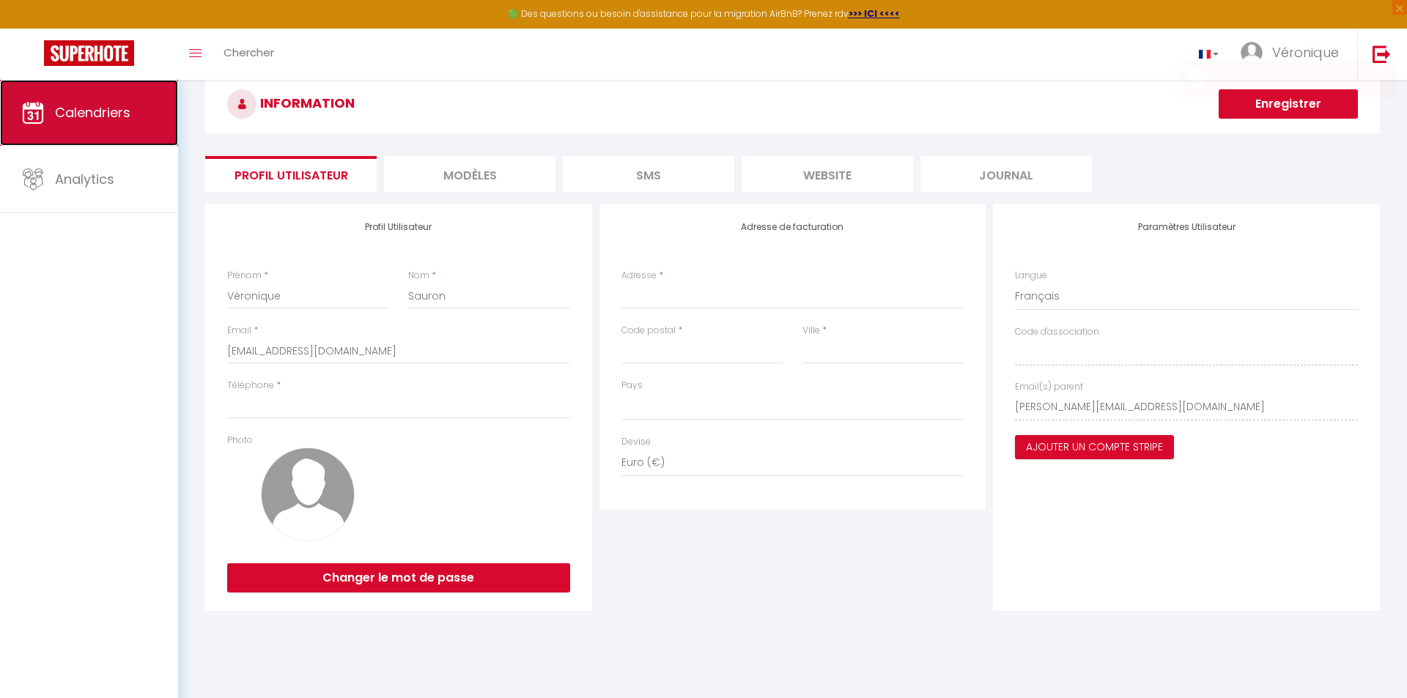
click at [77, 112] on span "Calendriers" at bounding box center [92, 112] width 75 height 18
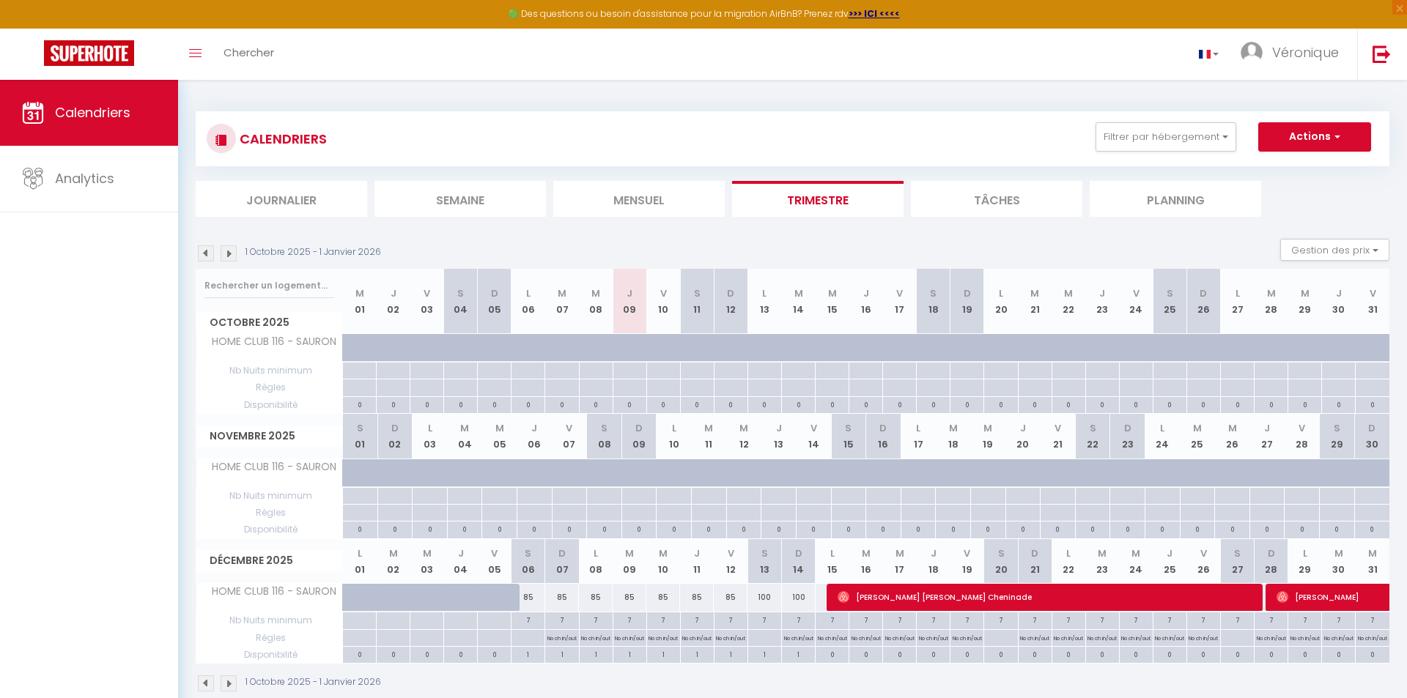
click at [231, 685] on img at bounding box center [229, 684] width 16 height 16
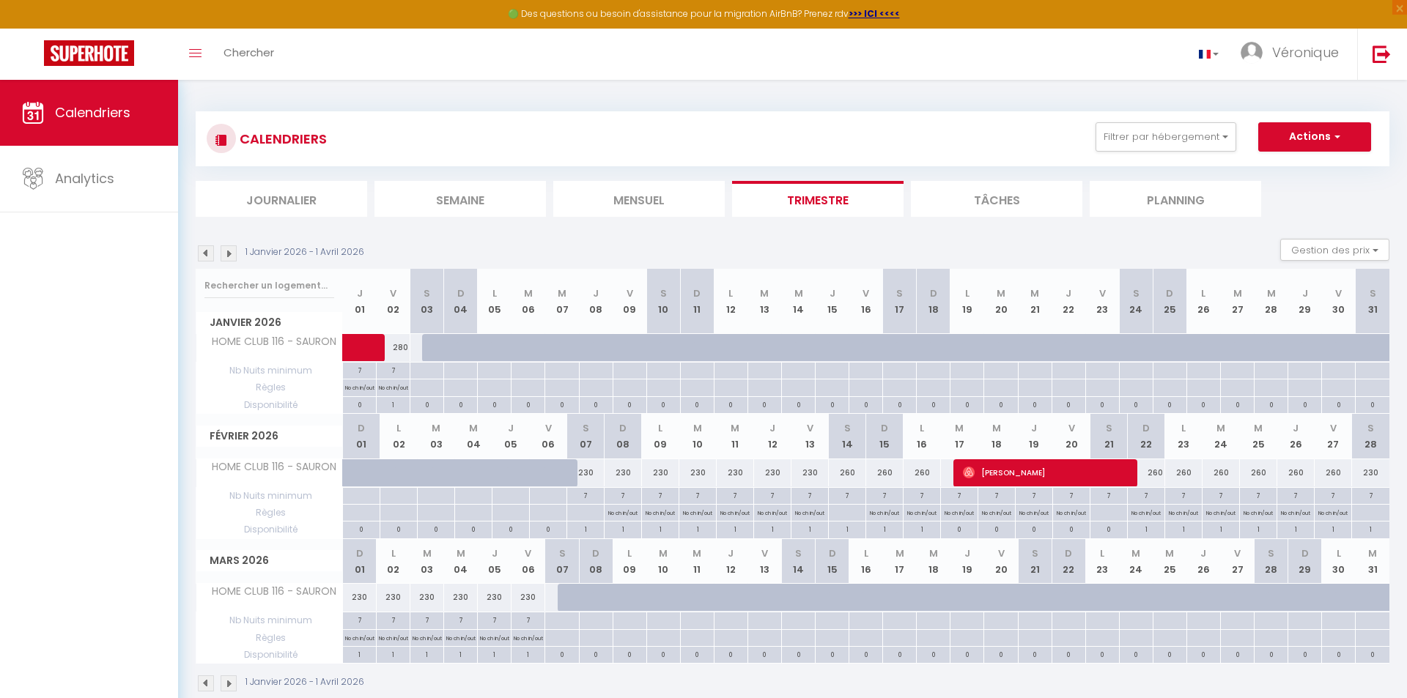
click at [429, 347] on div at bounding box center [439, 348] width 34 height 28
type input "[PERSON_NAME] 03 Janvier 2026"
type input "Dim 04 Janvier 2026"
click at [429, 347] on div at bounding box center [703, 349] width 1407 height 698
click at [428, 344] on div at bounding box center [439, 348] width 34 height 28
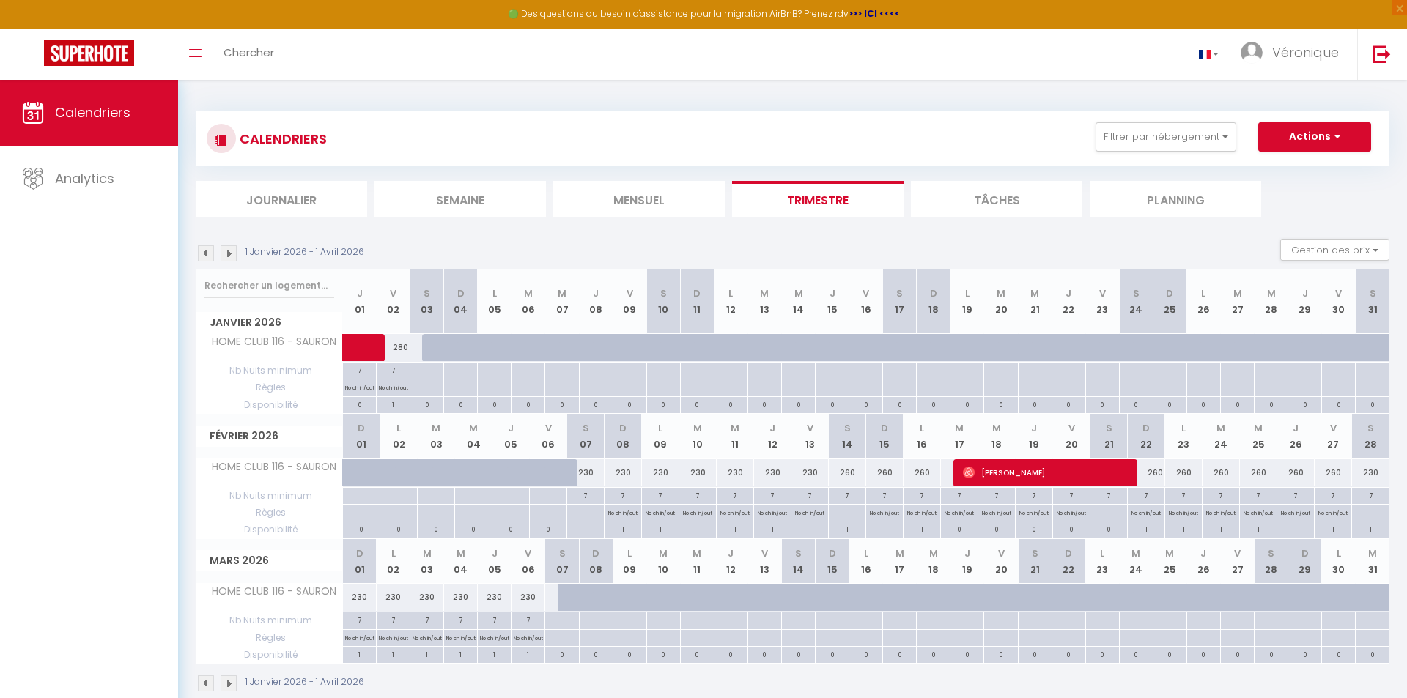
type input "[PERSON_NAME] 03 Janvier 2026"
type input "Dim 04 Janvier 2026"
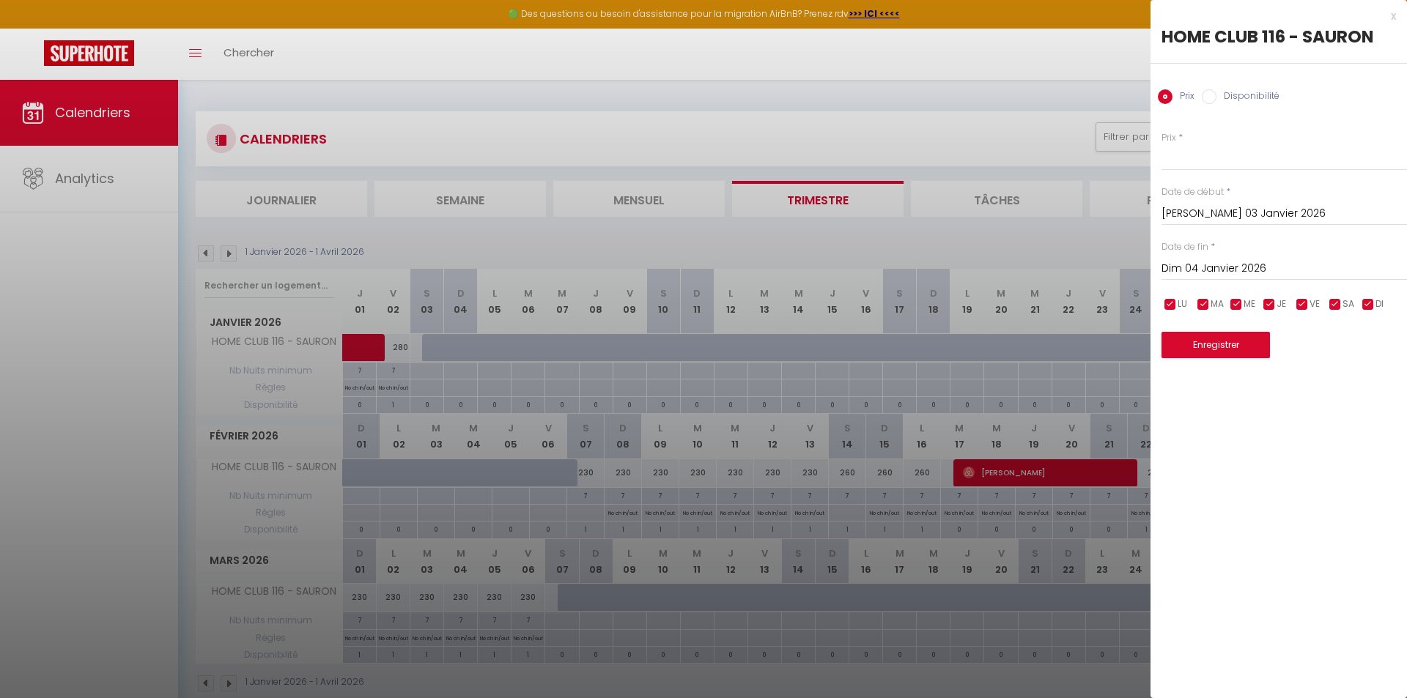
click at [1208, 97] on input "Disponibilité" at bounding box center [1209, 96] width 15 height 15
radio input "true"
radio input "false"
click at [1303, 305] on input "checkbox" at bounding box center [1302, 306] width 15 height 15
click at [1298, 305] on input "checkbox" at bounding box center [1302, 306] width 15 height 15
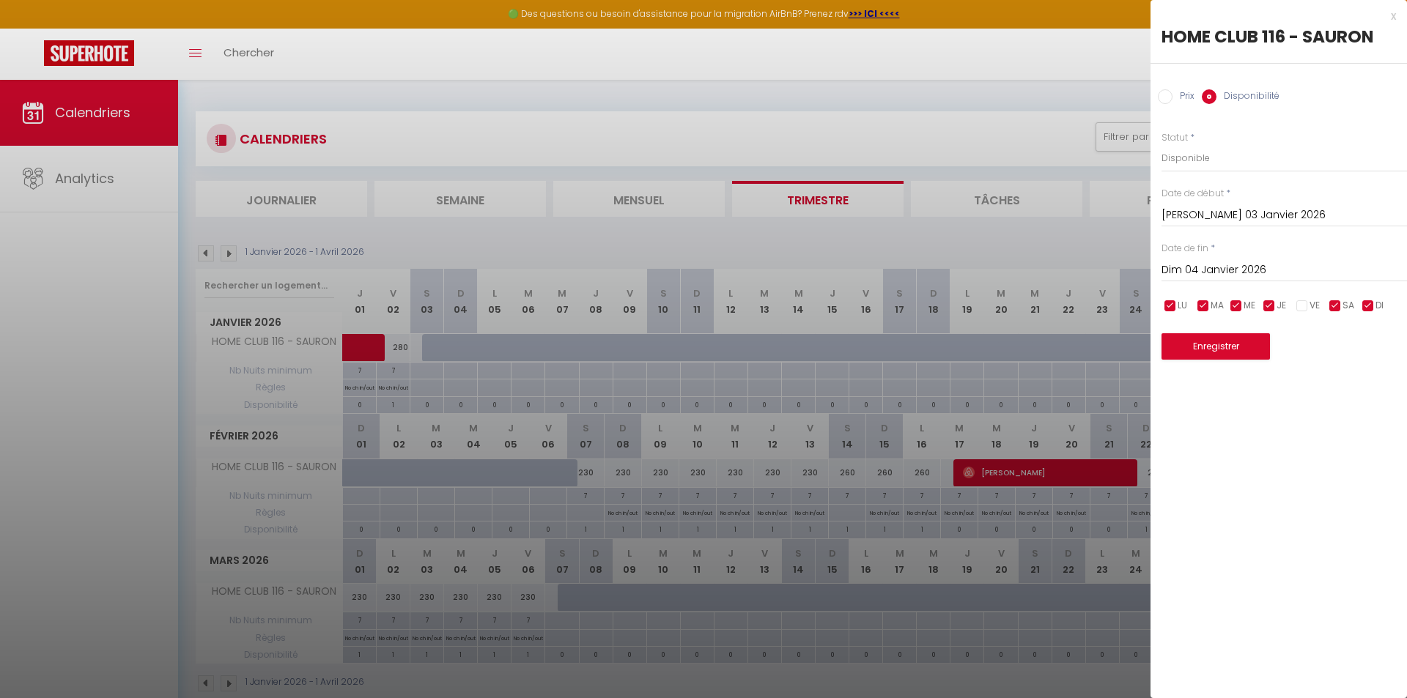
checkbox input "true"
select select
select select "28"
select select "fr"
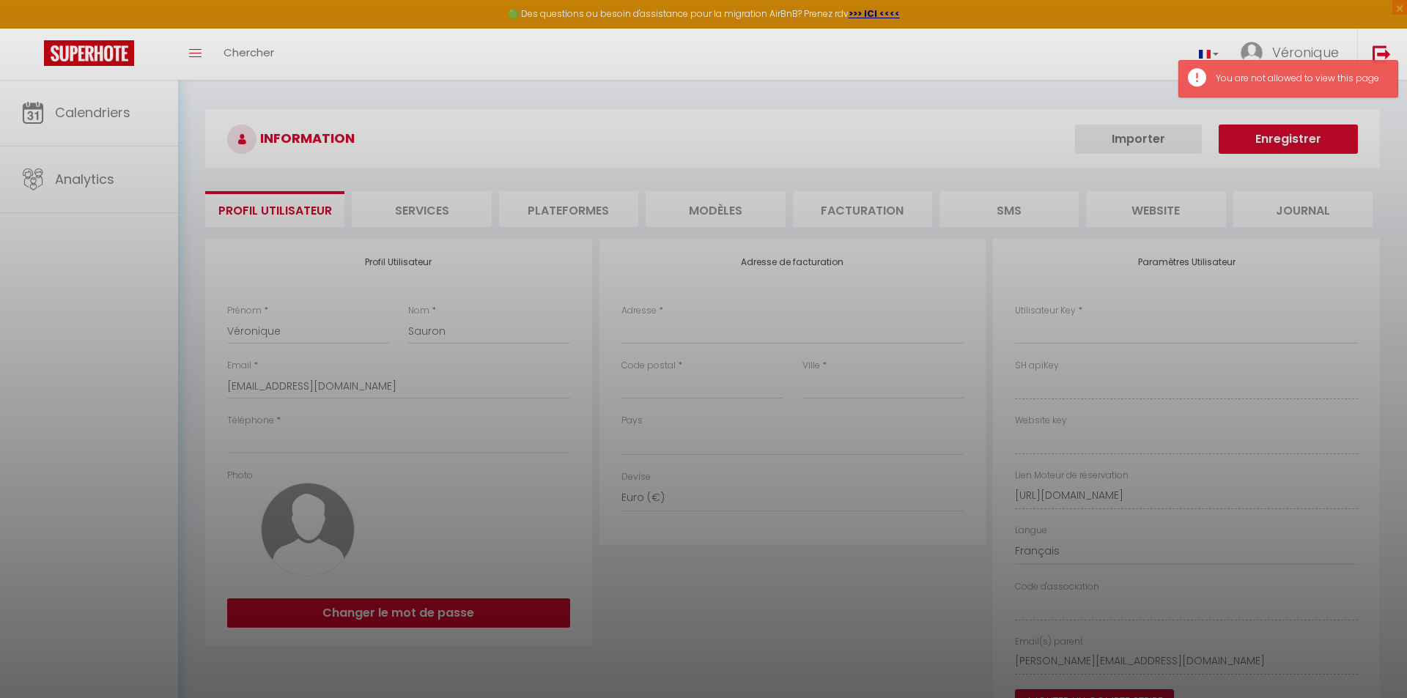
select select
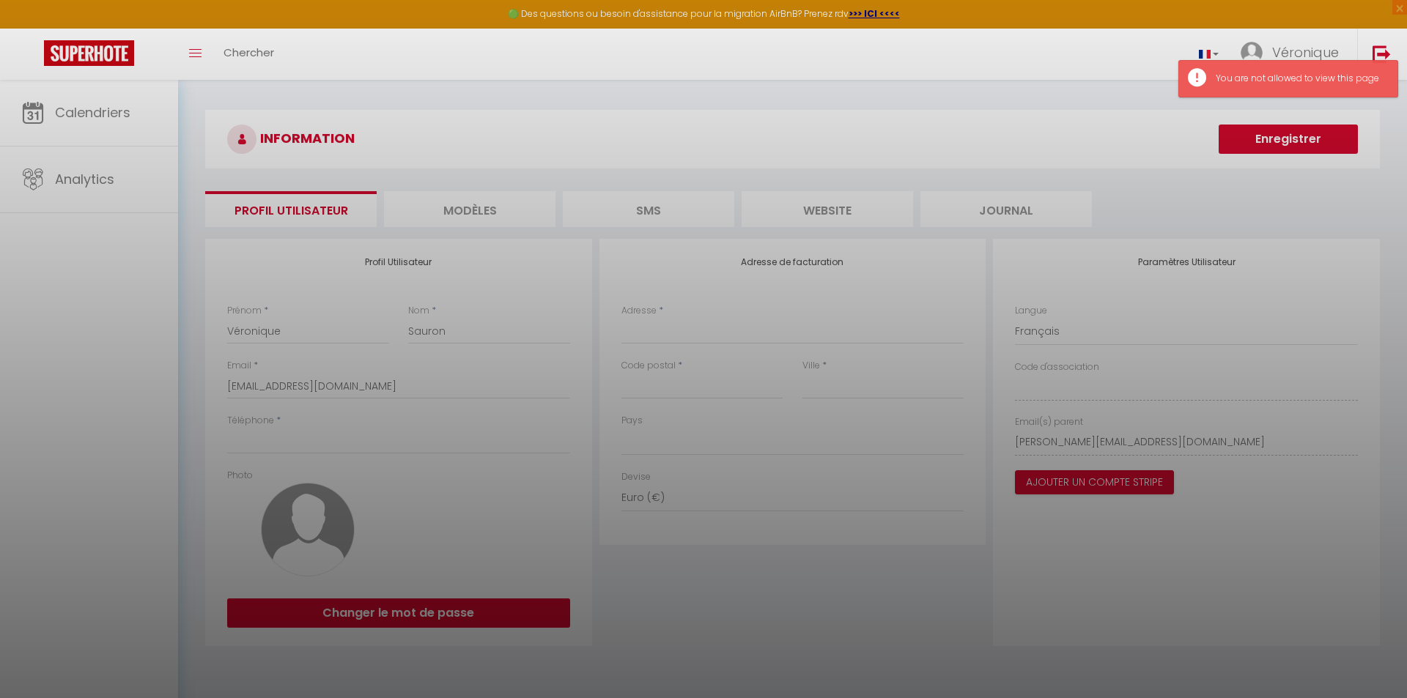
click at [86, 110] on div at bounding box center [703, 349] width 1407 height 698
click at [74, 110] on div at bounding box center [703, 349] width 1407 height 698
click at [37, 106] on div at bounding box center [703, 349] width 1407 height 698
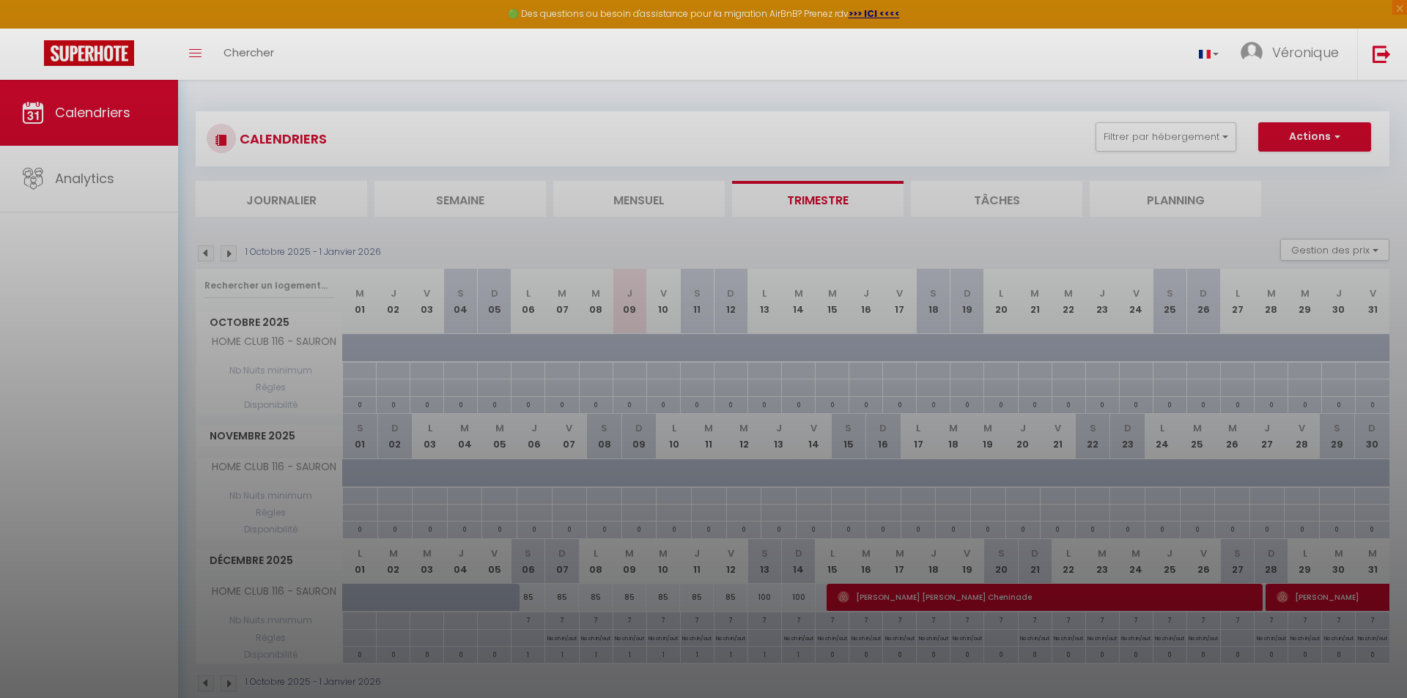
click at [226, 683] on div at bounding box center [703, 349] width 1407 height 698
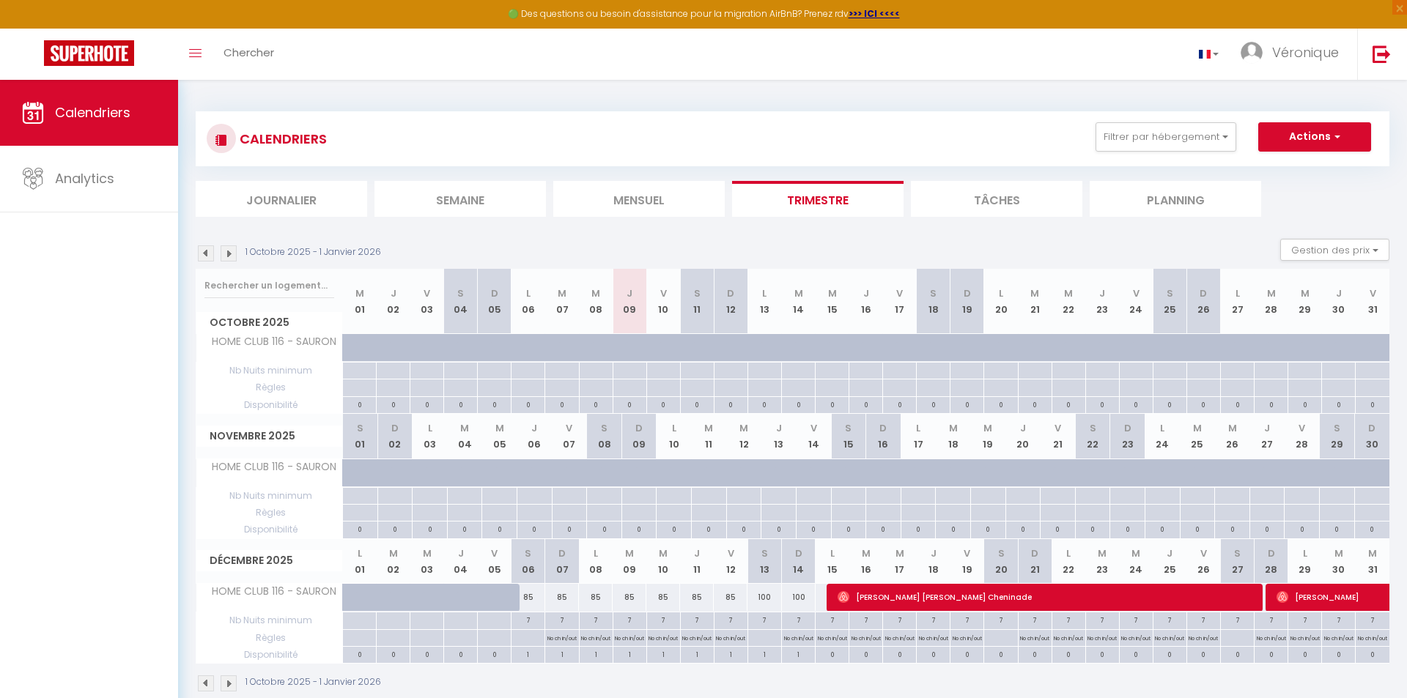
click at [229, 685] on img at bounding box center [229, 684] width 16 height 16
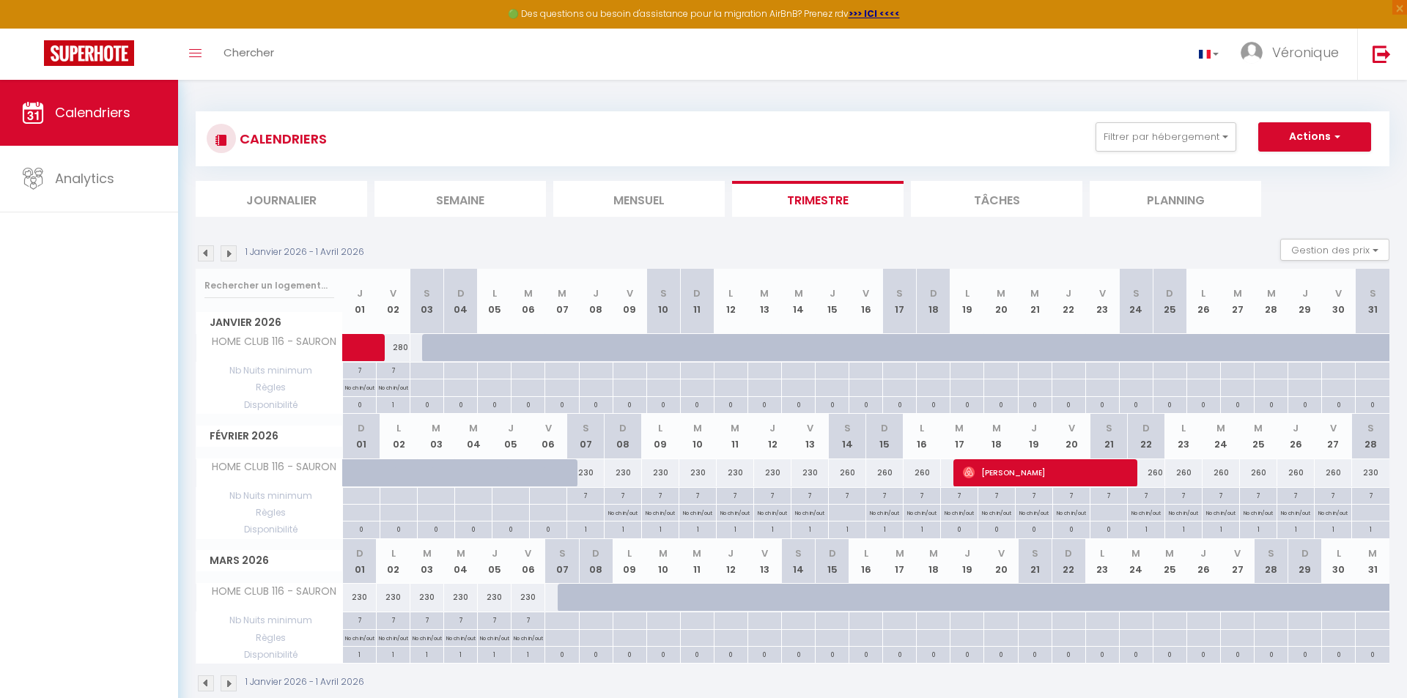
click at [428, 314] on th "S 03" at bounding box center [427, 301] width 34 height 65
click at [462, 310] on th "D 04" at bounding box center [461, 301] width 34 height 65
click at [1330, 132] on button "Actions" at bounding box center [1314, 136] width 113 height 29
click at [1148, 139] on button "Filtrer par hébergement" at bounding box center [1166, 136] width 141 height 29
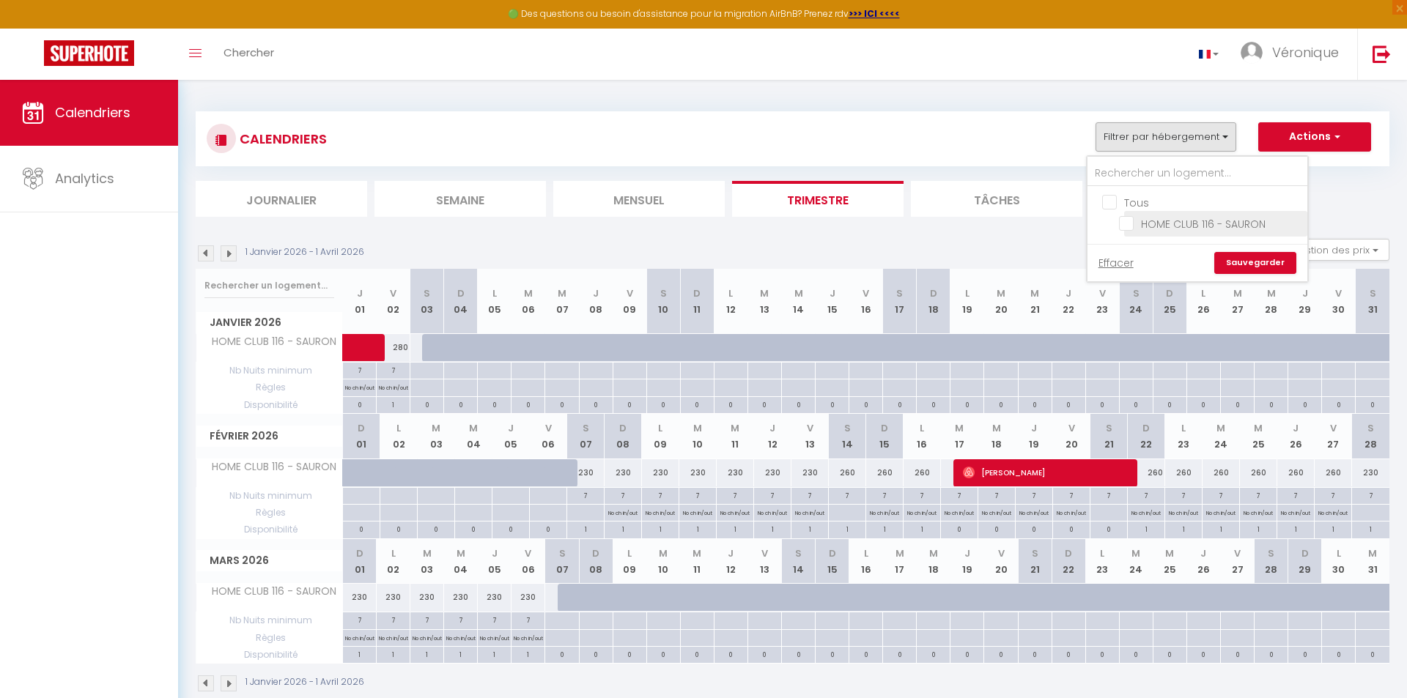
click at [1129, 224] on input "HOME CLUB 116 - SAURON" at bounding box center [1210, 222] width 183 height 15
checkbox input "true"
click at [1120, 262] on link "Effacer" at bounding box center [1116, 263] width 35 height 16
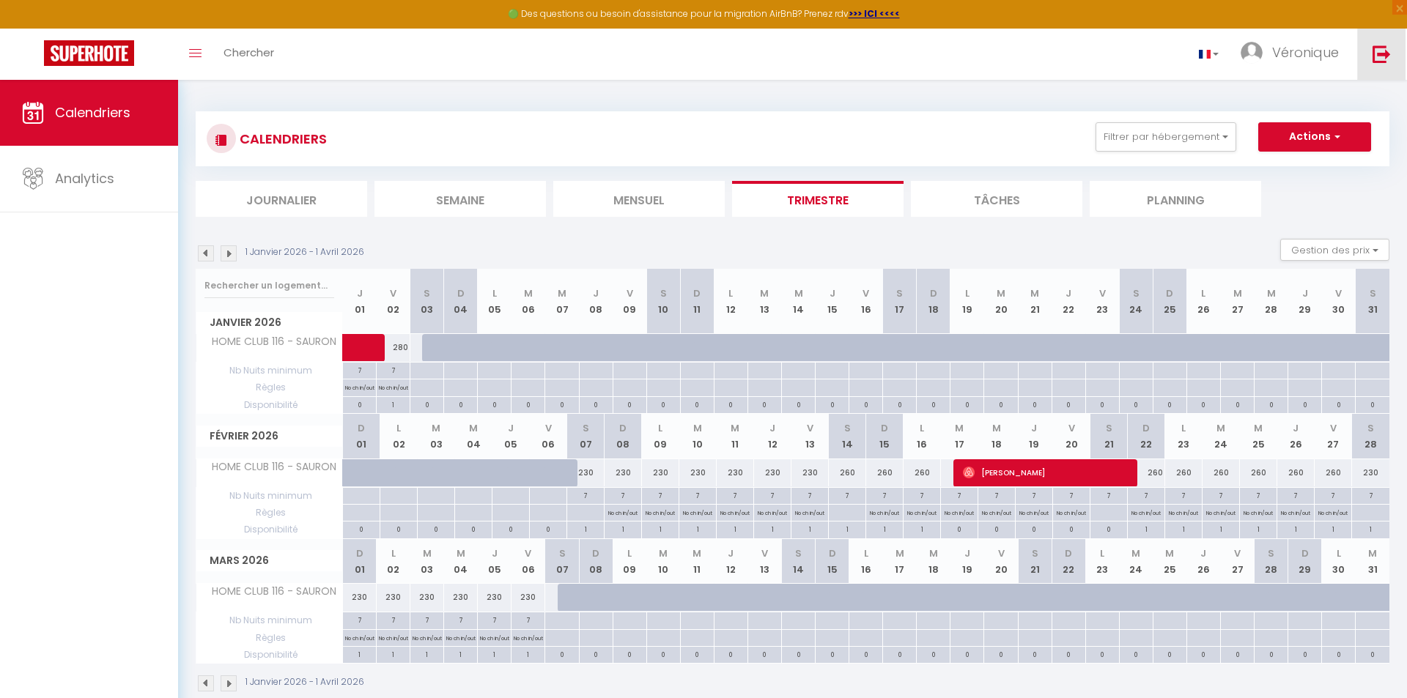
click at [1380, 54] on img at bounding box center [1382, 54] width 18 height 18
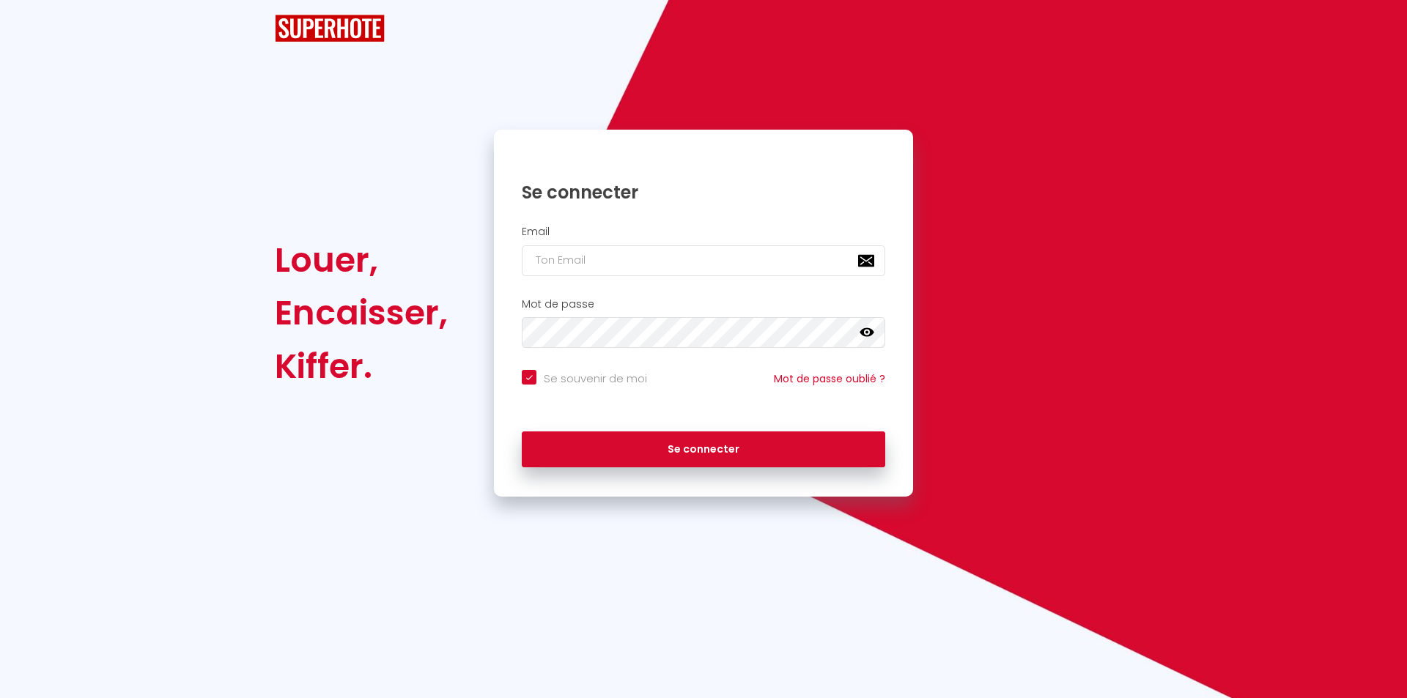
checkbox input "true"
